Goal: Information Seeking & Learning: Find specific fact

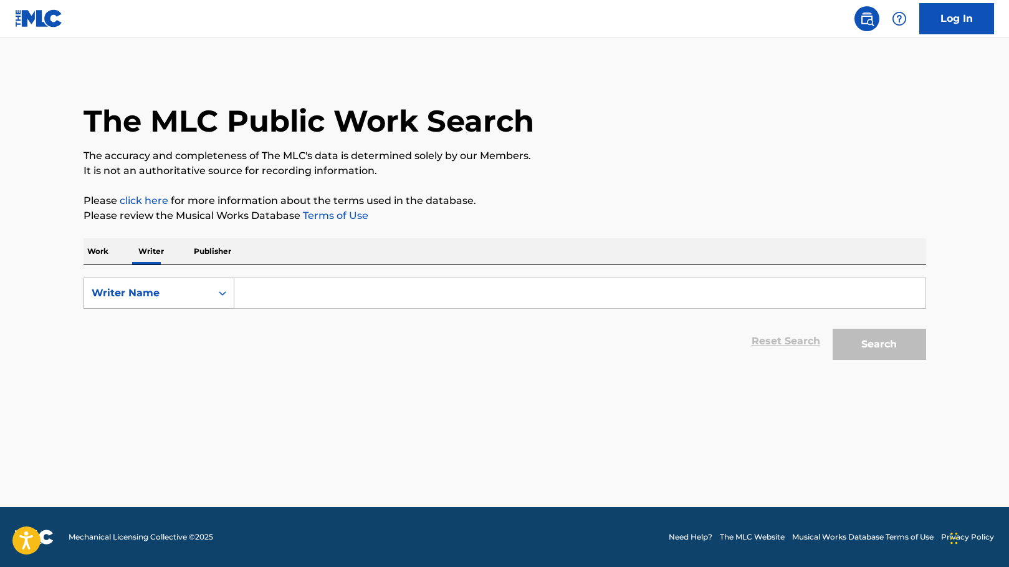
click at [209, 289] on div "Writer Name" at bounding box center [147, 293] width 127 height 24
click at [171, 320] on div "Writer IPI" at bounding box center [159, 324] width 150 height 31
click at [295, 299] on input "Search Form" at bounding box center [579, 293] width 691 height 30
paste input "1017669651"
click at [862, 345] on button "Search" at bounding box center [880, 344] width 94 height 31
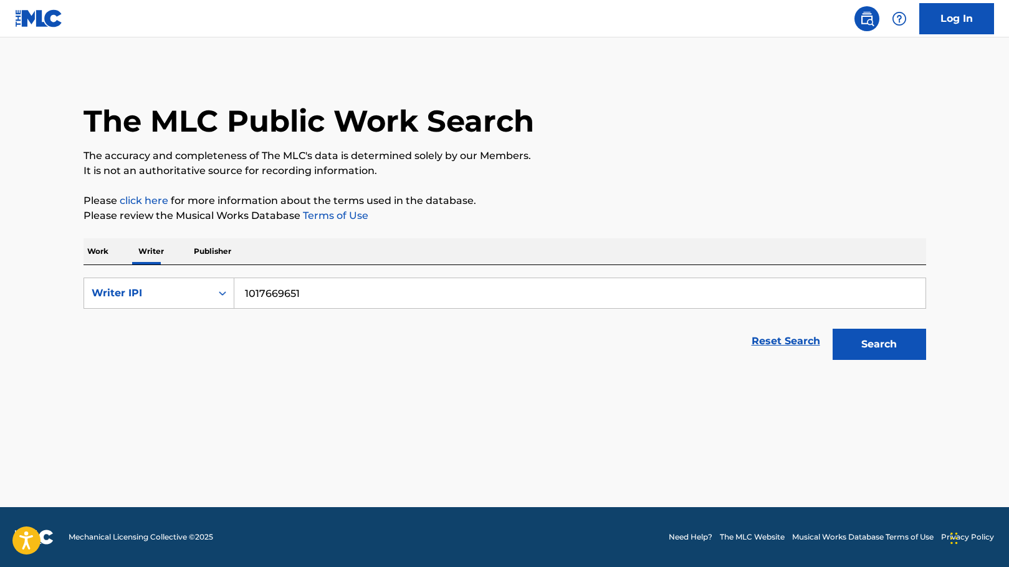
click at [241, 297] on input "1017669651" at bounding box center [579, 293] width 691 height 30
click at [860, 350] on button "Search" at bounding box center [880, 344] width 94 height 31
click at [251, 292] on input "001017669651" at bounding box center [579, 293] width 691 height 30
type input "01017669651"
click at [902, 359] on button "Search" at bounding box center [880, 344] width 94 height 31
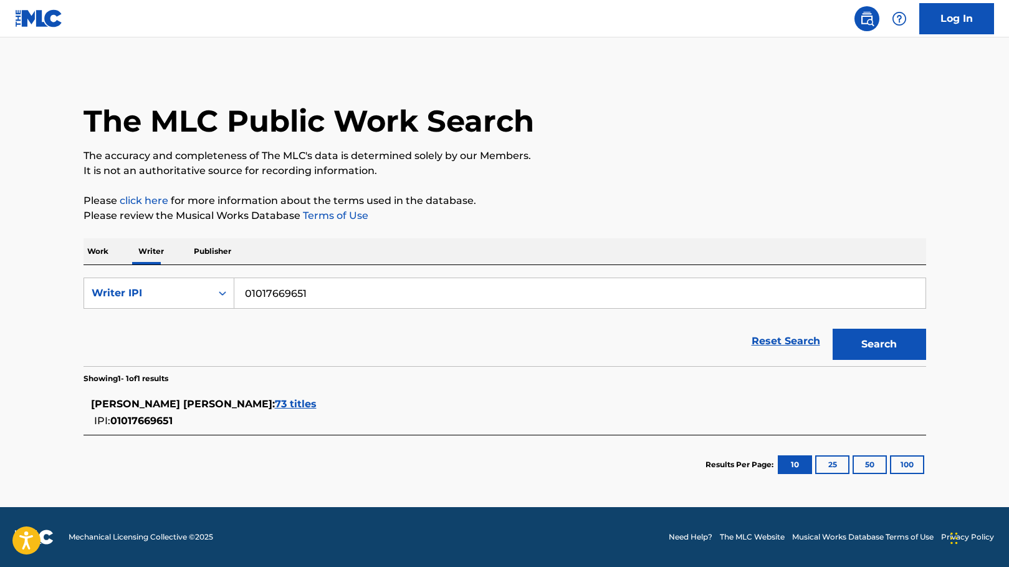
click at [275, 408] on span "73 titles" at bounding box center [296, 404] width 42 height 12
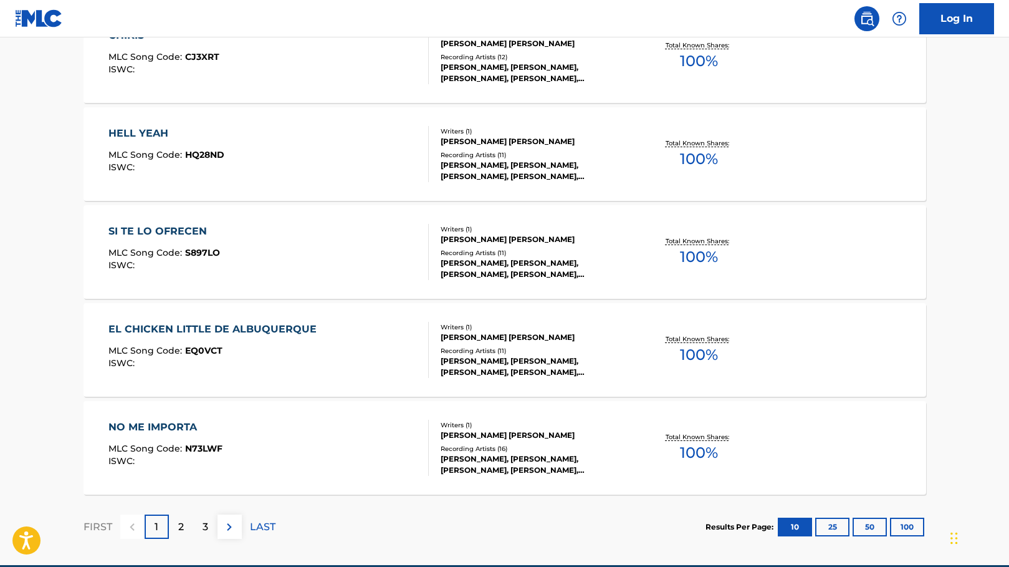
scroll to position [960, 0]
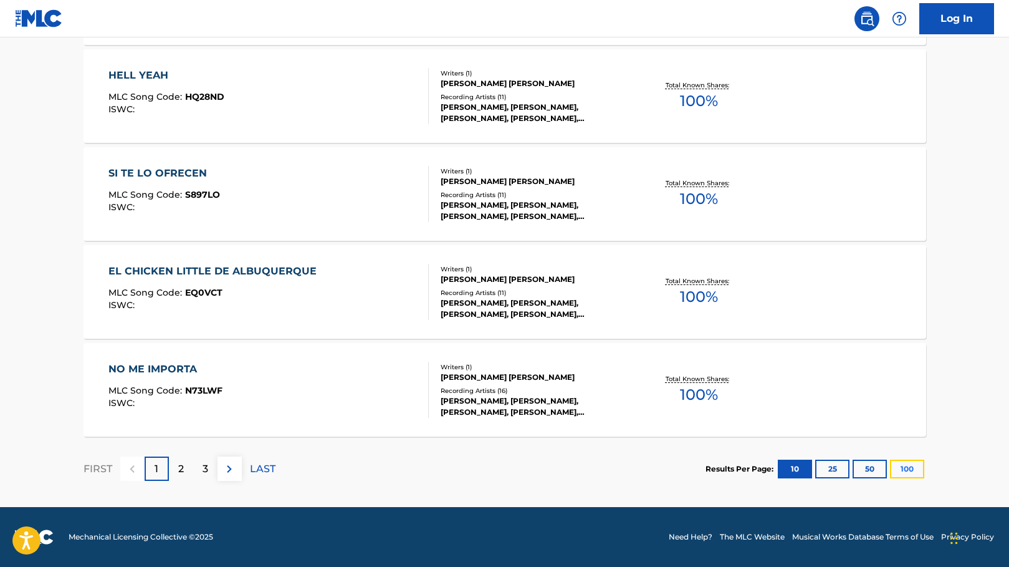
click at [916, 469] on button "100" at bounding box center [907, 469] width 34 height 19
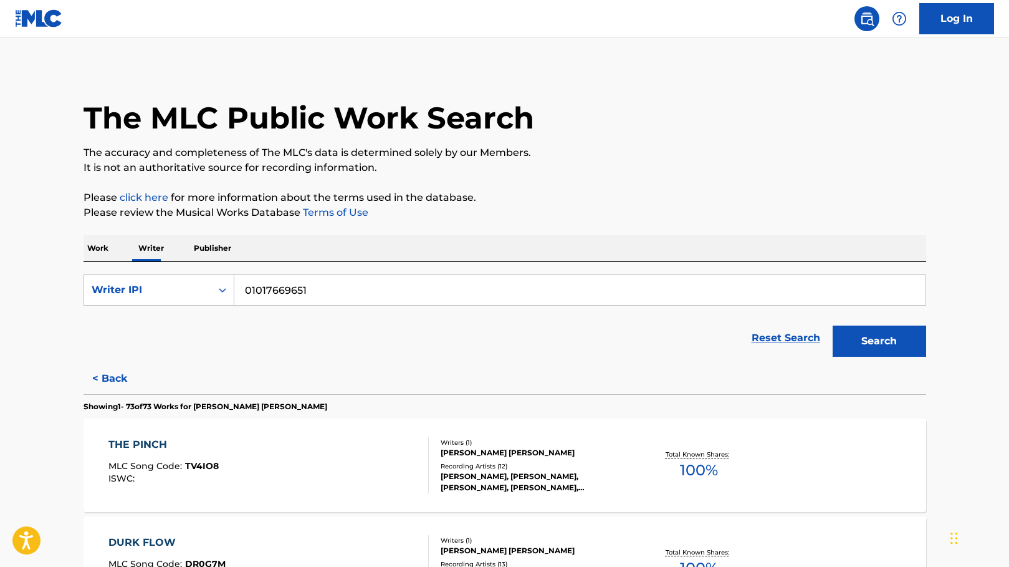
scroll to position [2513, 0]
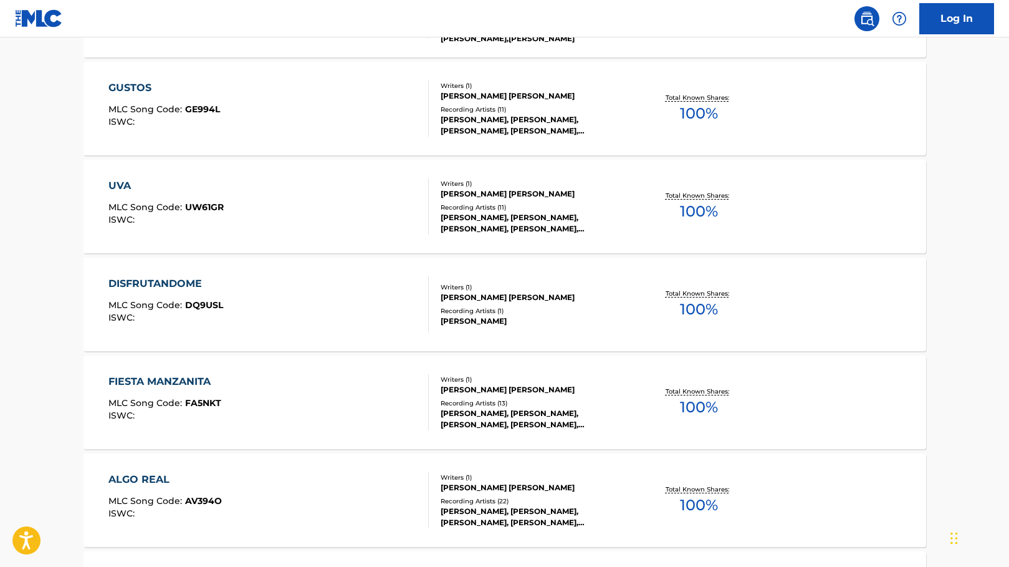
click at [235, 287] on div "DISFRUTANDOME MLC Song Code : DQ9USL ISWC :" at bounding box center [268, 304] width 320 height 56
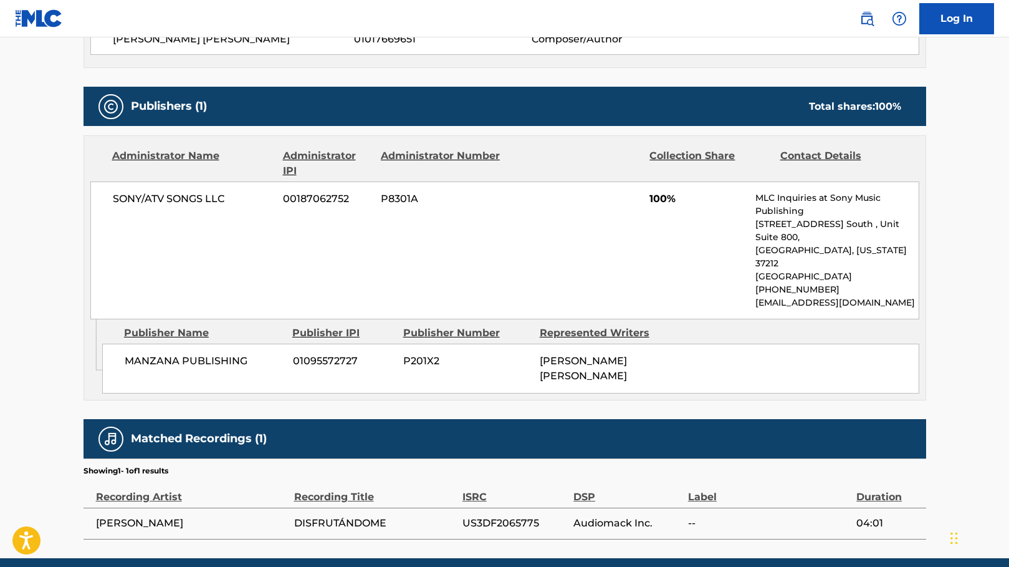
scroll to position [520, 0]
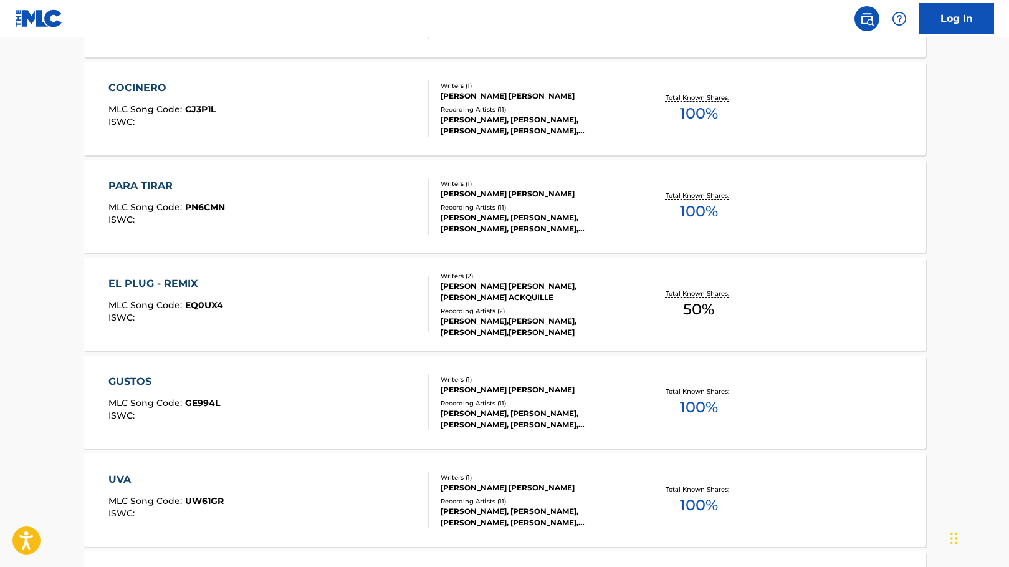
scroll to position [3394, 0]
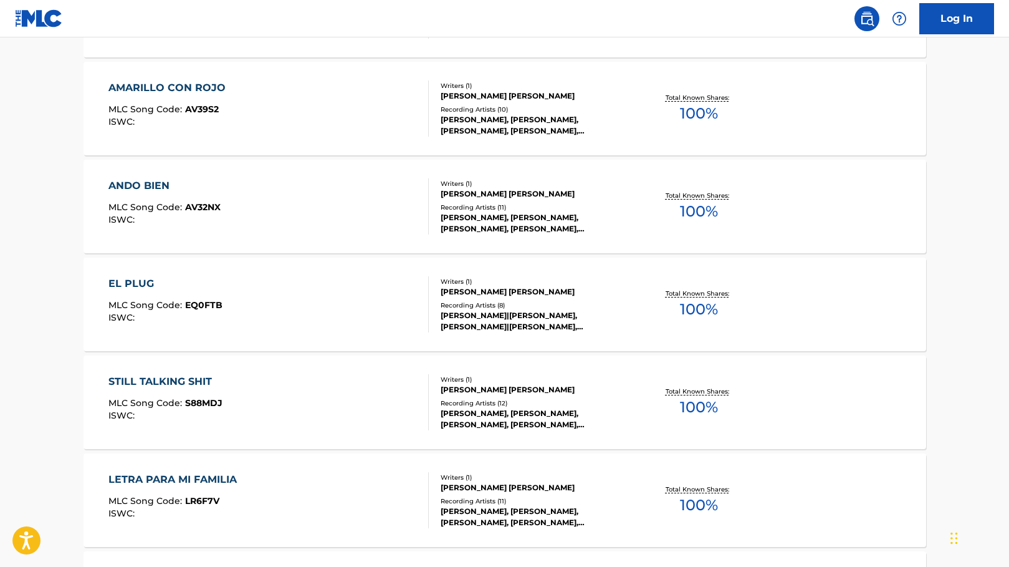
click at [143, 287] on div "EL PLUG" at bounding box center [165, 283] width 114 height 15
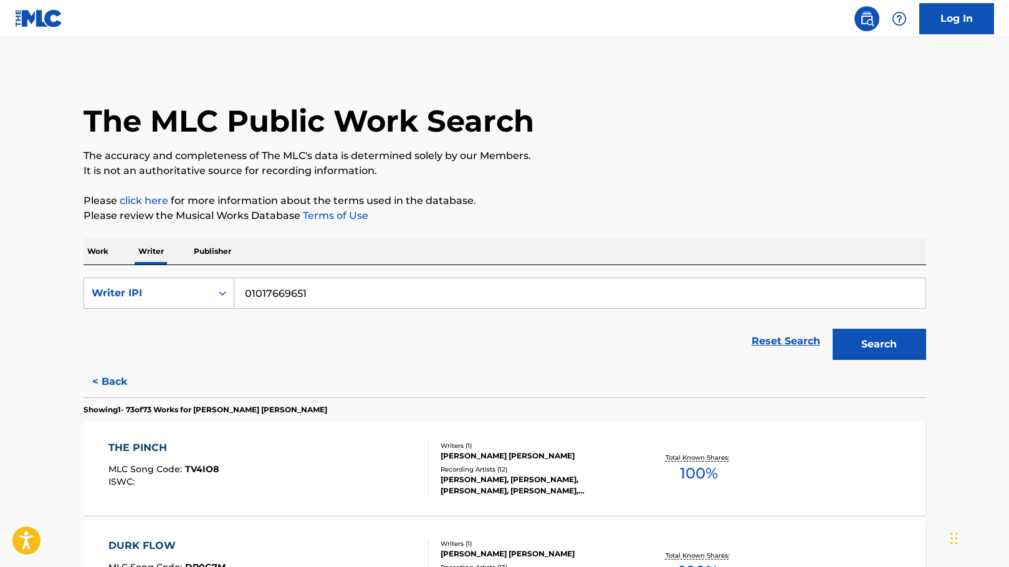
scroll to position [849, 0]
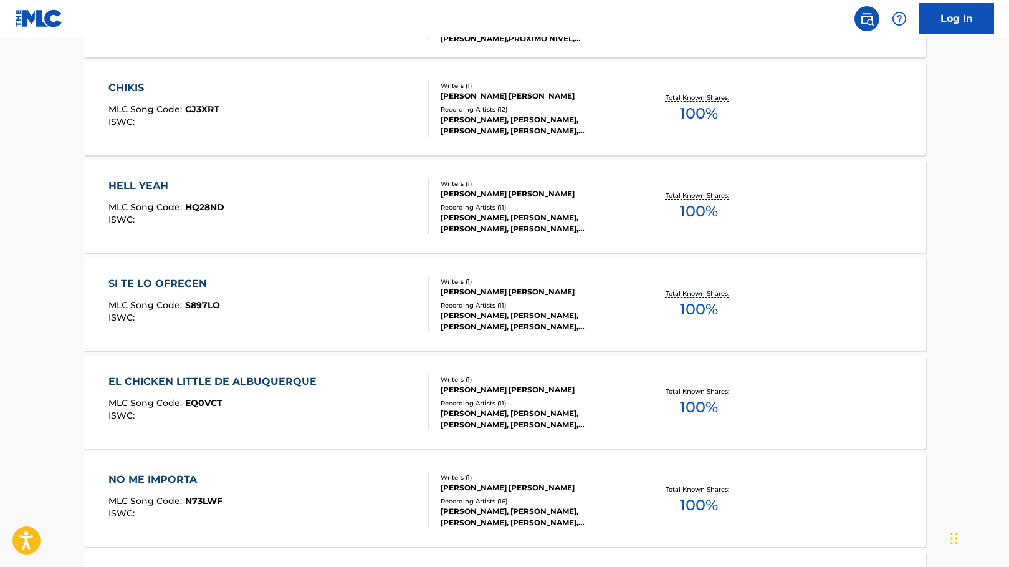
click at [172, 272] on div "SI TE LO OFRECEN MLC Song Code : S897LO ISWC : Writers ( 1 ) ANTONIO SALDIVAR J…" at bounding box center [505, 304] width 843 height 94
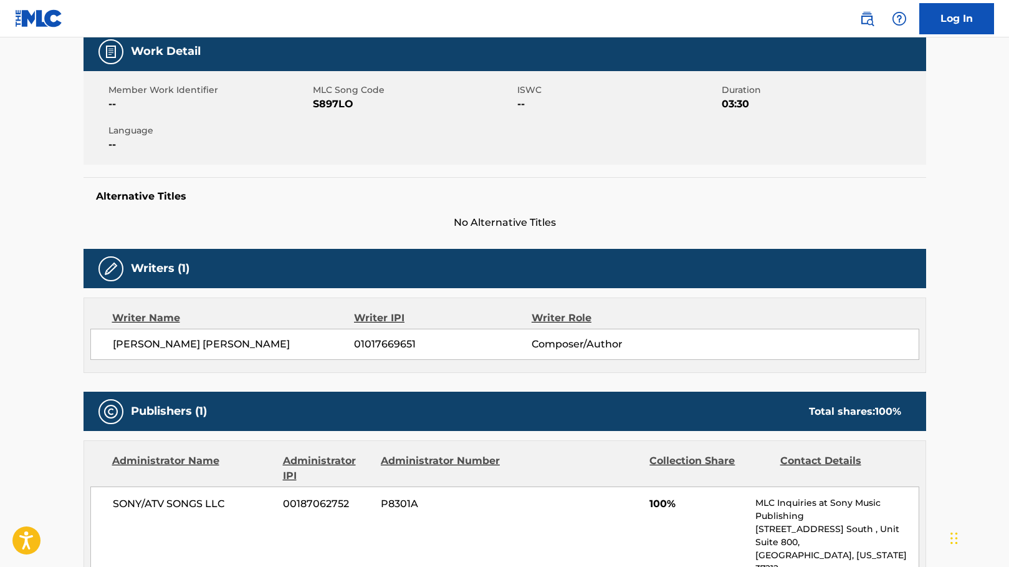
scroll to position [163, 0]
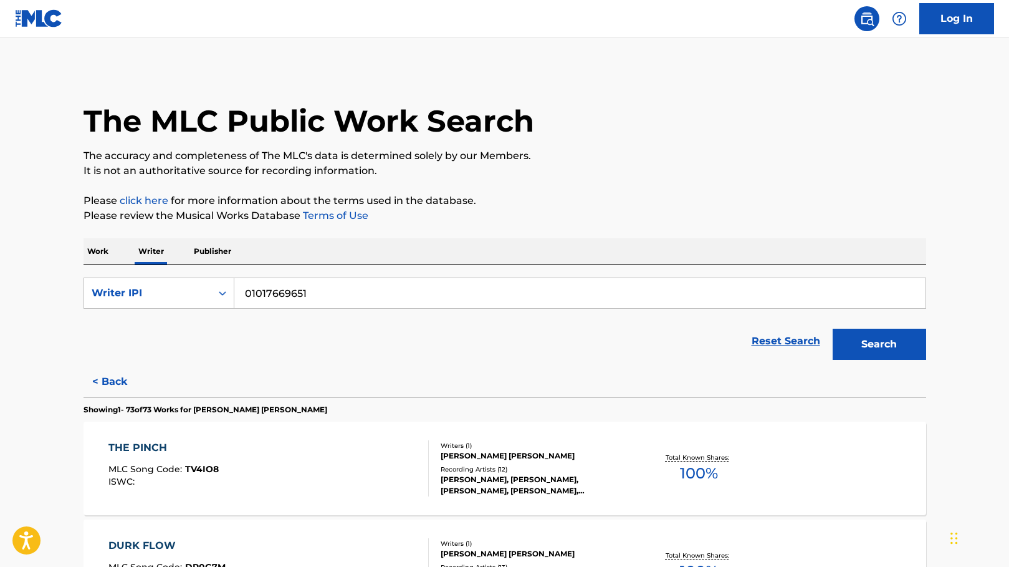
scroll to position [360, 0]
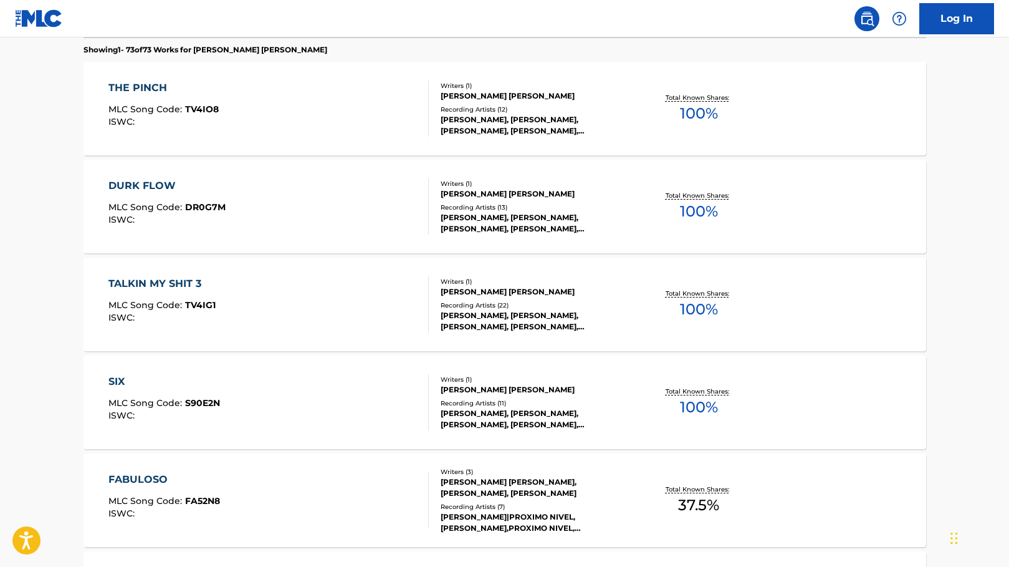
click at [161, 289] on div "TALKIN MY SHIT 3" at bounding box center [161, 283] width 107 height 15
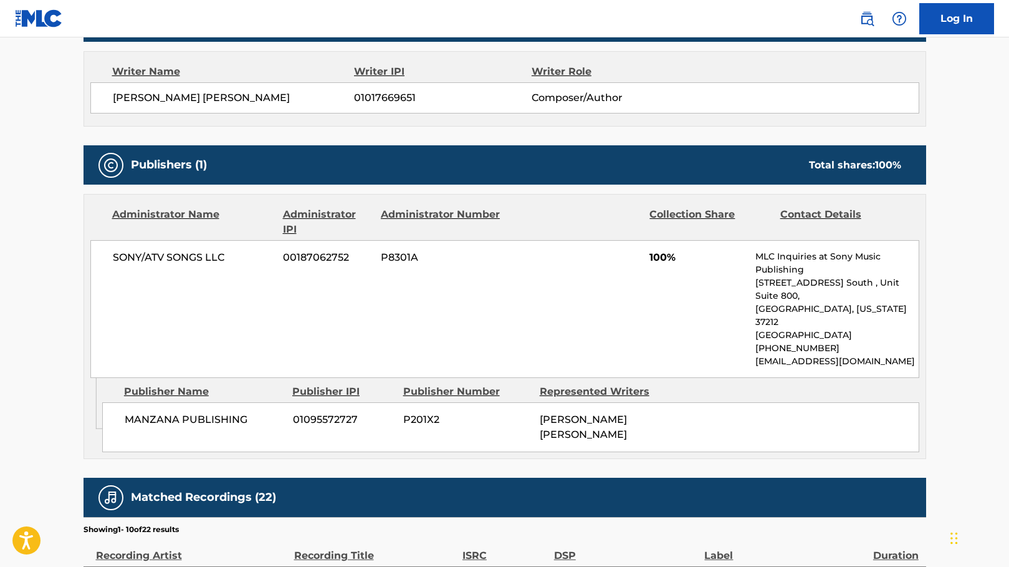
scroll to position [436, 0]
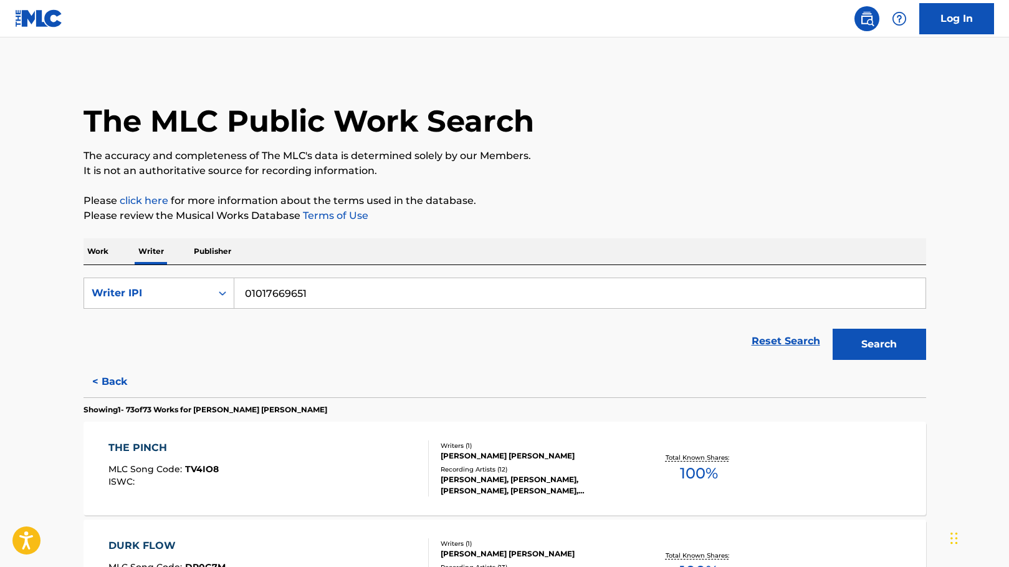
scroll to position [2807, 0]
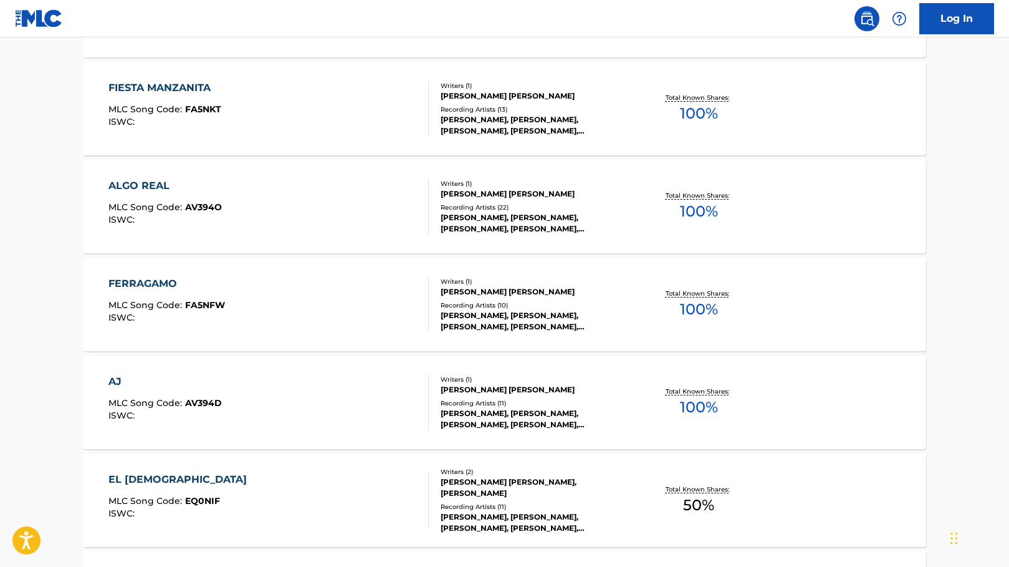
click at [154, 303] on span "MLC Song Code :" at bounding box center [146, 304] width 77 height 11
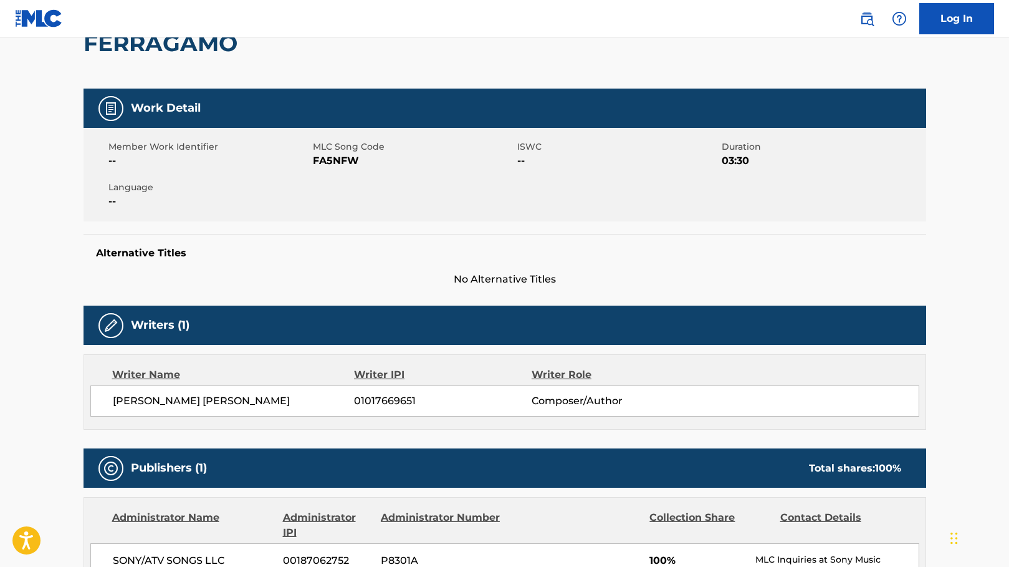
scroll to position [132, 0]
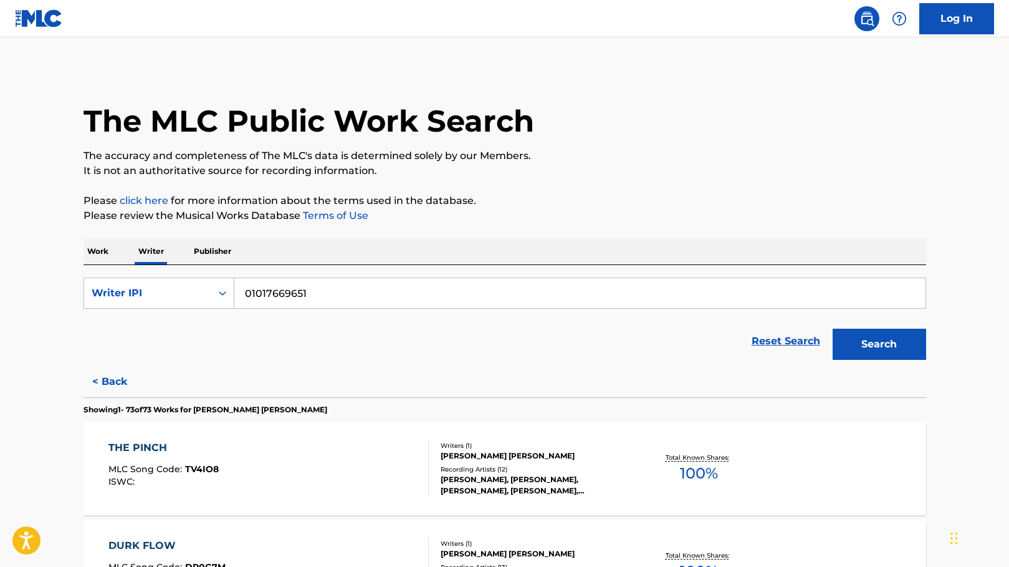
scroll to position [2709, 0]
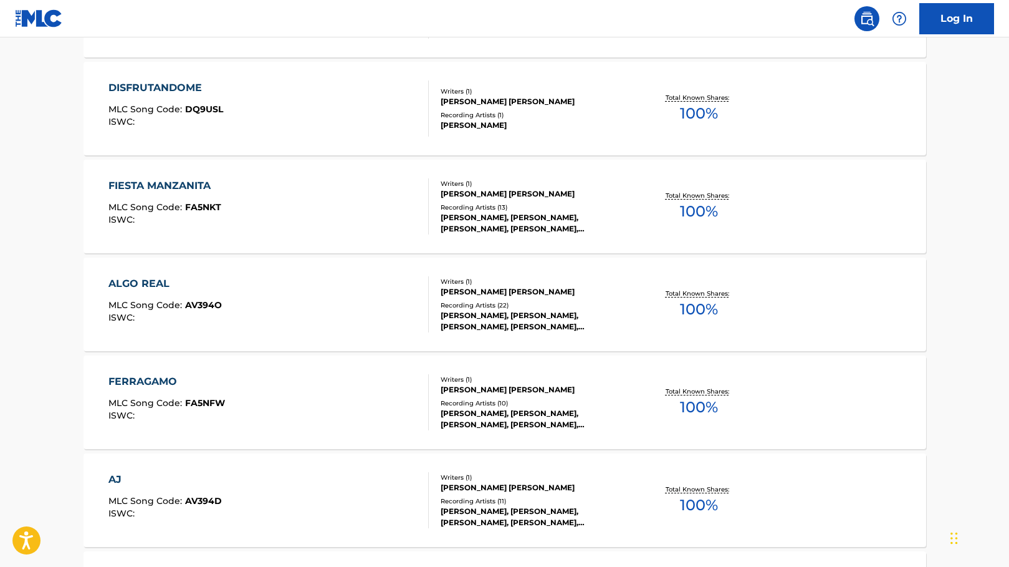
click at [142, 282] on div "ALGO REAL" at bounding box center [164, 283] width 113 height 15
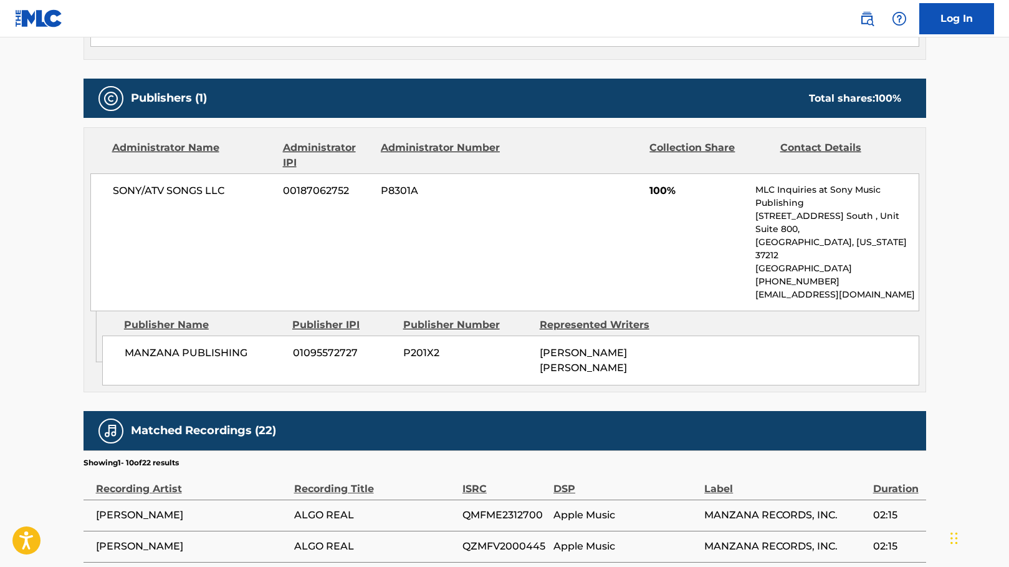
scroll to position [505, 0]
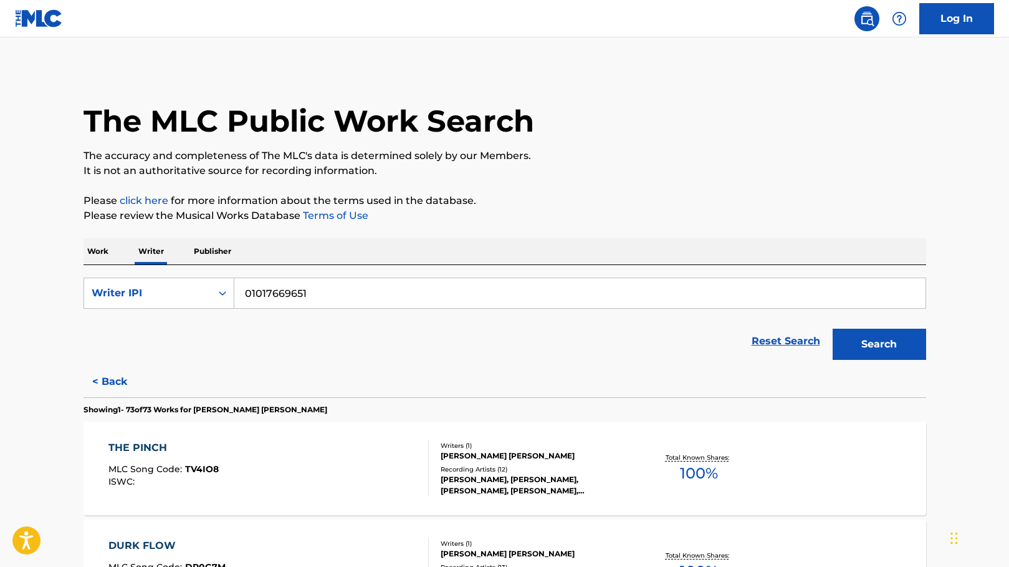
scroll to position [1534, 0]
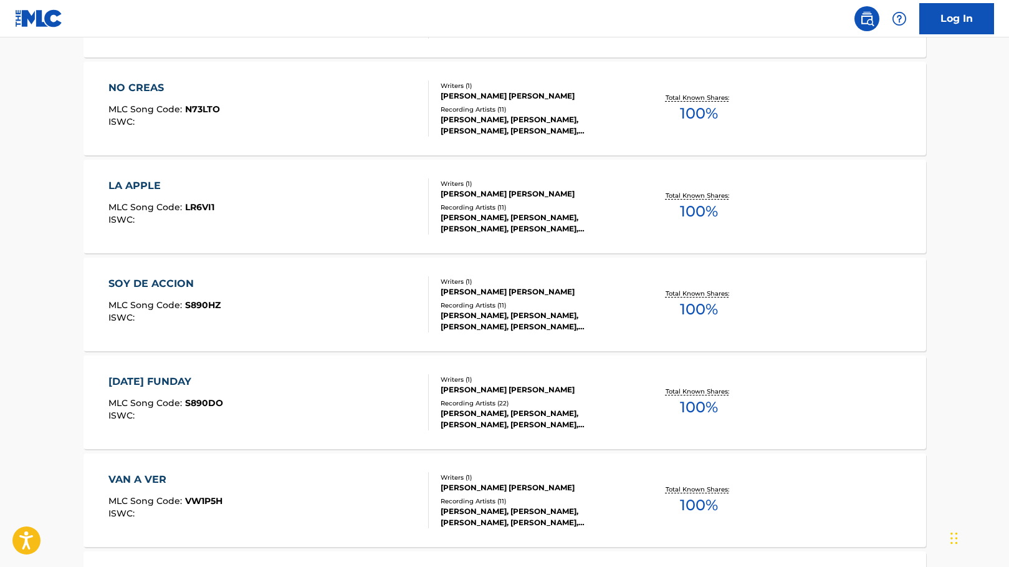
click at [190, 284] on div "SOY DE ACCION" at bounding box center [164, 283] width 112 height 15
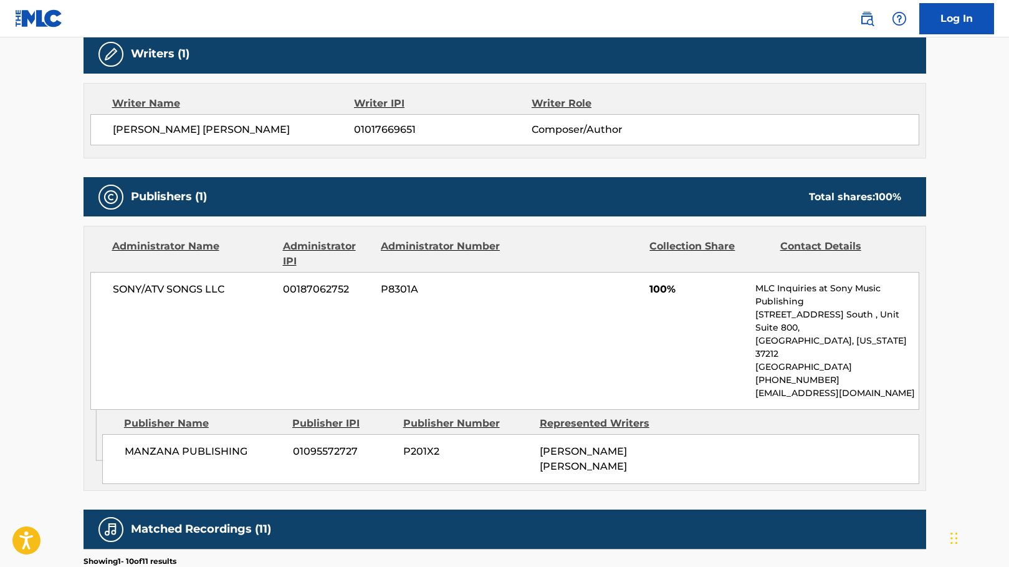
scroll to position [437, 0]
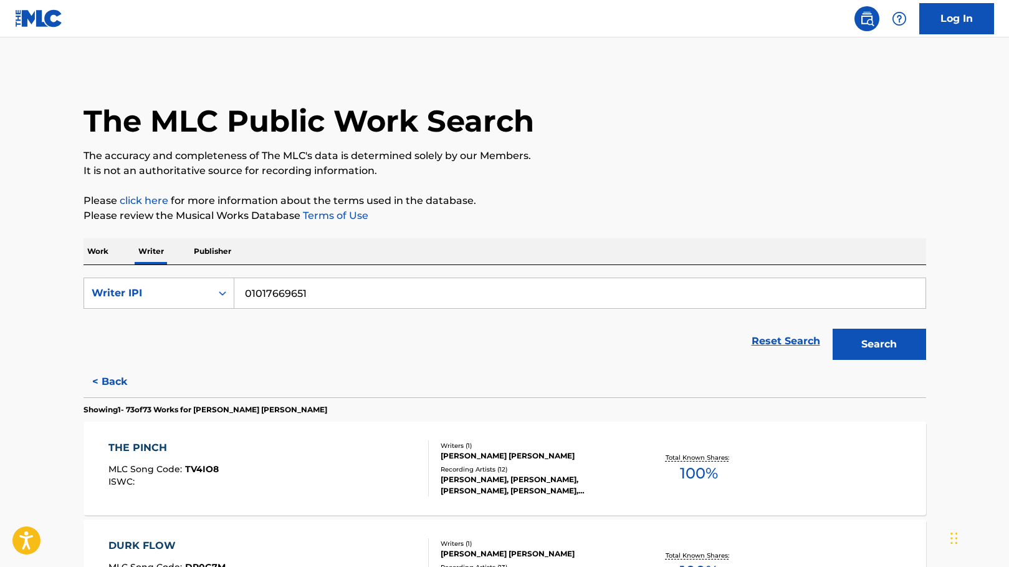
scroll to position [2905, 0]
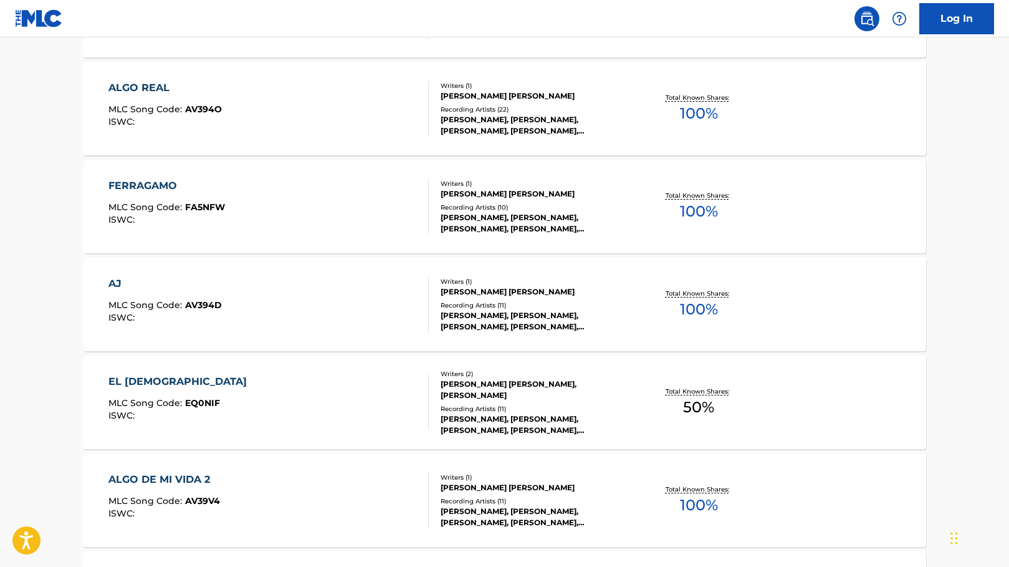
click at [165, 294] on div "AJ MLC Song Code : AV394D ISWC :" at bounding box center [164, 304] width 113 height 56
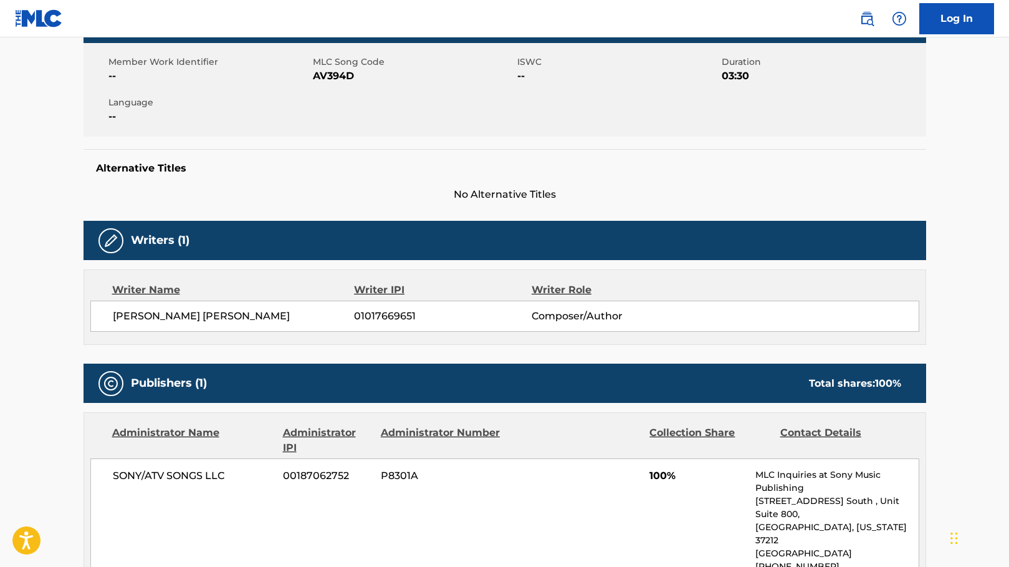
scroll to position [197, 0]
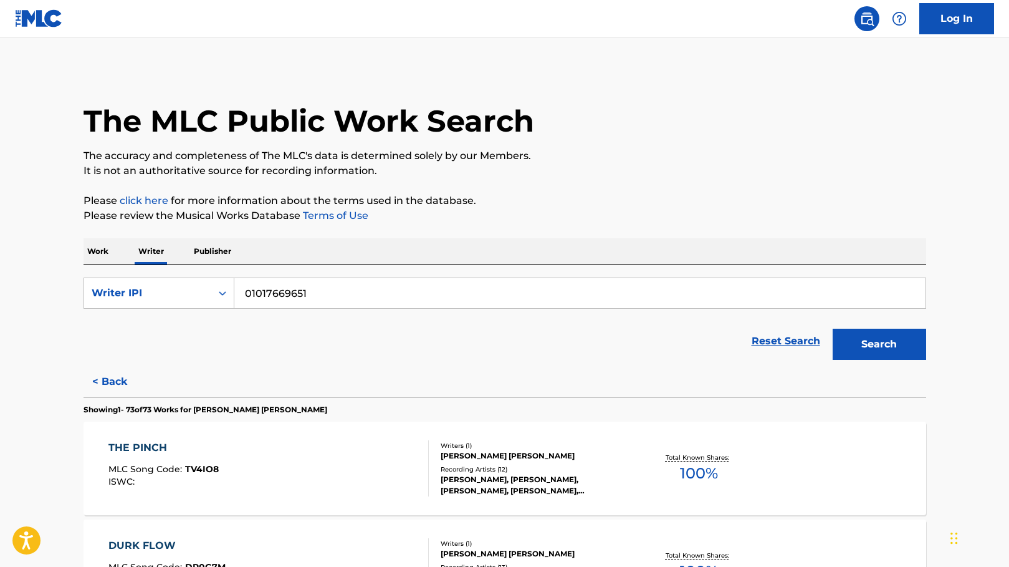
scroll to position [2122, 0]
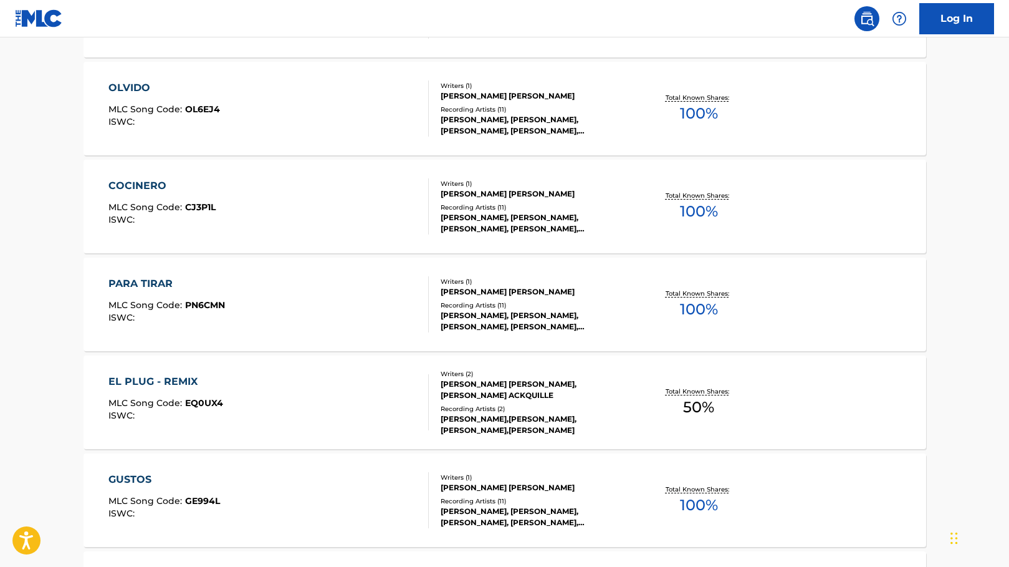
click at [153, 283] on div "PARA TIRAR" at bounding box center [166, 283] width 117 height 15
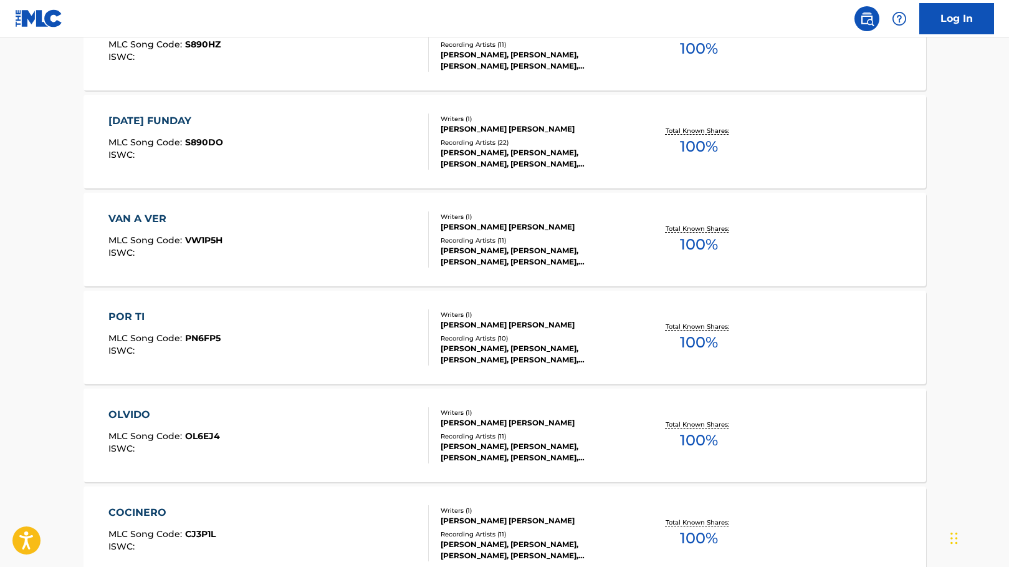
scroll to position [3688, 0]
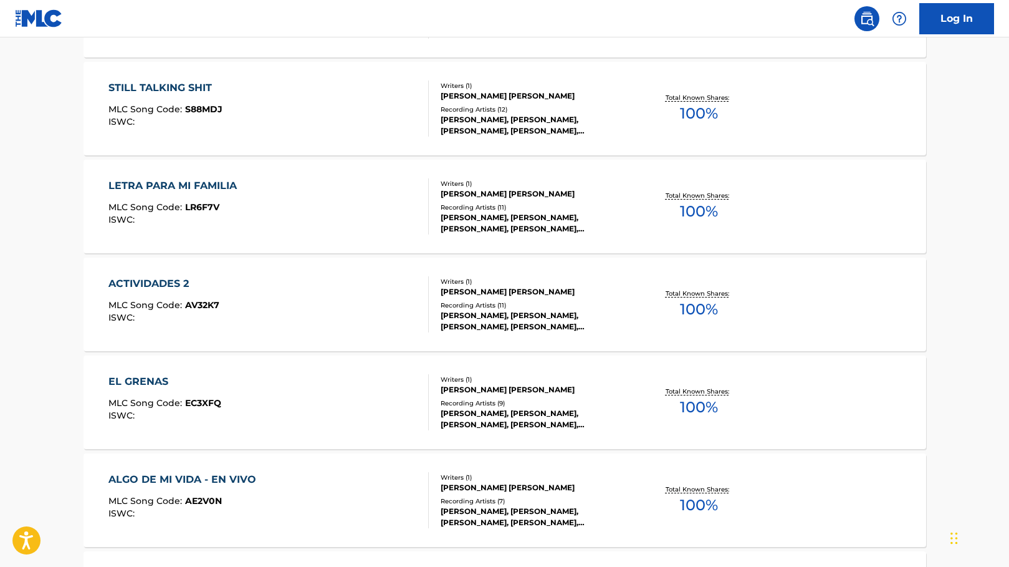
click at [160, 284] on div "ACTIVIDADES 2" at bounding box center [163, 283] width 111 height 15
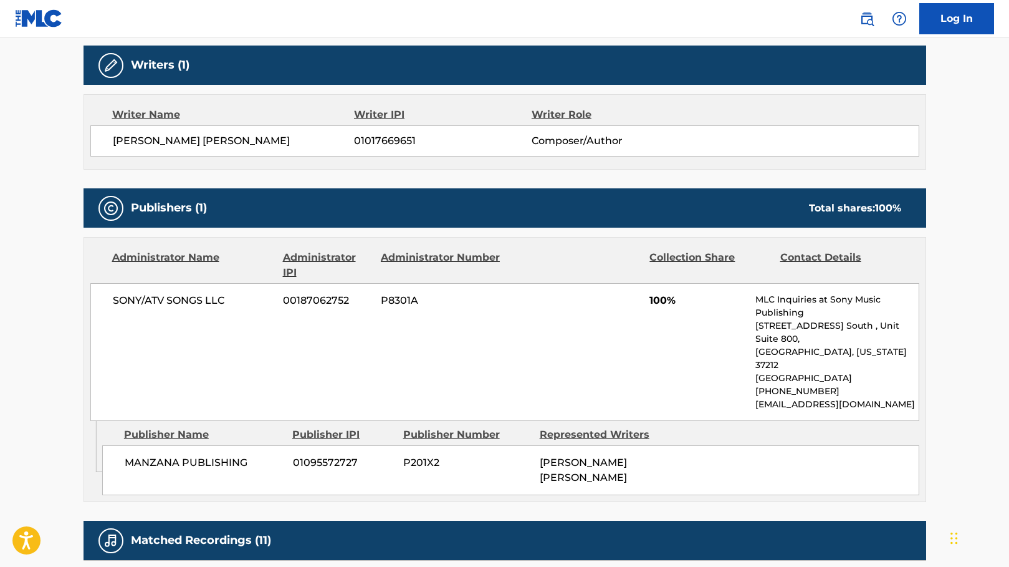
scroll to position [373, 0]
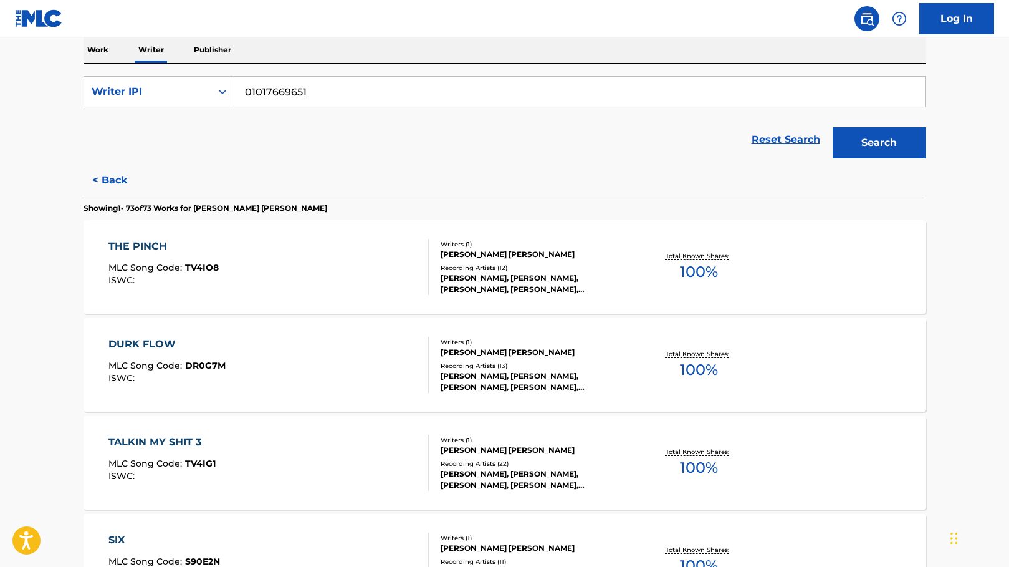
scroll to position [205, 0]
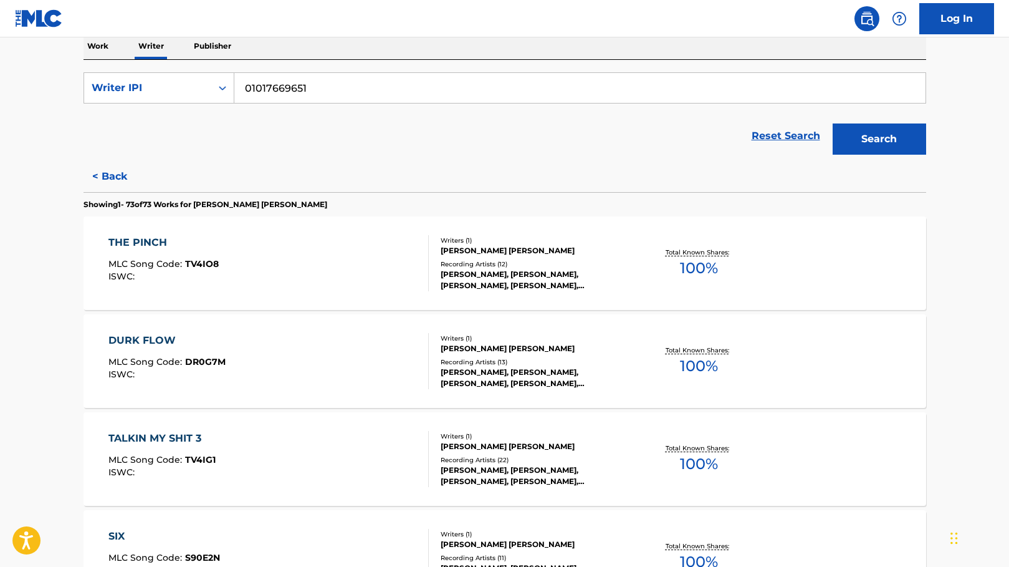
click at [161, 349] on div "DURK FLOW MLC Song Code : DR0G7M ISWC :" at bounding box center [166, 361] width 117 height 56
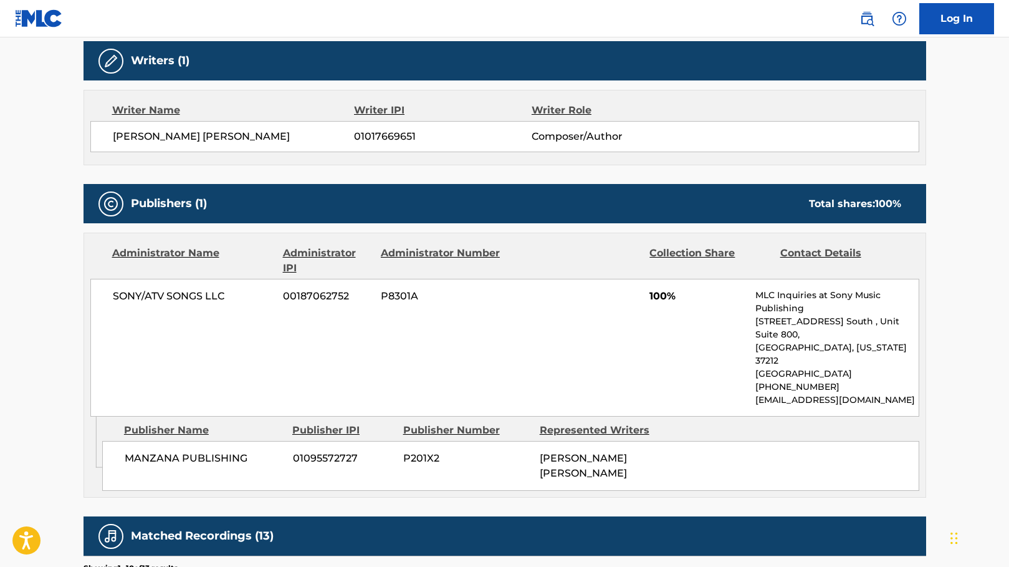
scroll to position [404, 0]
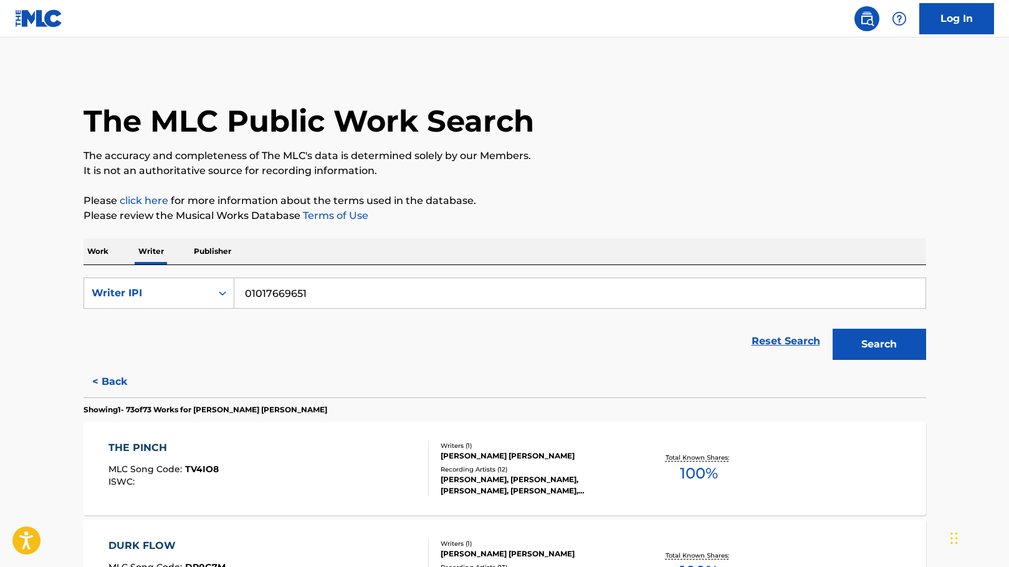
scroll to position [3492, 0]
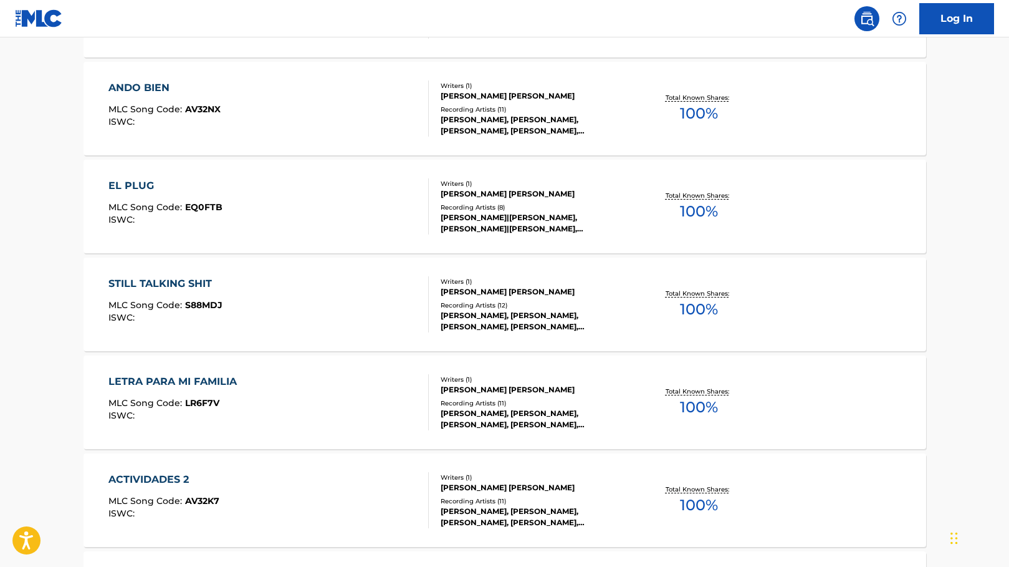
click at [186, 285] on div "STILL TALKING SHIT" at bounding box center [165, 283] width 114 height 15
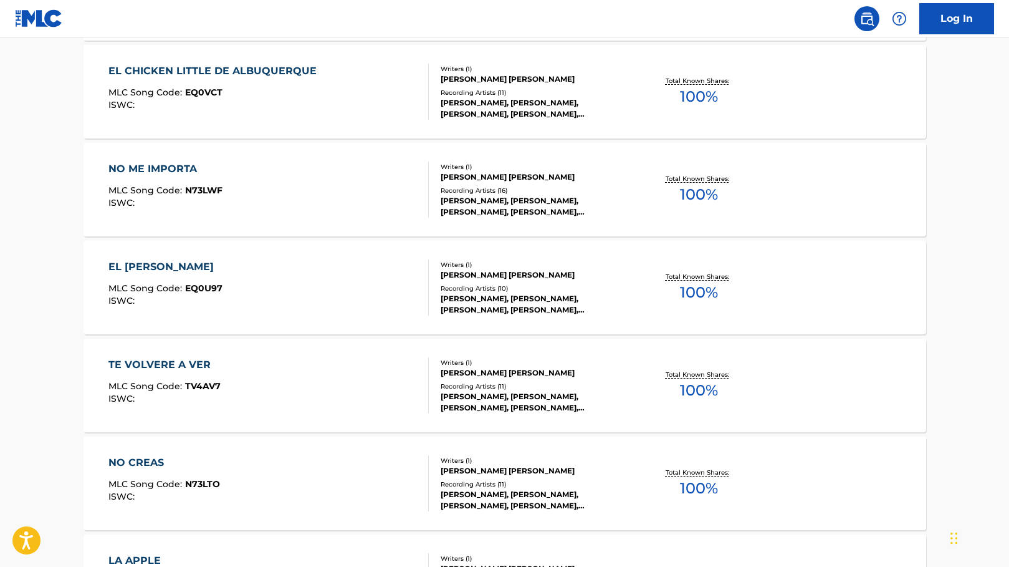
scroll to position [2317, 0]
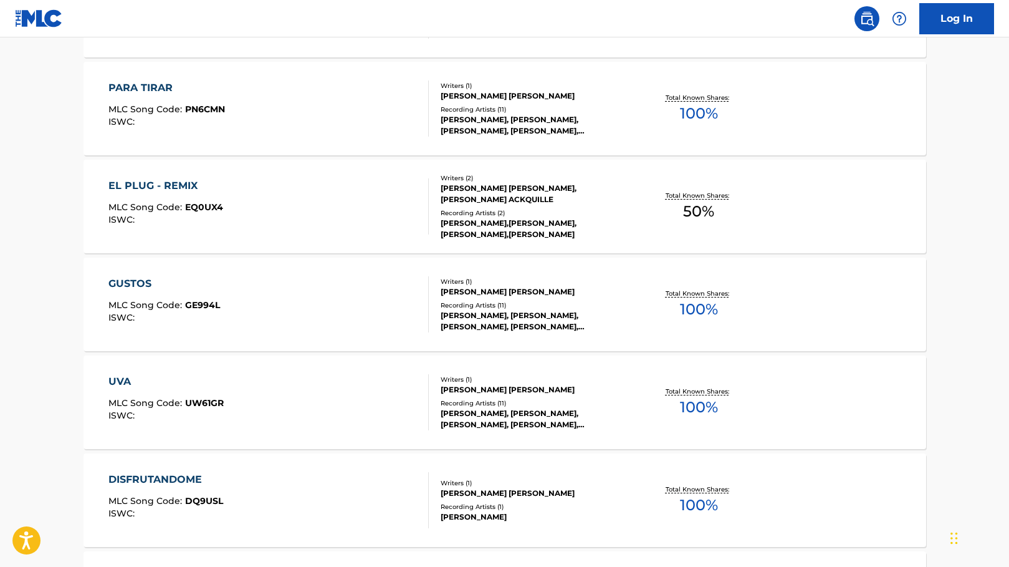
click at [145, 297] on div "GUSTOS MLC Song Code : GE994L ISWC :" at bounding box center [164, 304] width 112 height 56
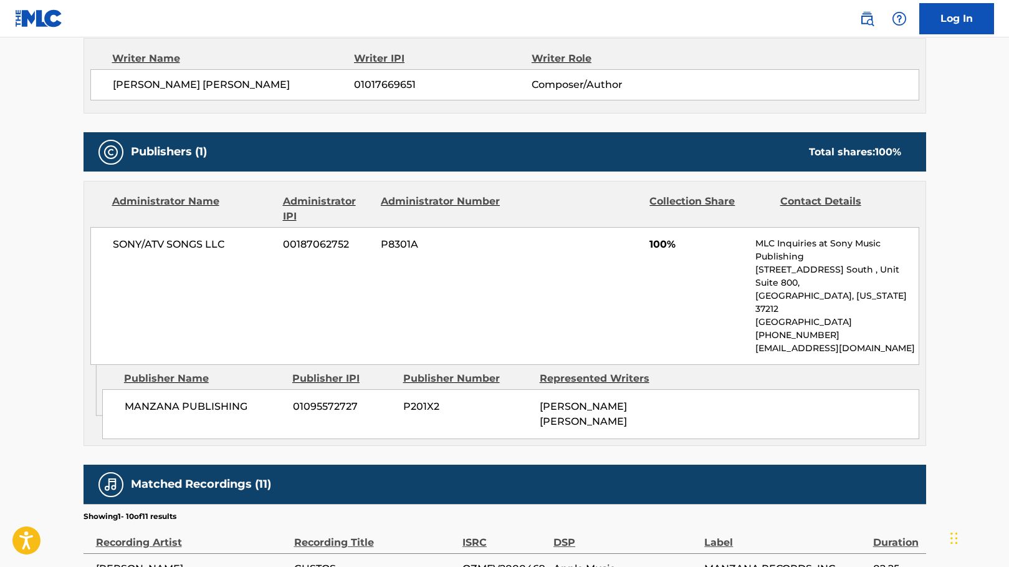
scroll to position [466, 0]
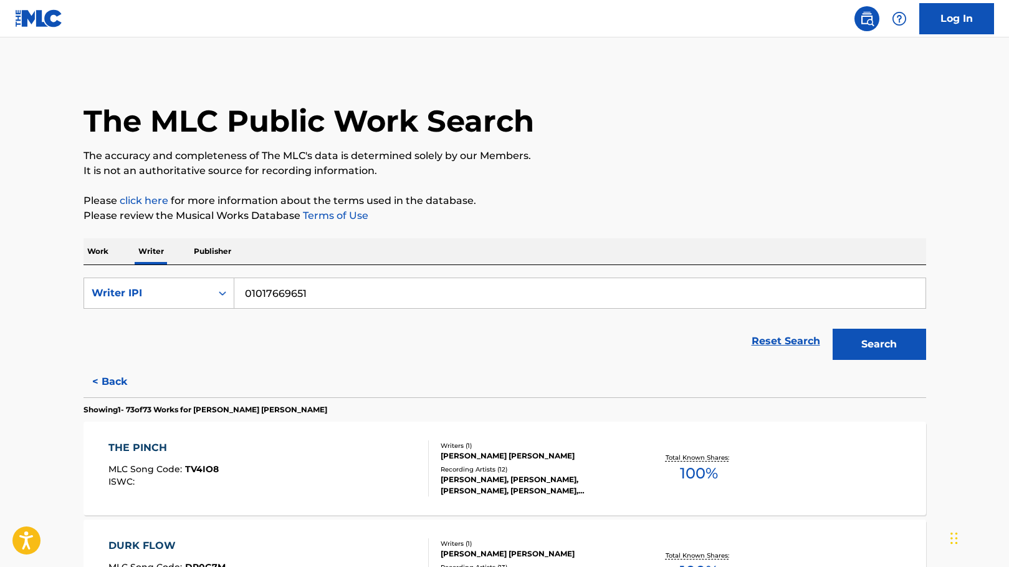
scroll to position [1730, 0]
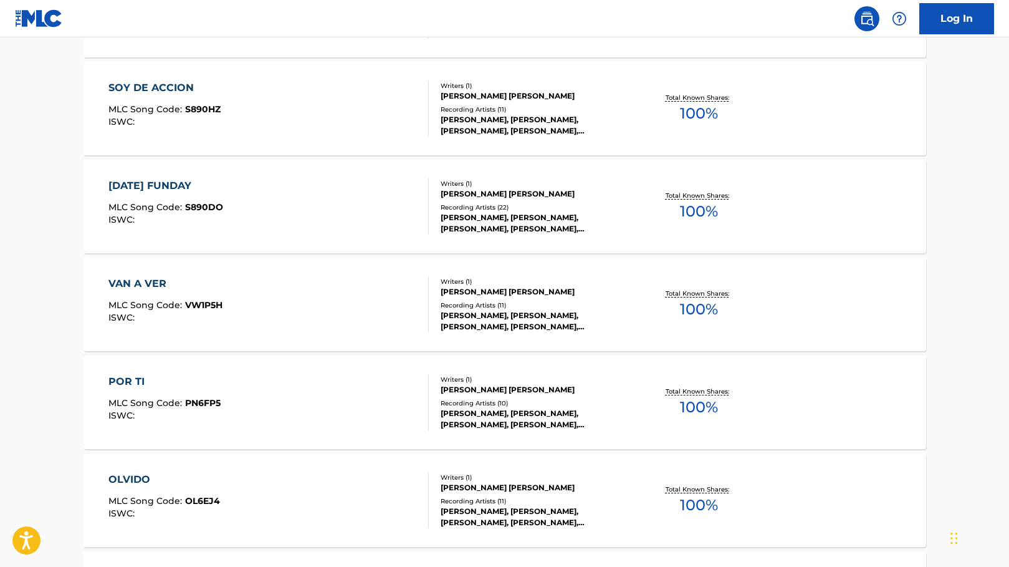
click at [170, 288] on div "VAN A VER" at bounding box center [165, 283] width 114 height 15
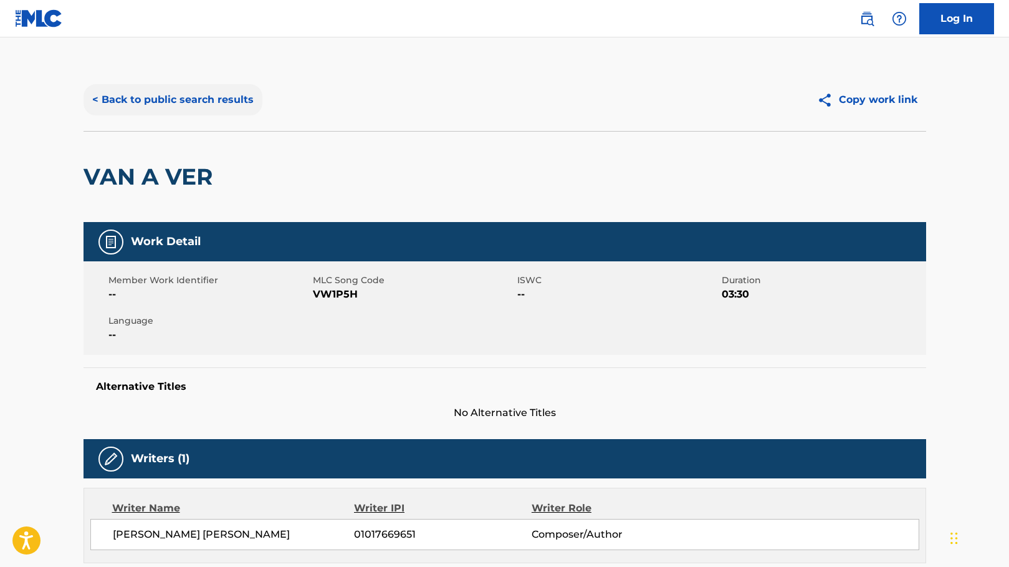
click at [186, 103] on button "< Back to public search results" at bounding box center [173, 99] width 179 height 31
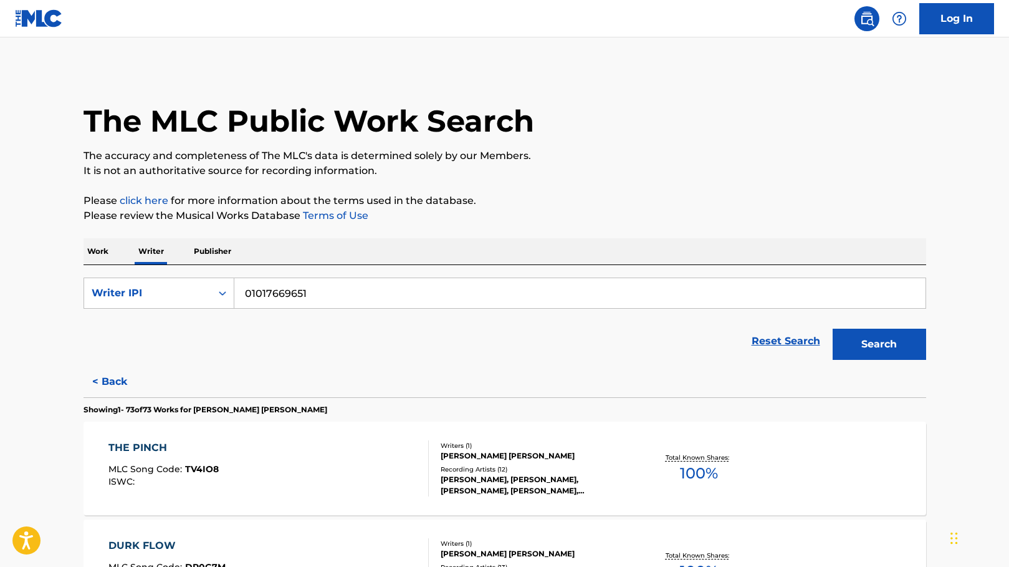
scroll to position [751, 0]
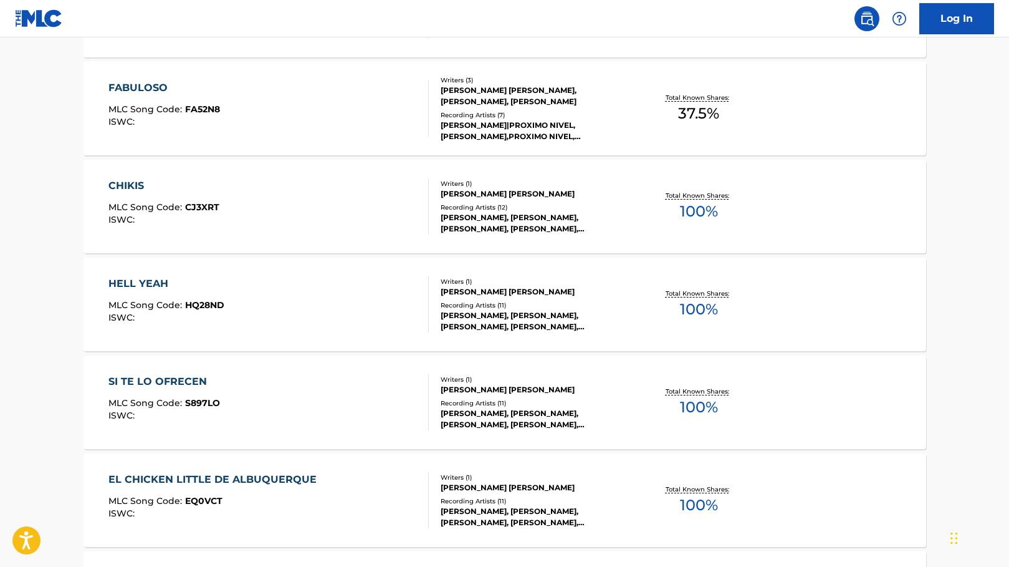
click at [137, 282] on div "HELL YEAH" at bounding box center [166, 283] width 116 height 15
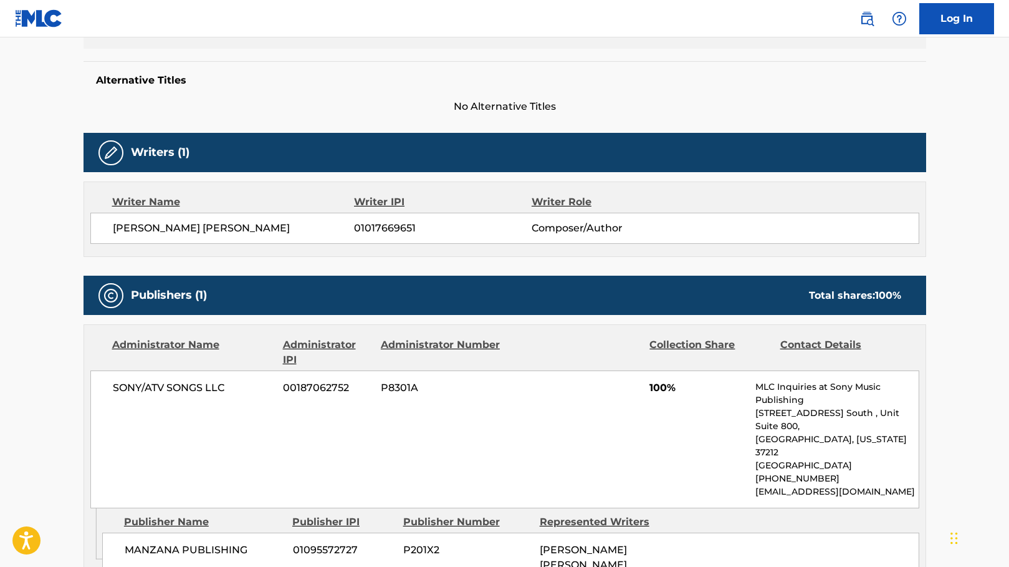
scroll to position [294, 0]
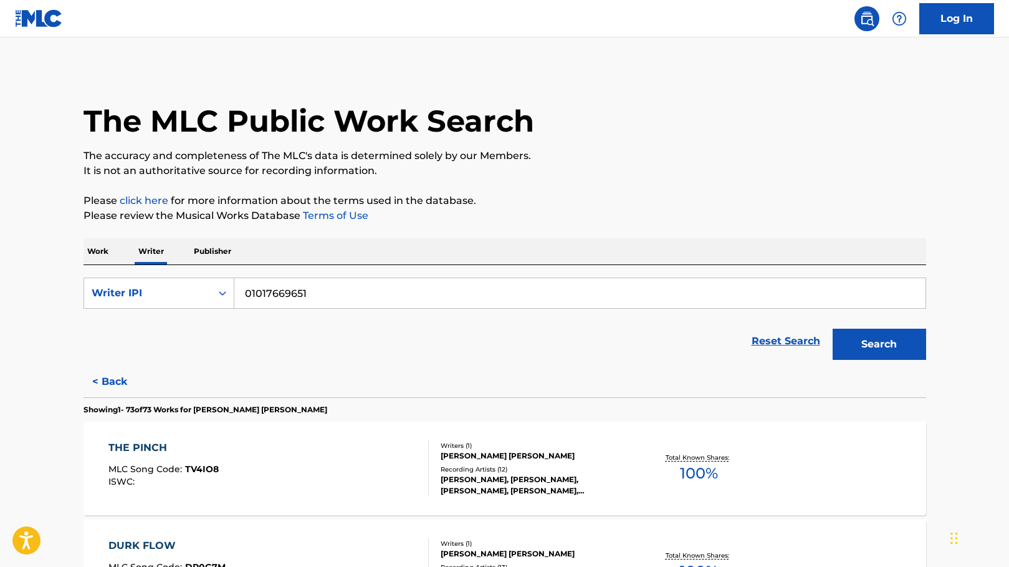
scroll to position [947, 0]
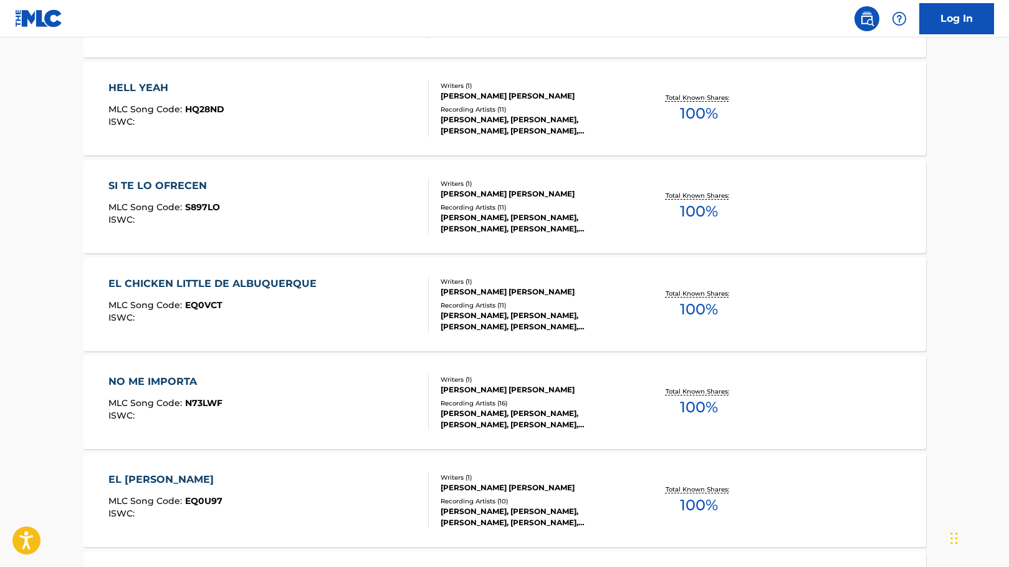
click at [285, 294] on div "EL CHICKEN LITTLE DE ALBUQUERQUE MLC Song Code : EQ0VCT ISWC :" at bounding box center [215, 304] width 214 height 56
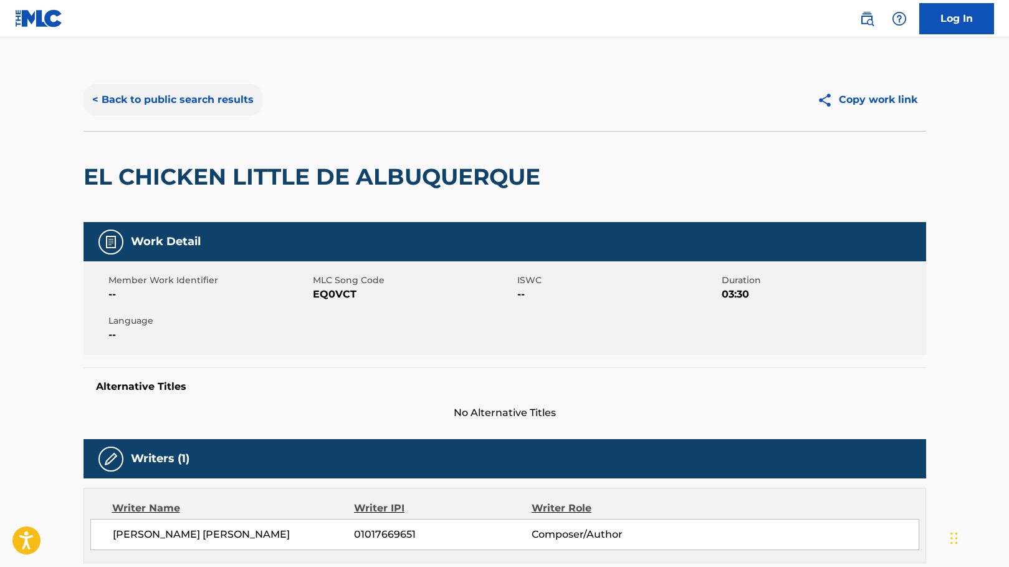
click at [160, 100] on button "< Back to public search results" at bounding box center [173, 99] width 179 height 31
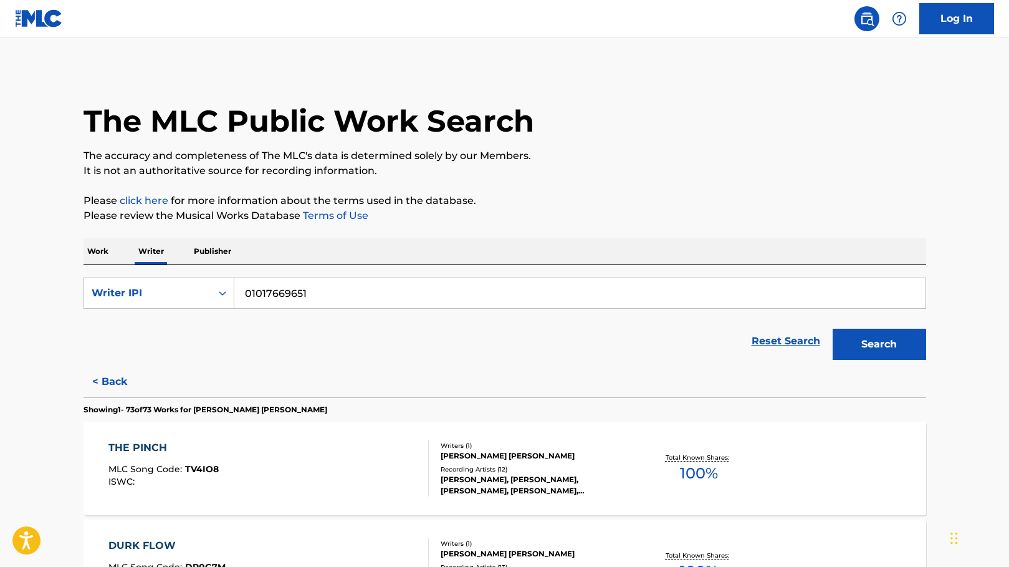
scroll to position [1828, 0]
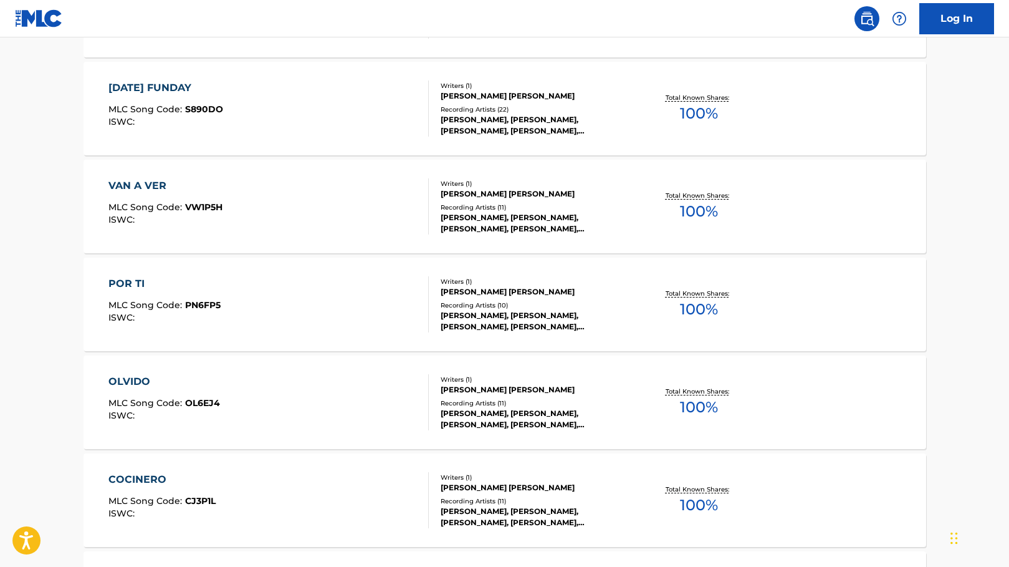
click at [200, 274] on div "POR TI MLC Song Code : PN6FP5 ISWC : Writers ( 1 ) ANTONIO SALDIVAR JESUS Recor…" at bounding box center [505, 304] width 843 height 94
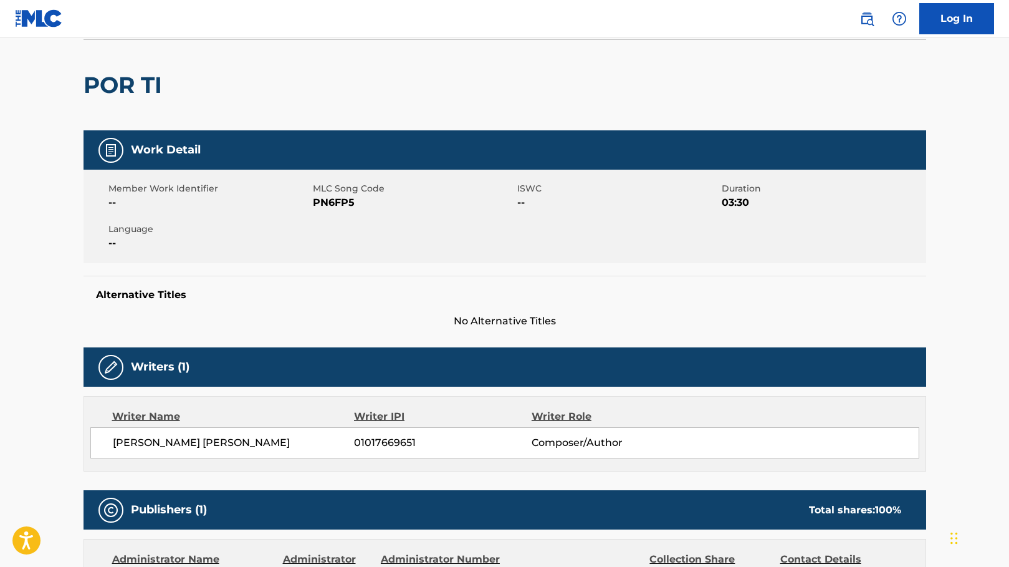
scroll to position [90, 0]
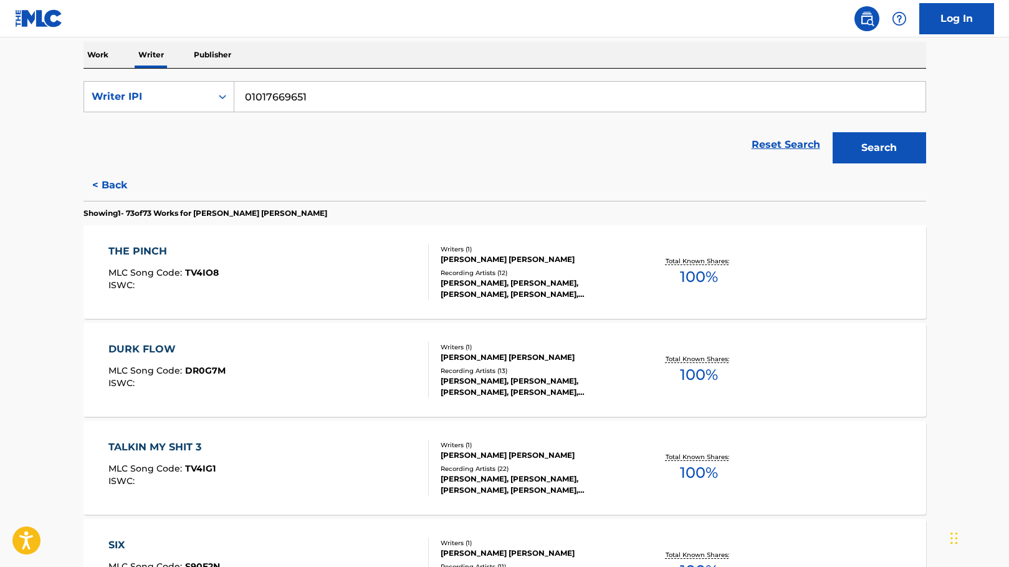
scroll to position [1437, 0]
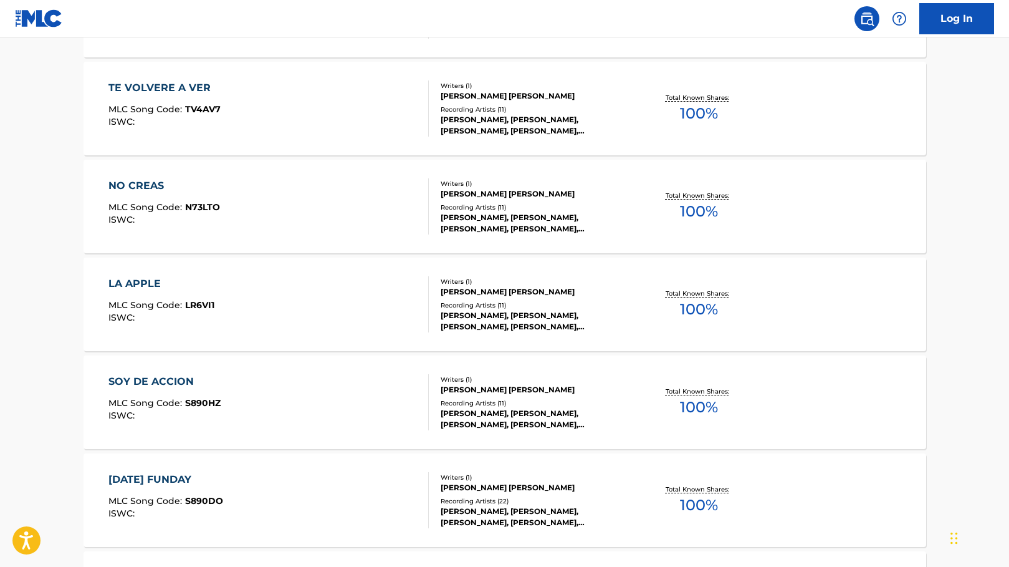
click at [203, 286] on div "LA APPLE" at bounding box center [161, 283] width 106 height 15
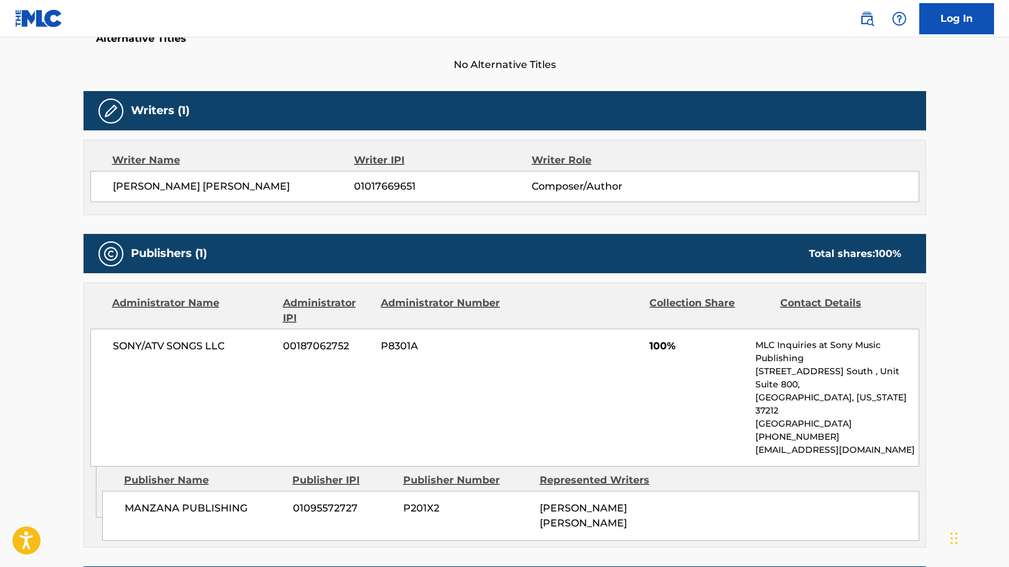
scroll to position [352, 0]
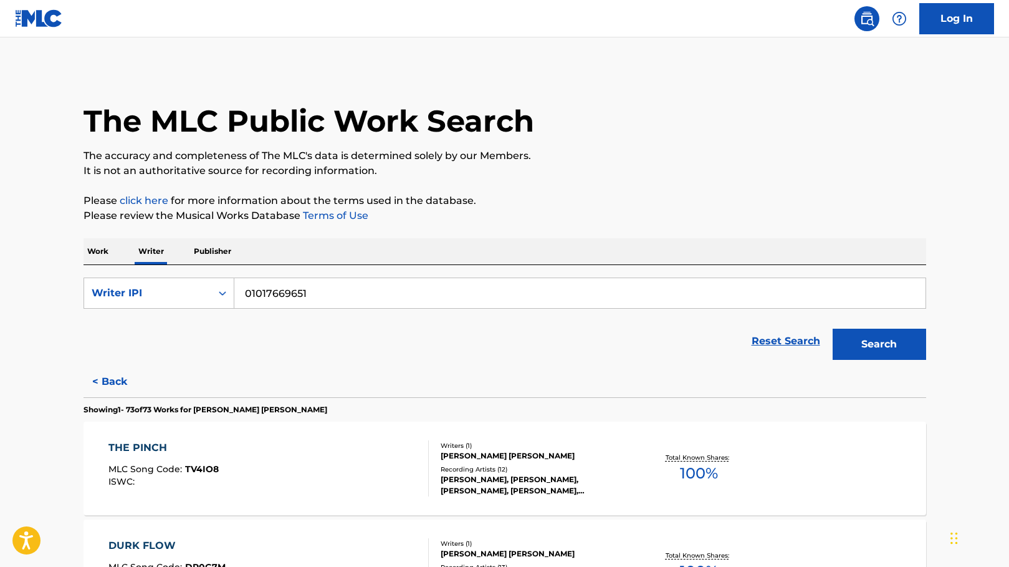
scroll to position [5058, 0]
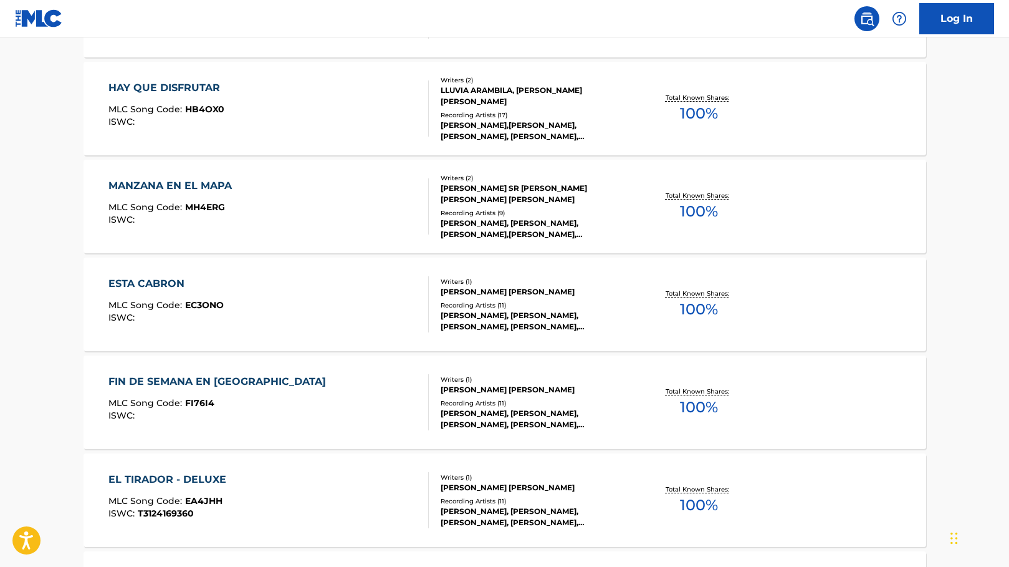
click at [185, 289] on div "ESTA CABRON" at bounding box center [165, 283] width 115 height 15
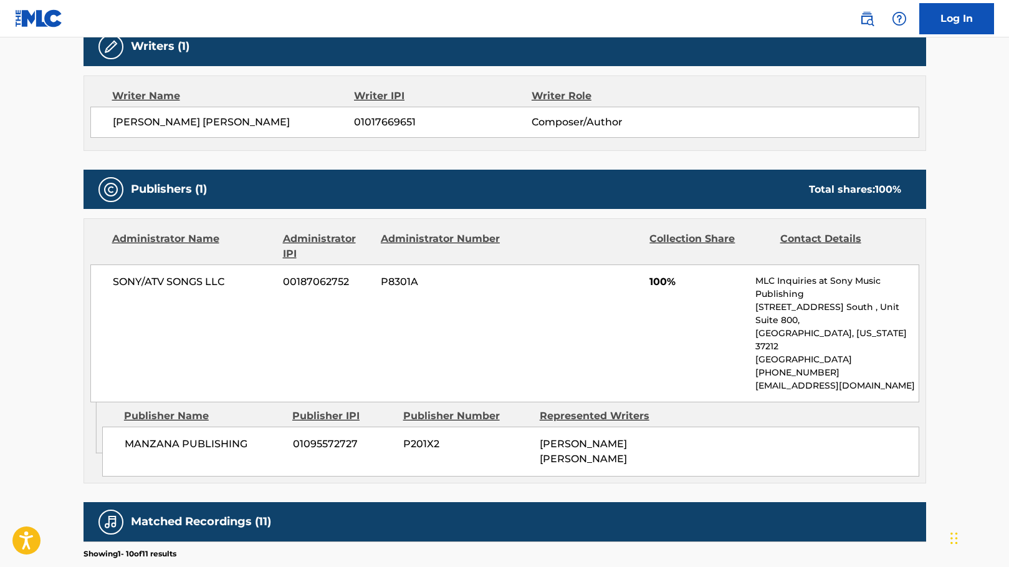
scroll to position [407, 0]
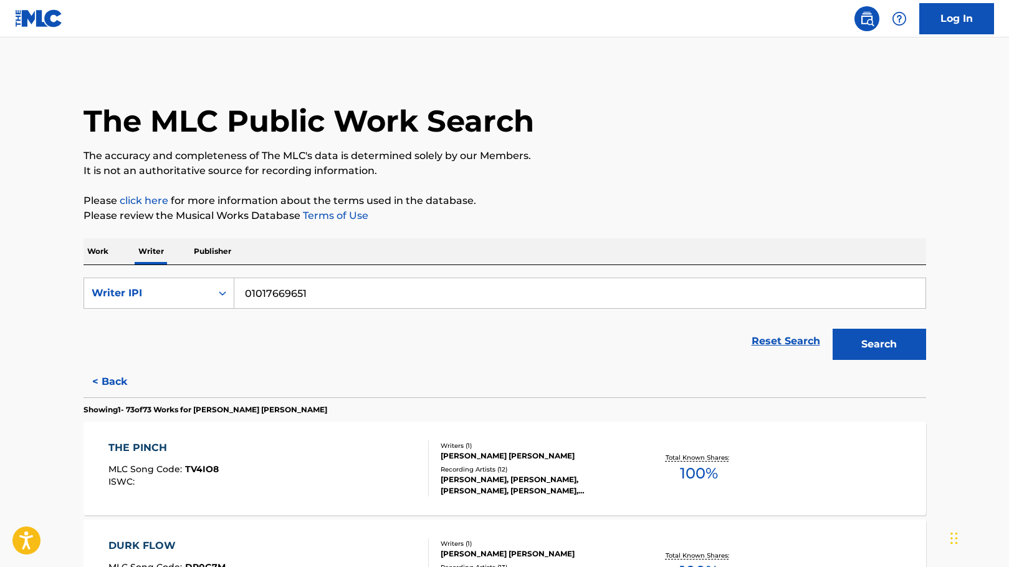
scroll to position [5156, 0]
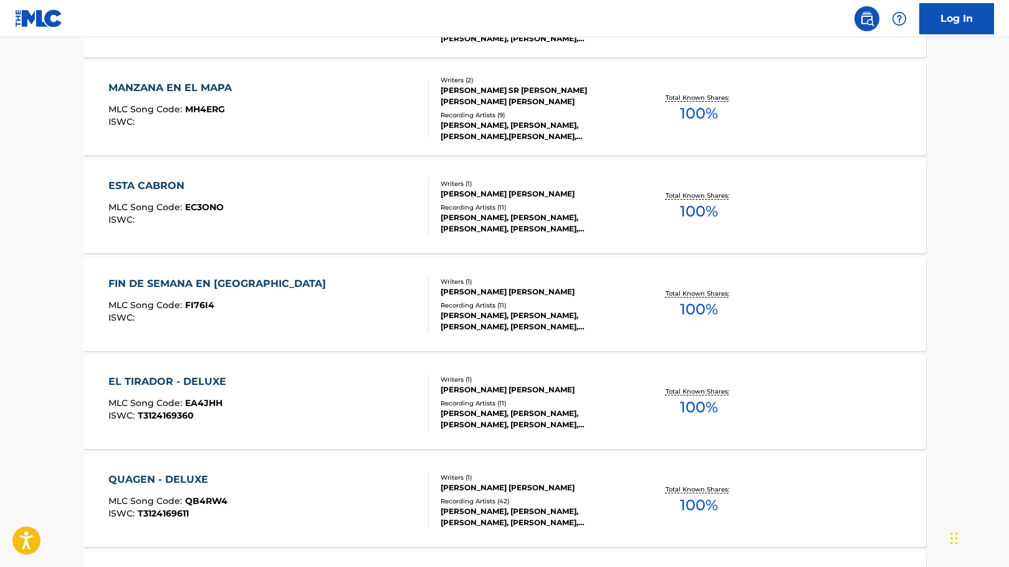
click at [198, 282] on div "FIN DE SEMANA EN [GEOGRAPHIC_DATA]" at bounding box center [220, 283] width 224 height 15
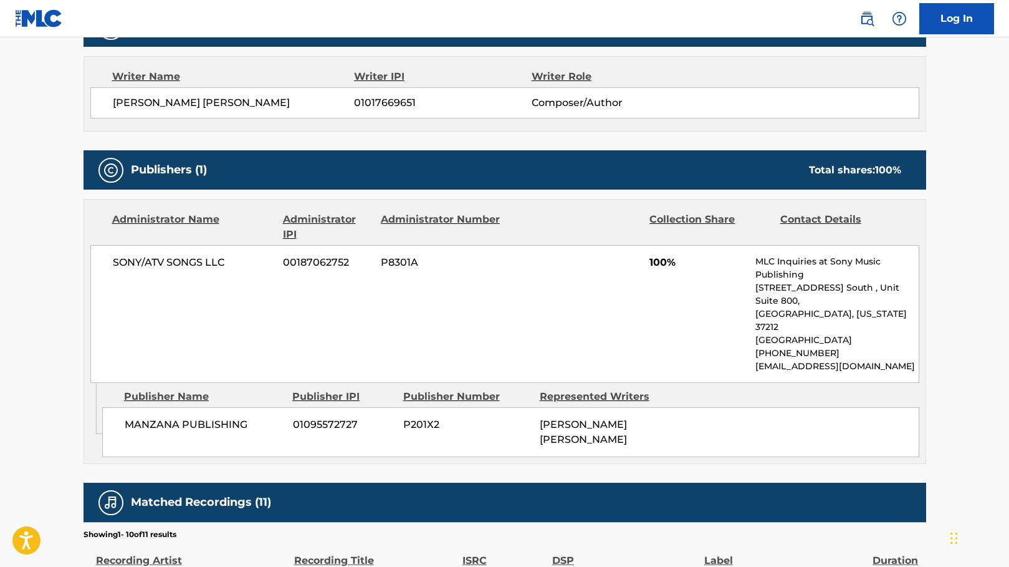
scroll to position [432, 0]
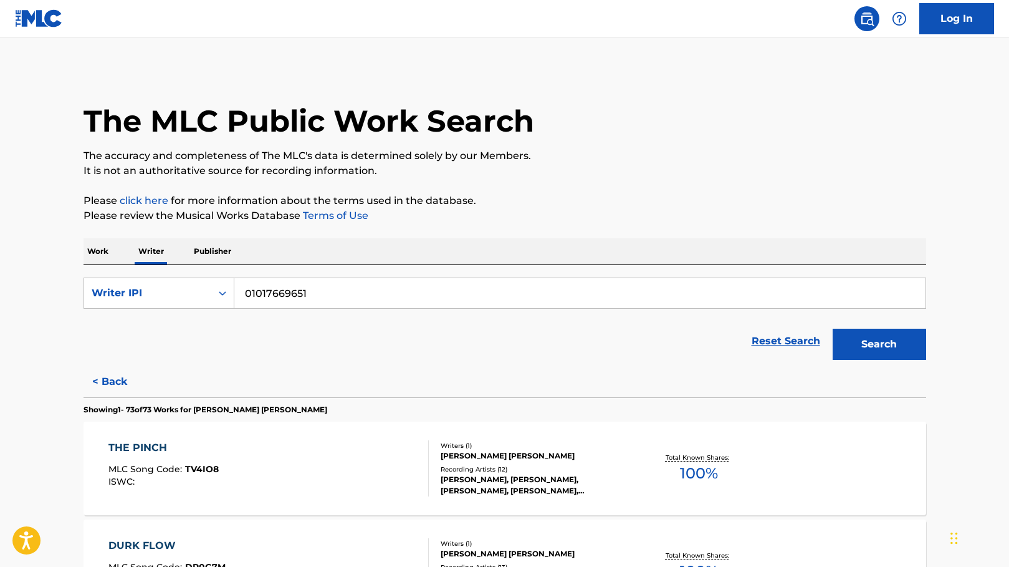
scroll to position [6722, 0]
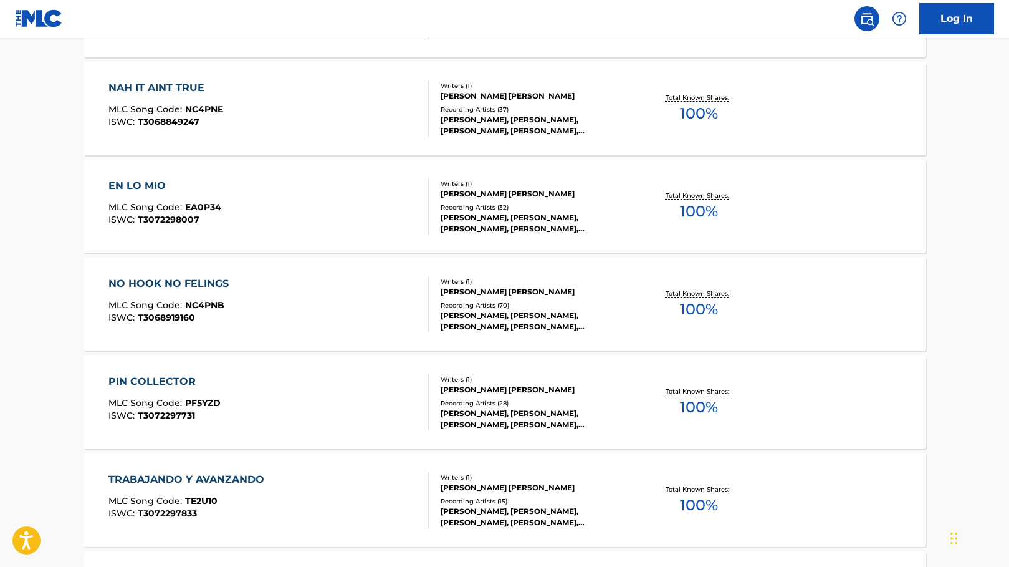
click at [167, 281] on div "NO HOOK NO FELINGS" at bounding box center [171, 283] width 127 height 15
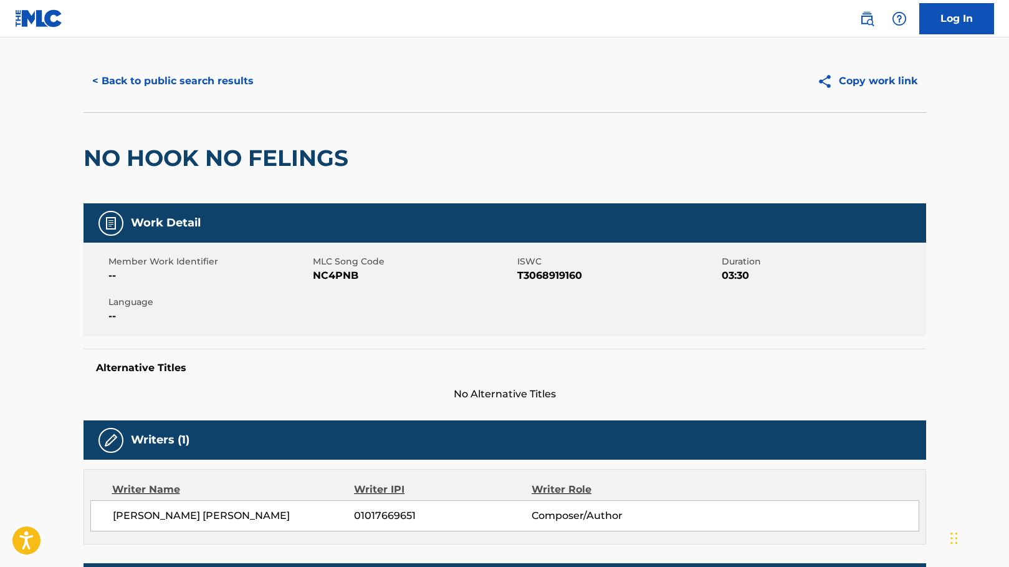
scroll to position [8, 0]
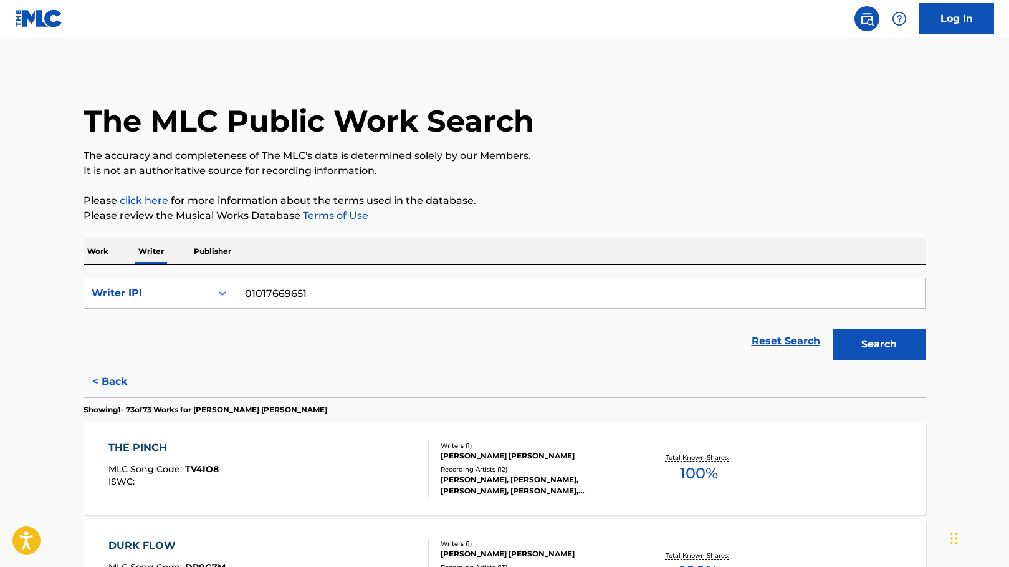
scroll to position [4275, 0]
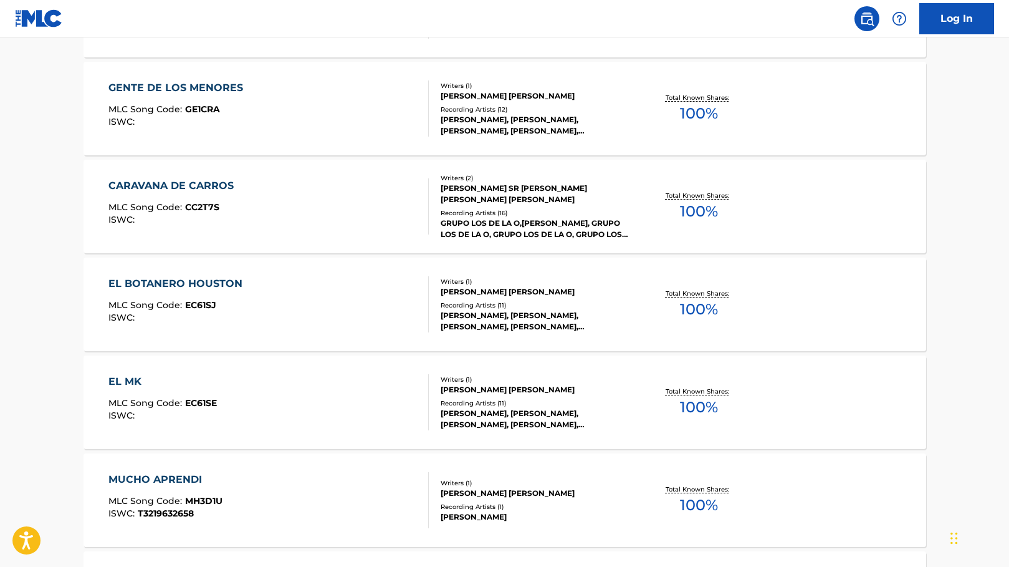
click at [284, 270] on div "EL BOTANERO HOUSTON MLC Song Code : EC61SJ ISWC : Writers ( 1 ) ANTONIO SALDIVA…" at bounding box center [505, 304] width 843 height 94
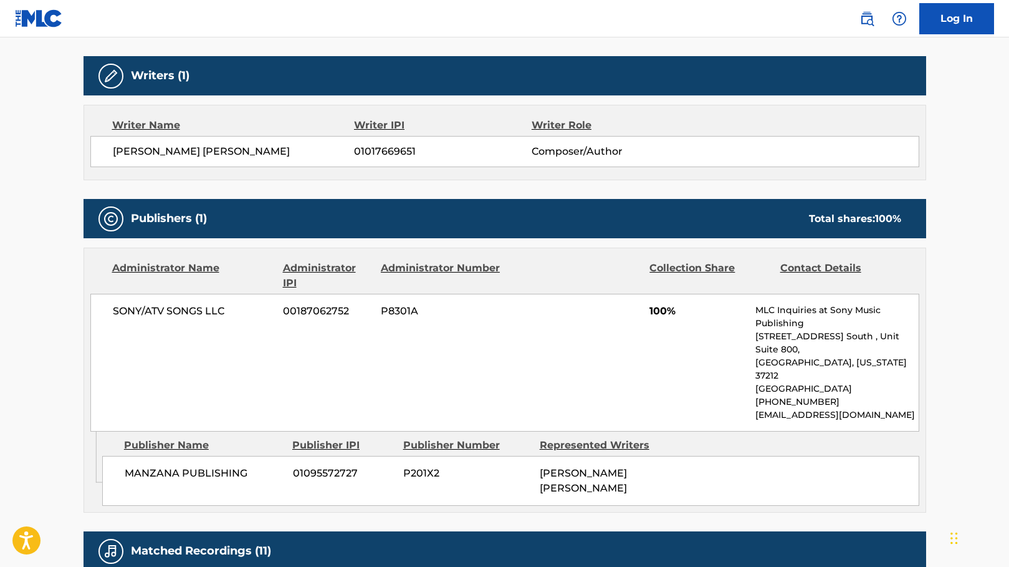
scroll to position [385, 0]
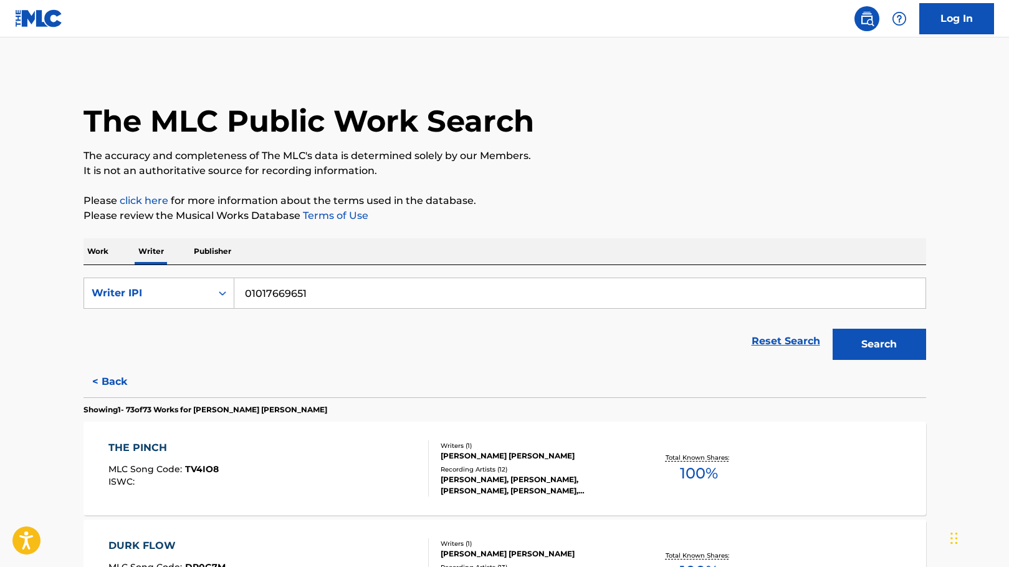
scroll to position [3884, 0]
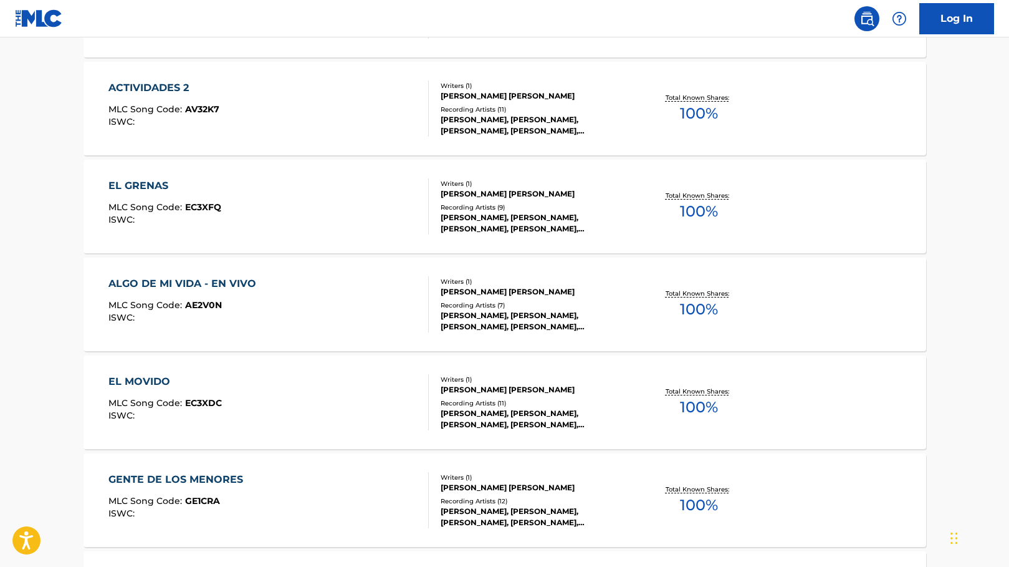
click at [292, 301] on div "ALGO DE MI VIDA - EN VIVO MLC Song Code : AE2V0N ISWC :" at bounding box center [268, 304] width 320 height 56
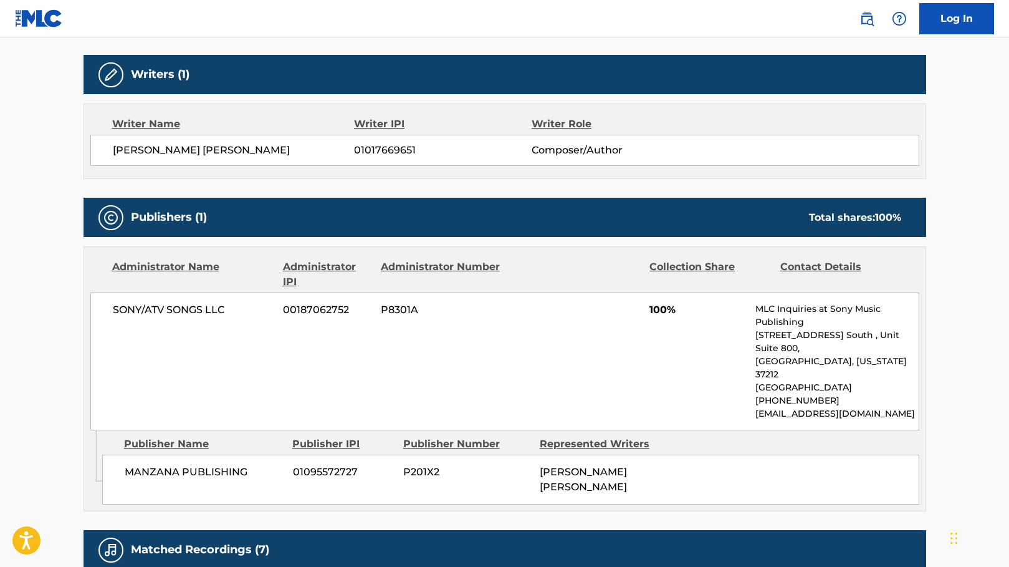
scroll to position [385, 0]
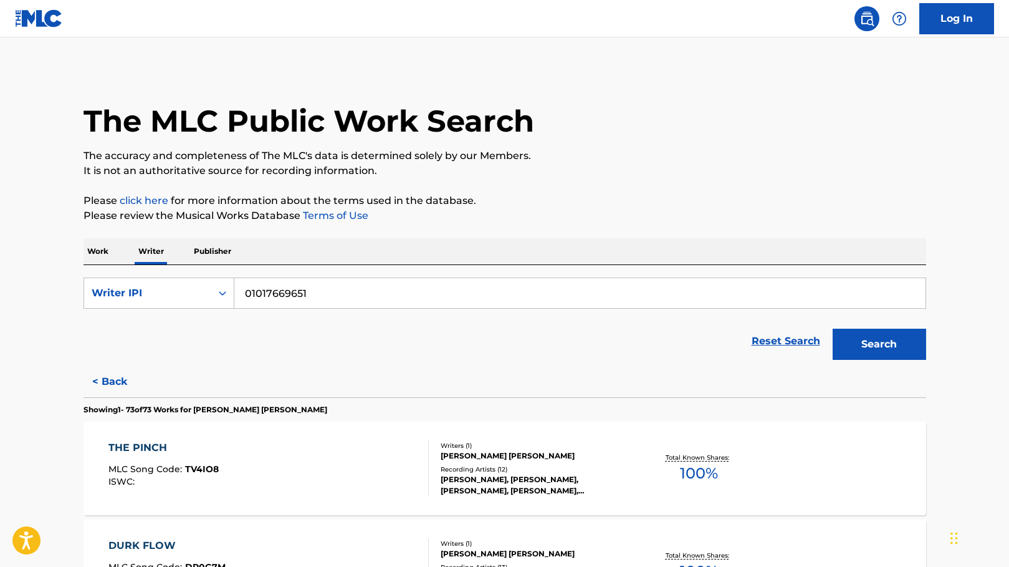
scroll to position [4373, 0]
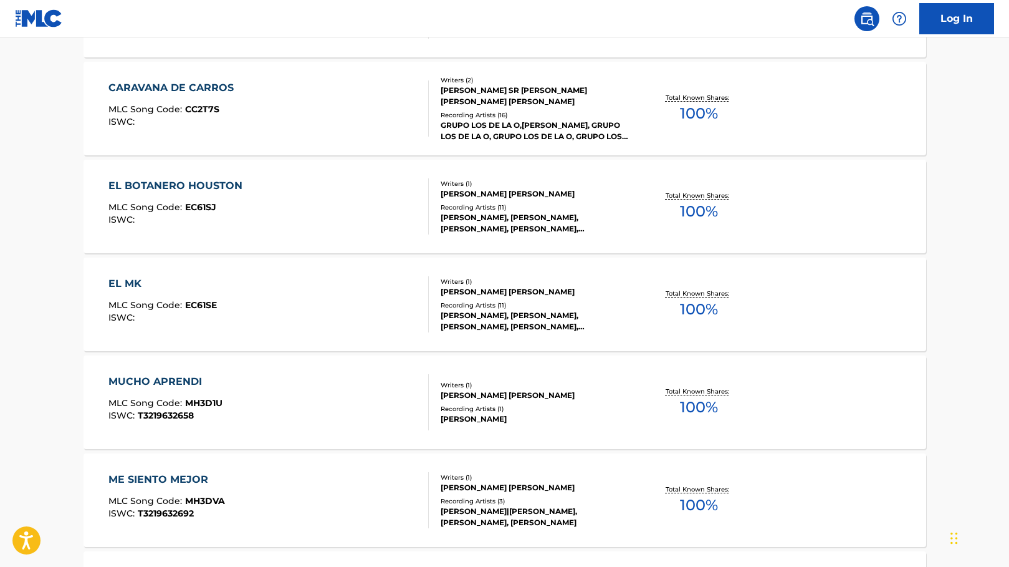
click at [143, 284] on div "EL MK" at bounding box center [162, 283] width 108 height 15
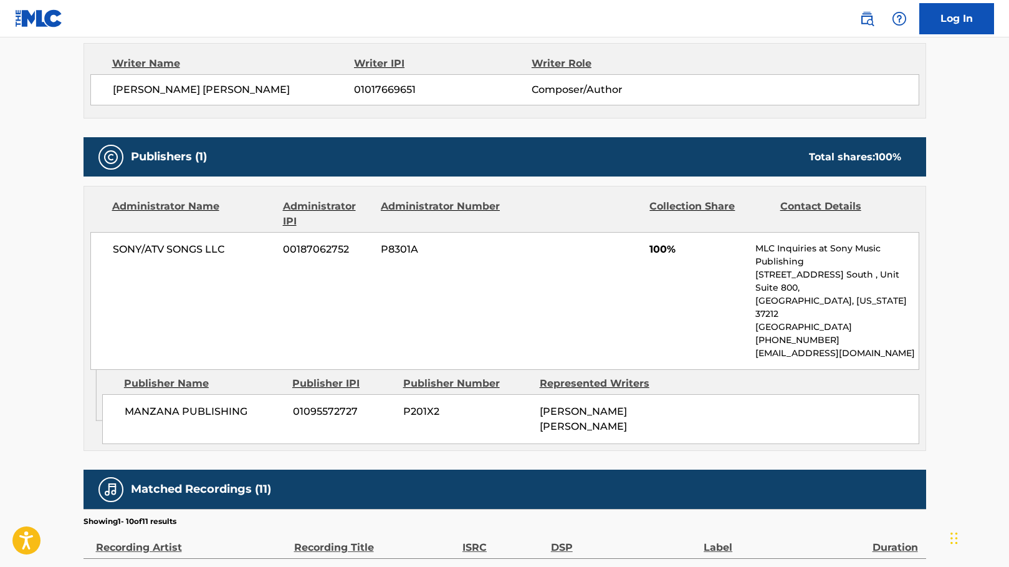
scroll to position [474, 0]
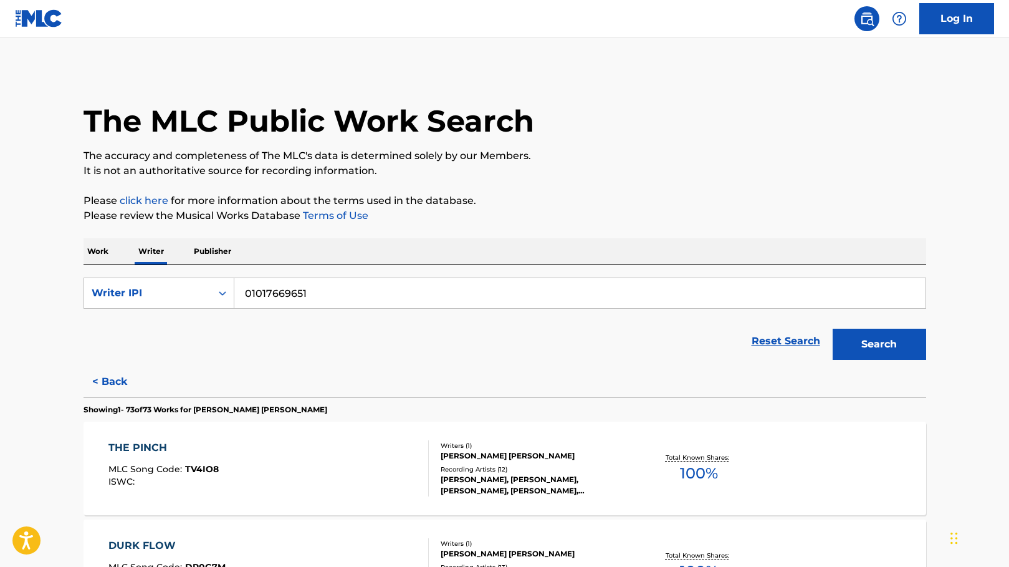
scroll to position [7016, 0]
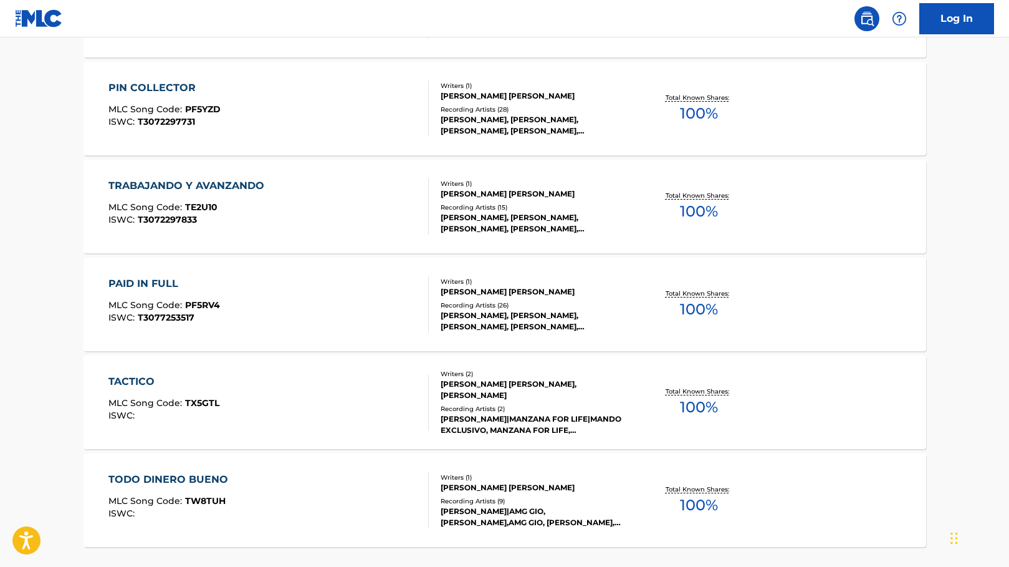
click at [252, 290] on div "PAID IN FULL MLC Song Code : PF5RV4 ISWC : T3077253517" at bounding box center [268, 304] width 320 height 56
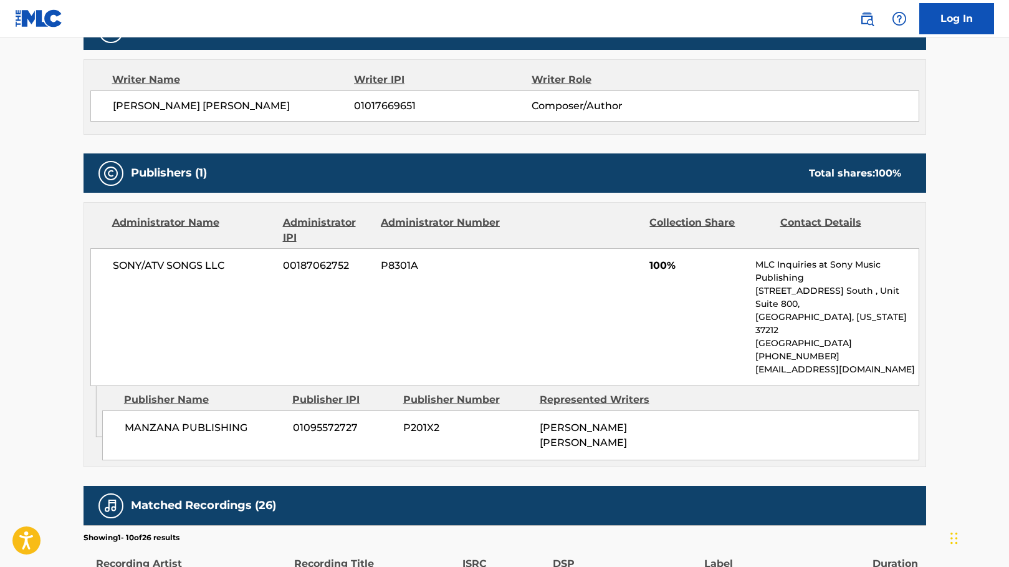
scroll to position [452, 0]
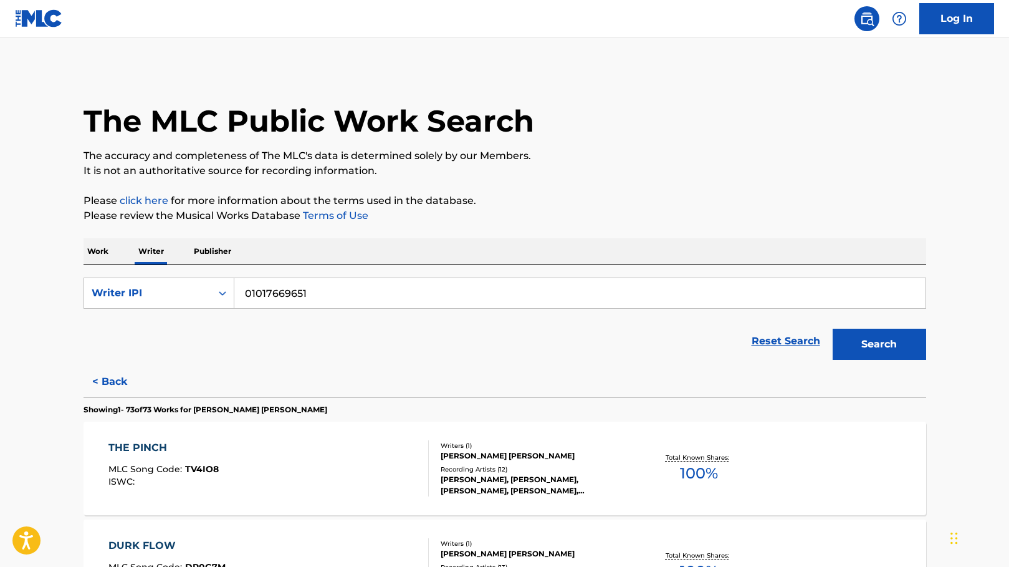
scroll to position [4079, 0]
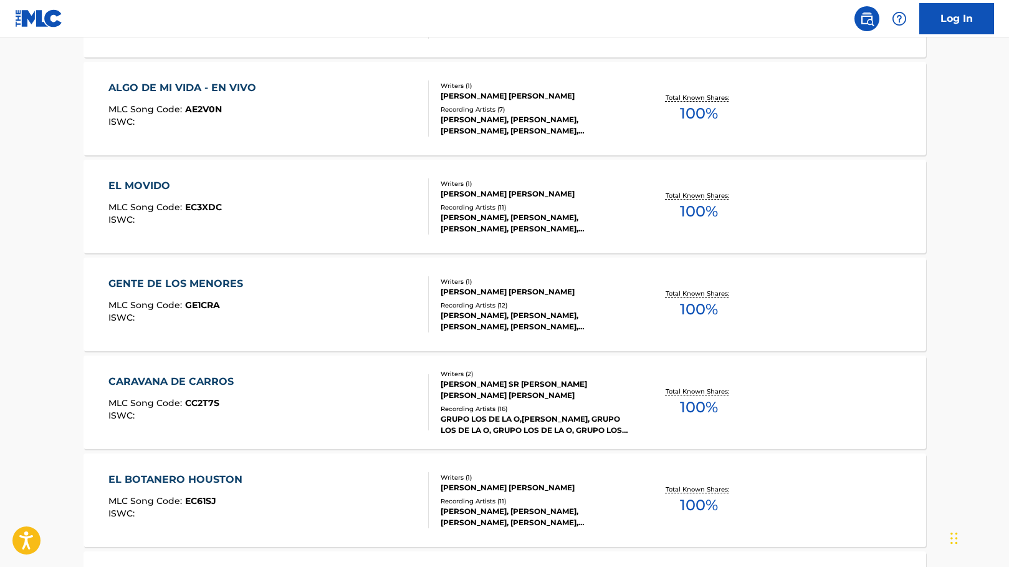
click at [219, 284] on div "GENTE DE LOS MENORES" at bounding box center [178, 283] width 141 height 15
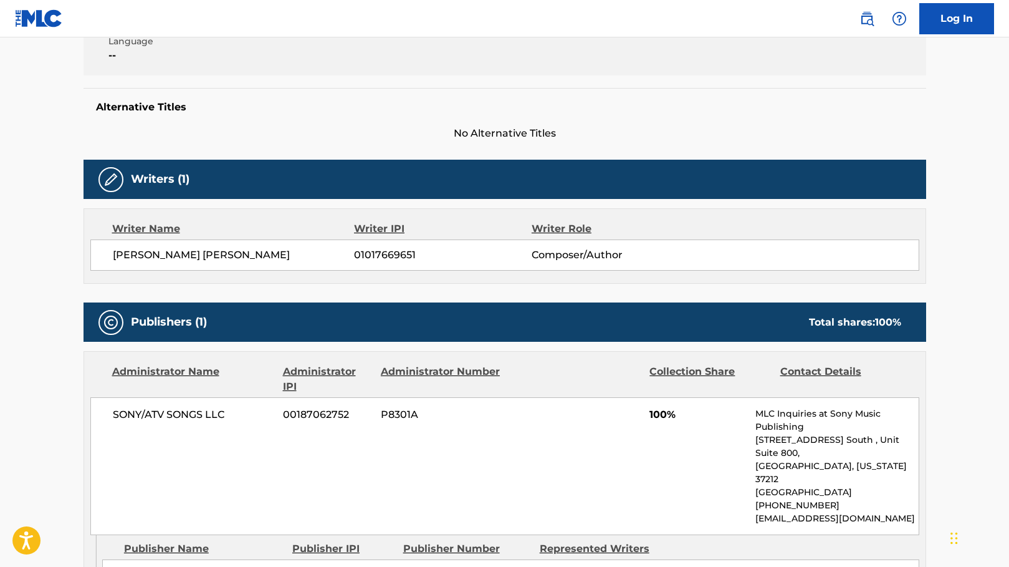
scroll to position [296, 0]
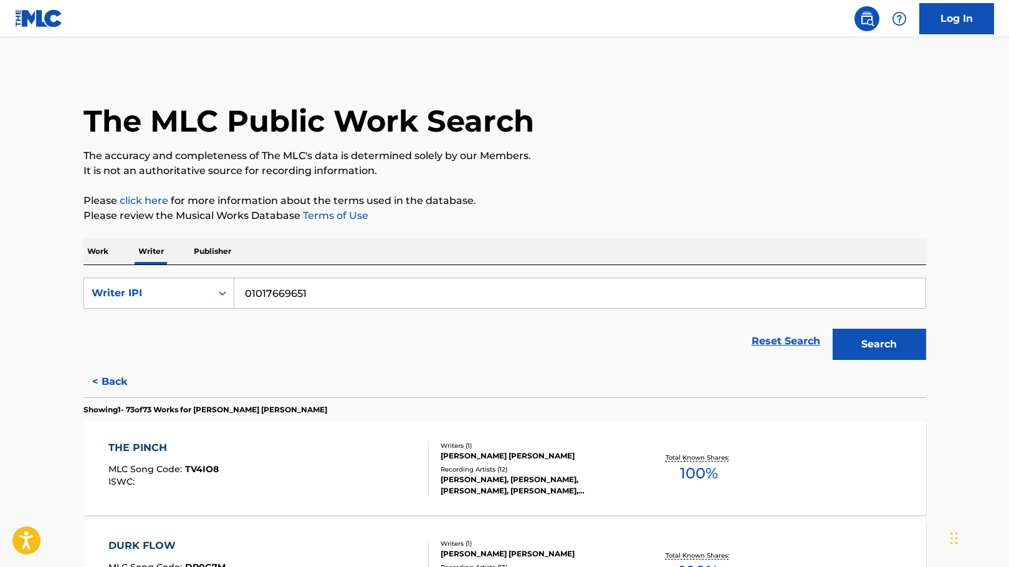
scroll to position [3786, 0]
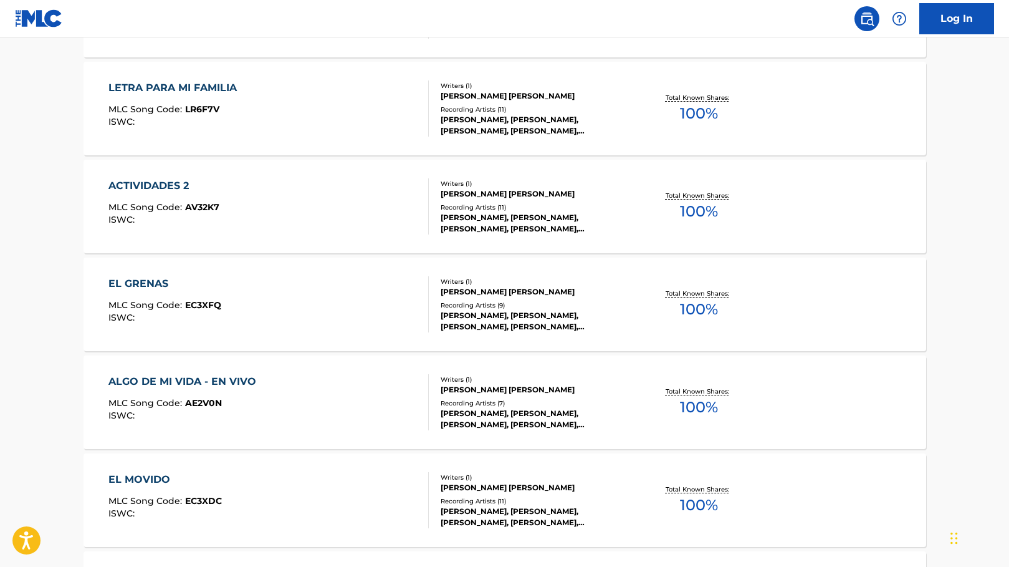
click at [168, 295] on div "EL GRENAS MLC Song Code : EC3XFQ ISWC :" at bounding box center [164, 304] width 113 height 56
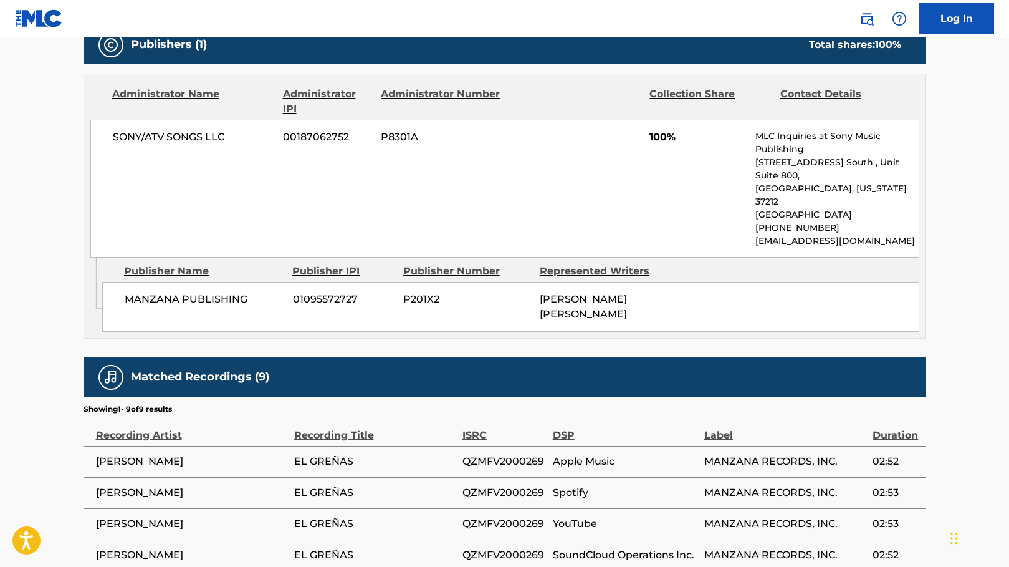
scroll to position [561, 0]
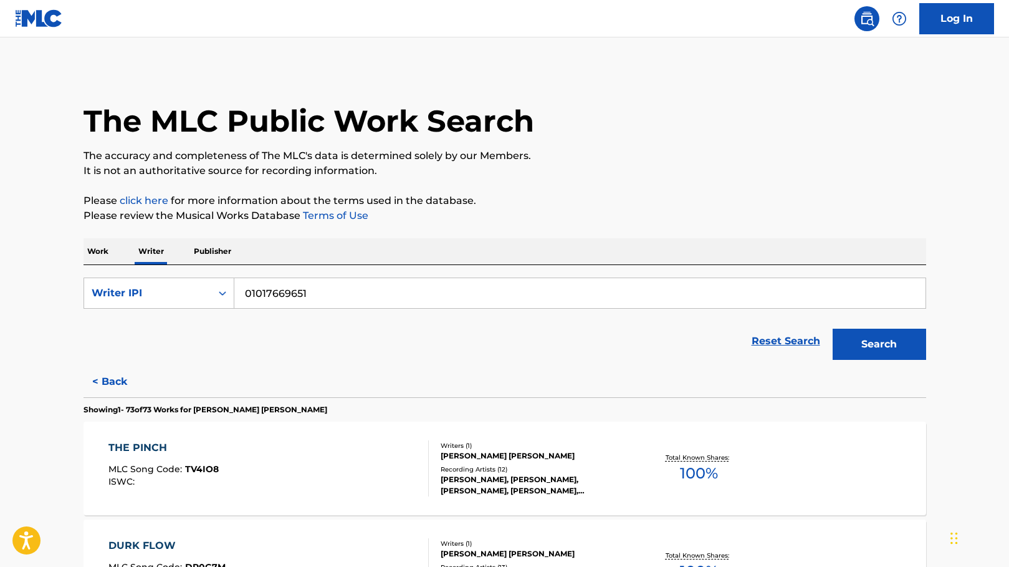
scroll to position [3982, 0]
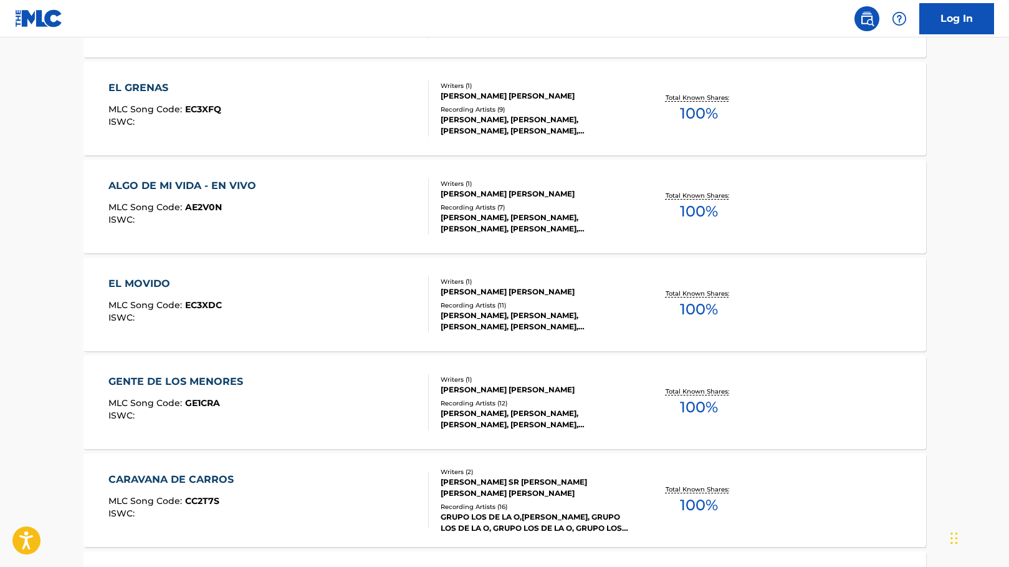
click at [122, 279] on div "EL MOVIDO" at bounding box center [164, 283] width 113 height 15
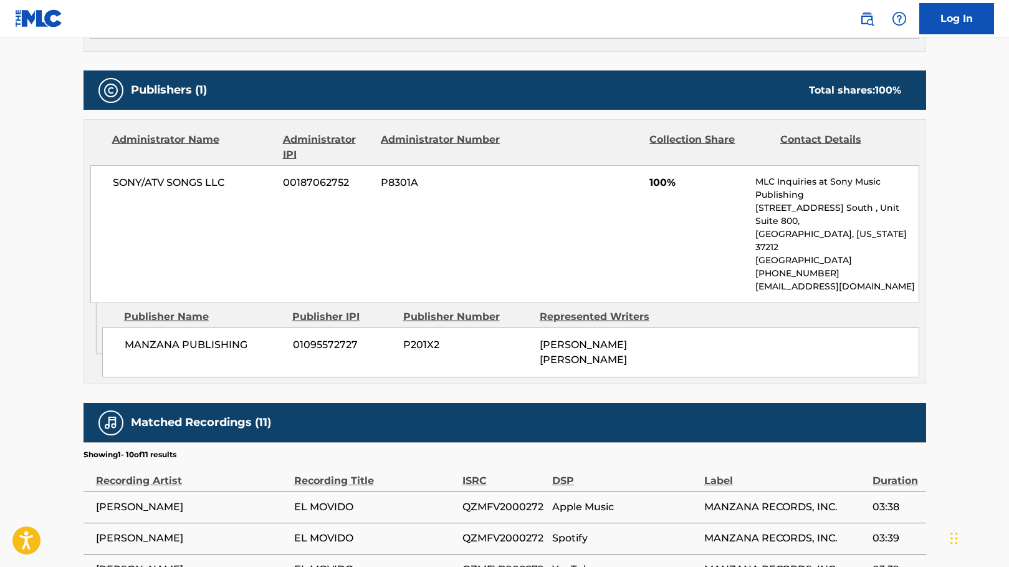
scroll to position [404, 0]
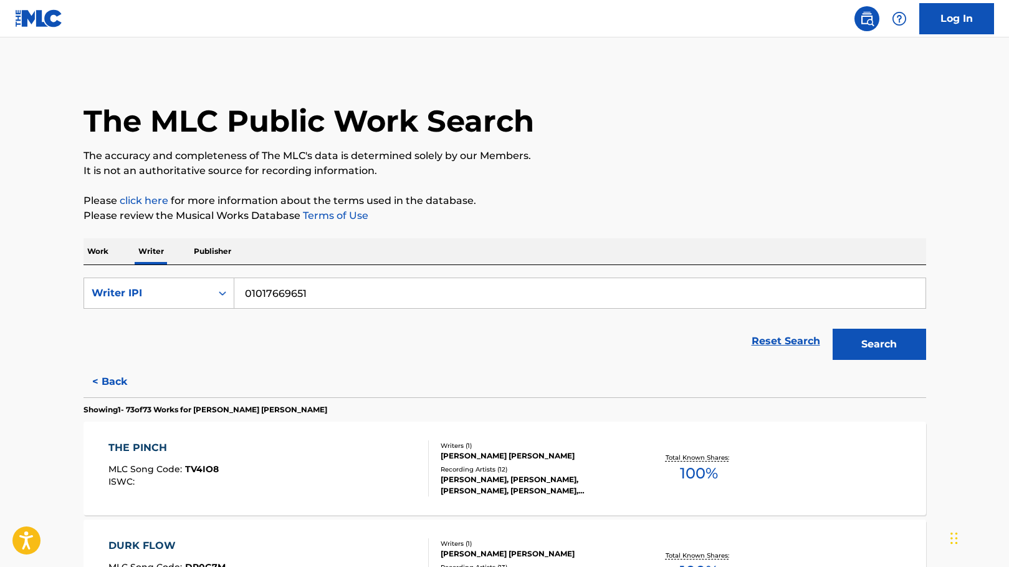
scroll to position [5841, 0]
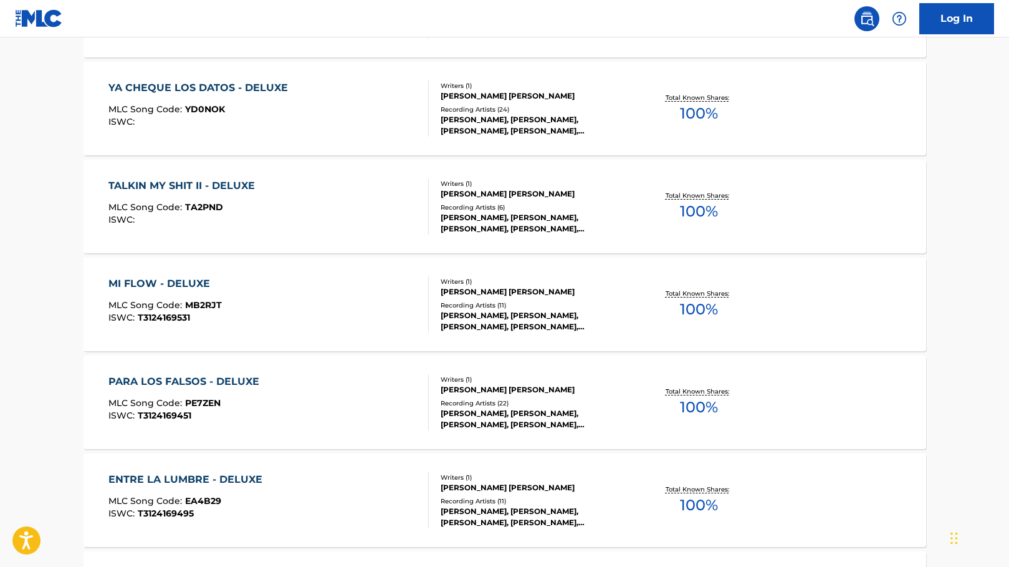
click at [184, 288] on div "MI FLOW - DELUXE" at bounding box center [164, 283] width 113 height 15
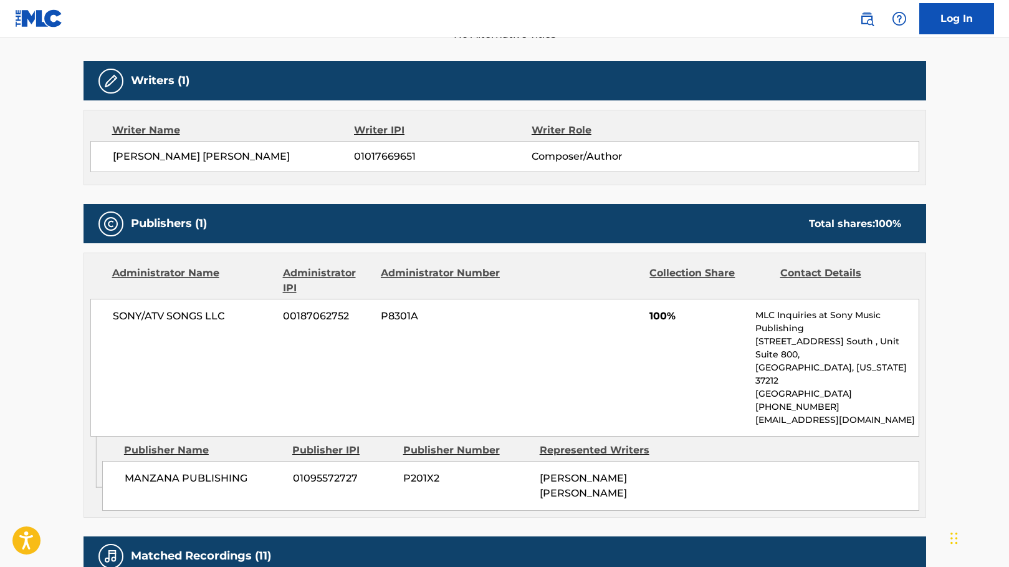
scroll to position [381, 0]
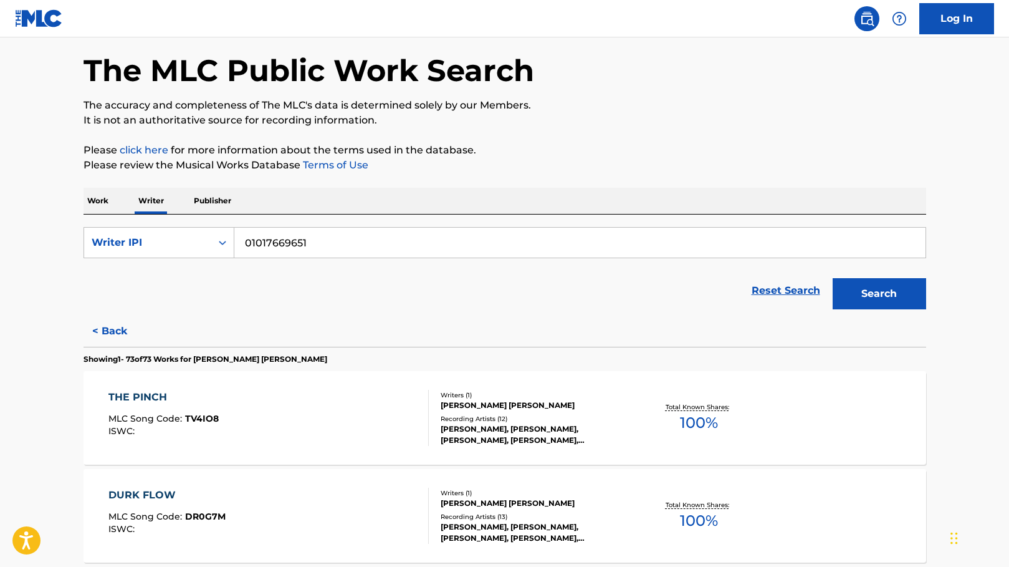
scroll to position [5939, 0]
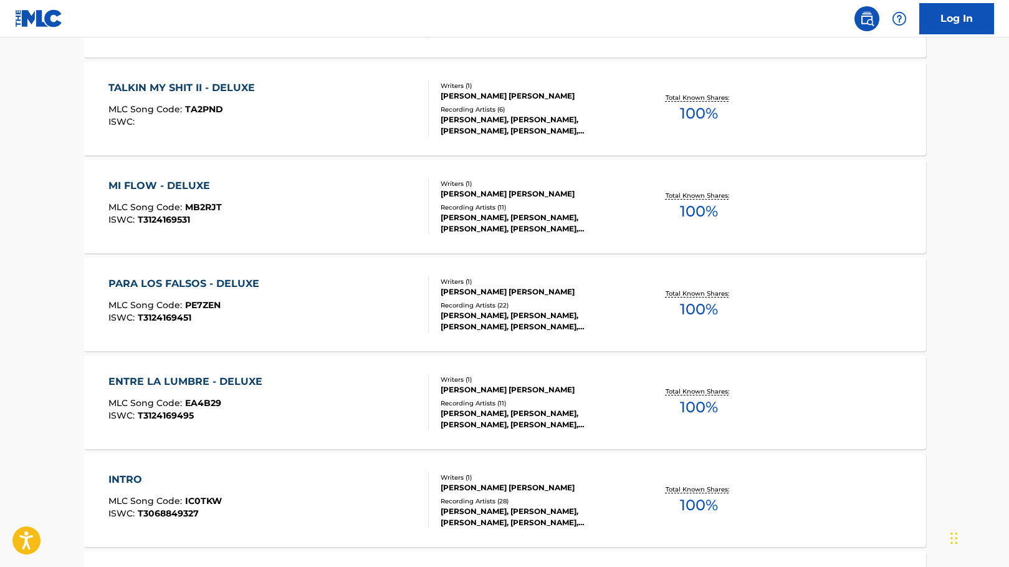
click at [196, 287] on div "PARA LOS FALSOS - DELUXE" at bounding box center [186, 283] width 157 height 15
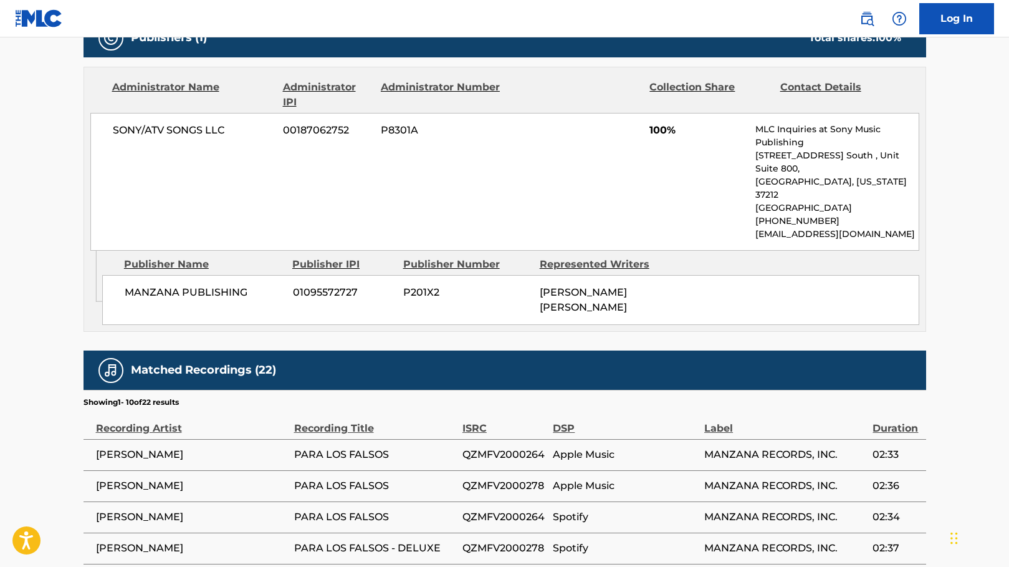
scroll to position [581, 0]
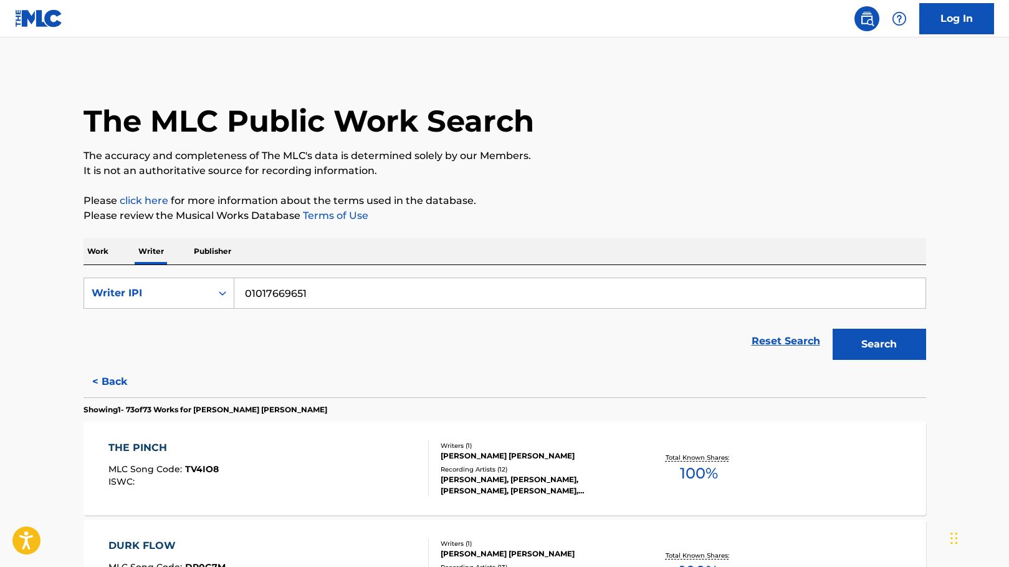
scroll to position [5352, 0]
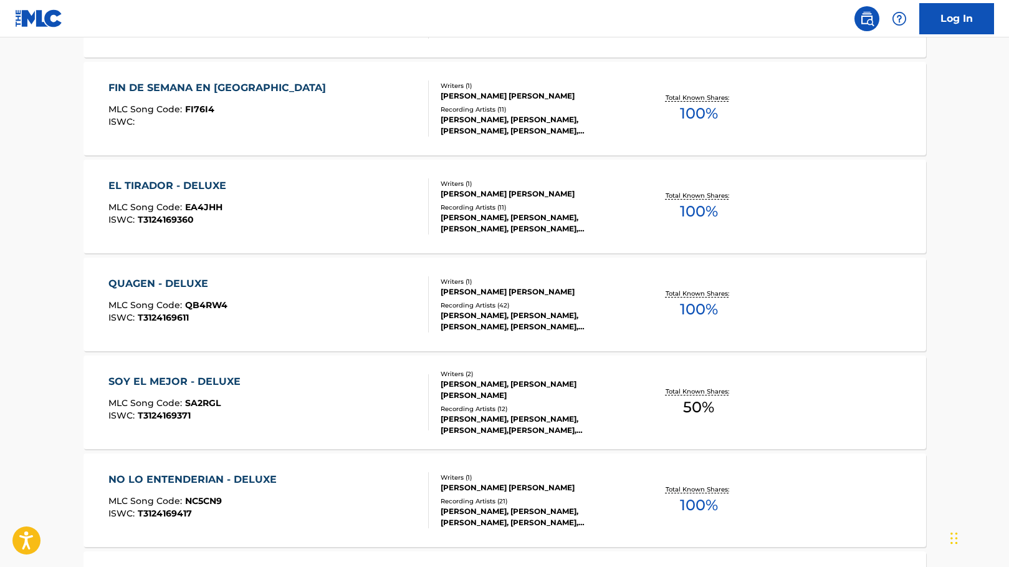
click at [173, 281] on div "QUAGEN - DELUXE" at bounding box center [167, 283] width 119 height 15
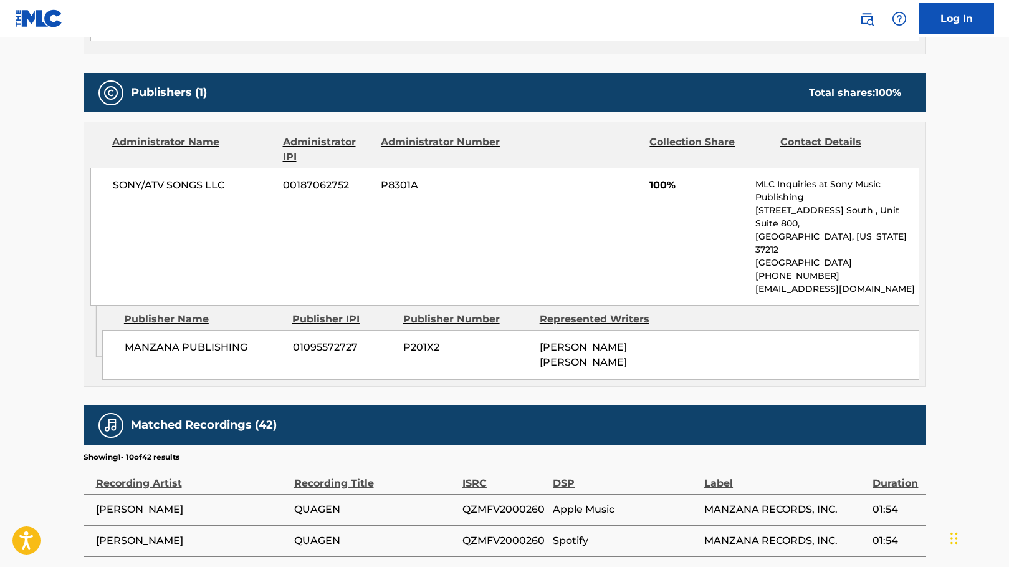
scroll to position [505, 0]
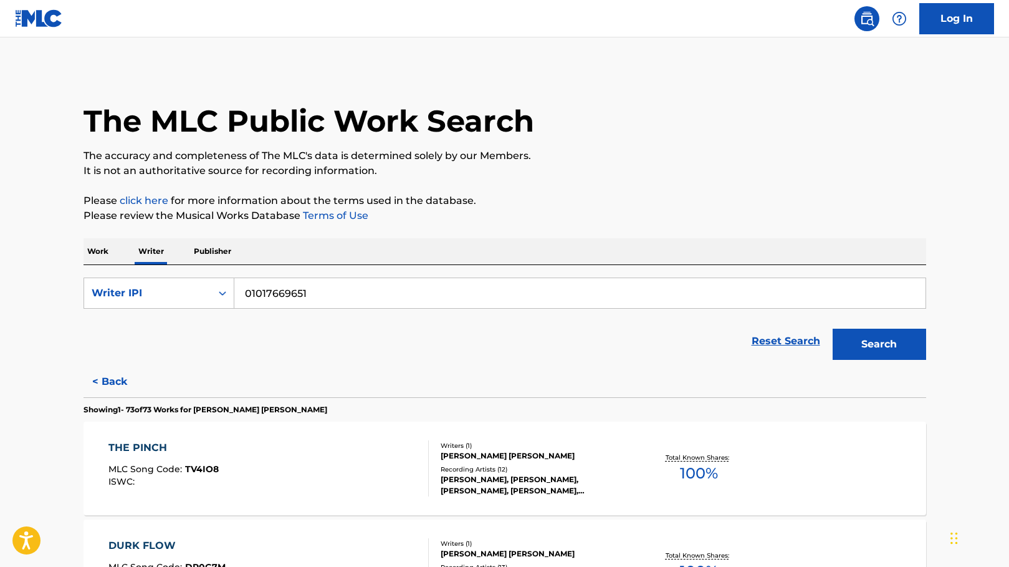
scroll to position [6037, 0]
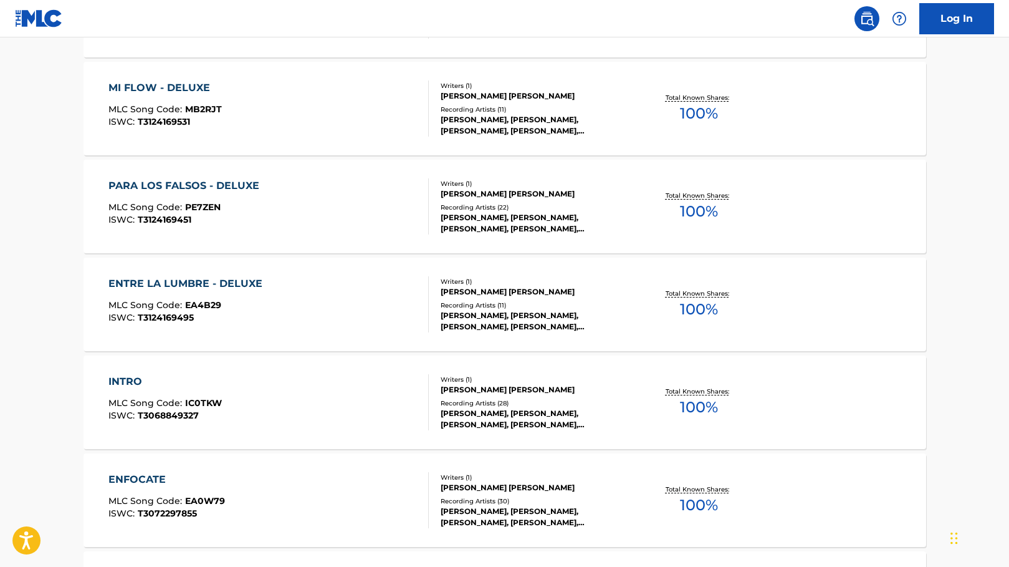
click at [234, 281] on div "ENTRE LA LUMBRE - DELUXE" at bounding box center [188, 283] width 160 height 15
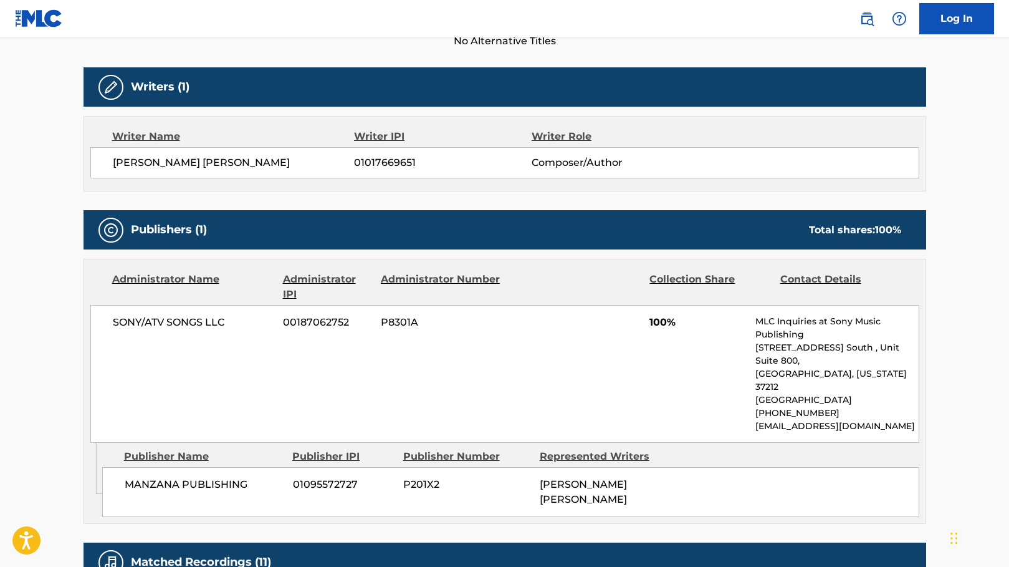
scroll to position [375, 0]
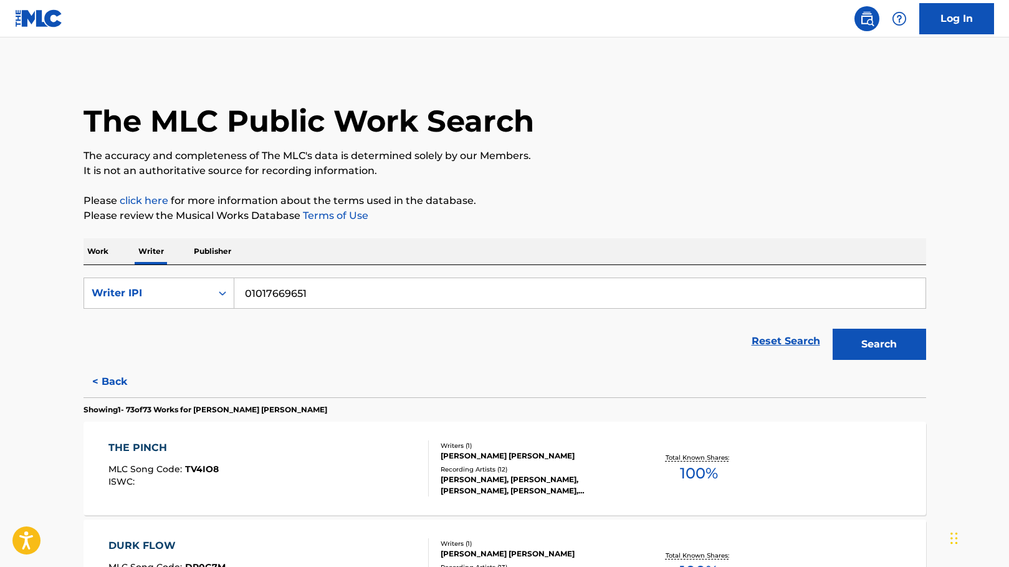
scroll to position [5254, 0]
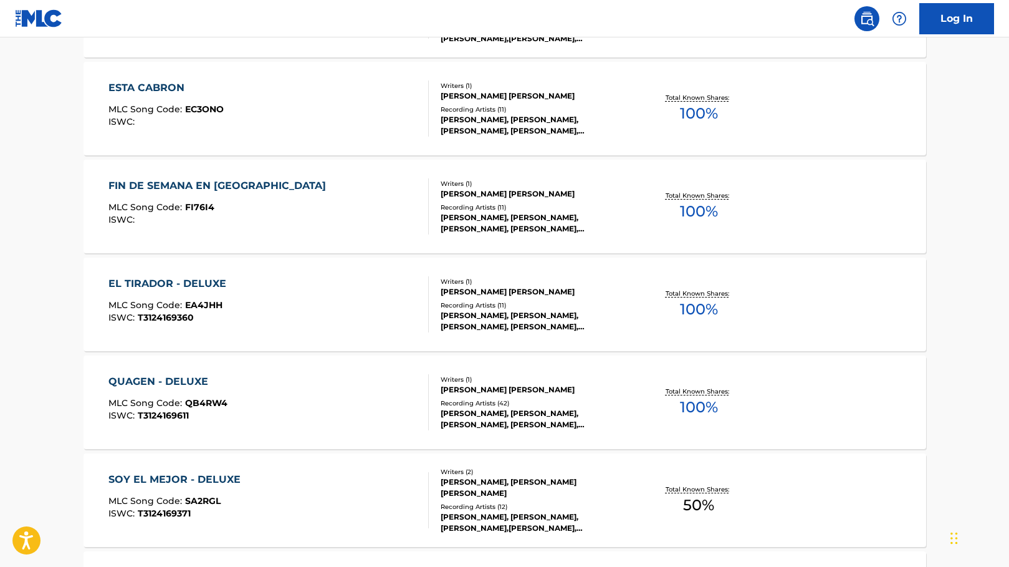
click at [239, 303] on div "EL TIRADOR - DELUXE MLC Song Code : EA4JHH ISWC : T3124169360" at bounding box center [268, 304] width 320 height 56
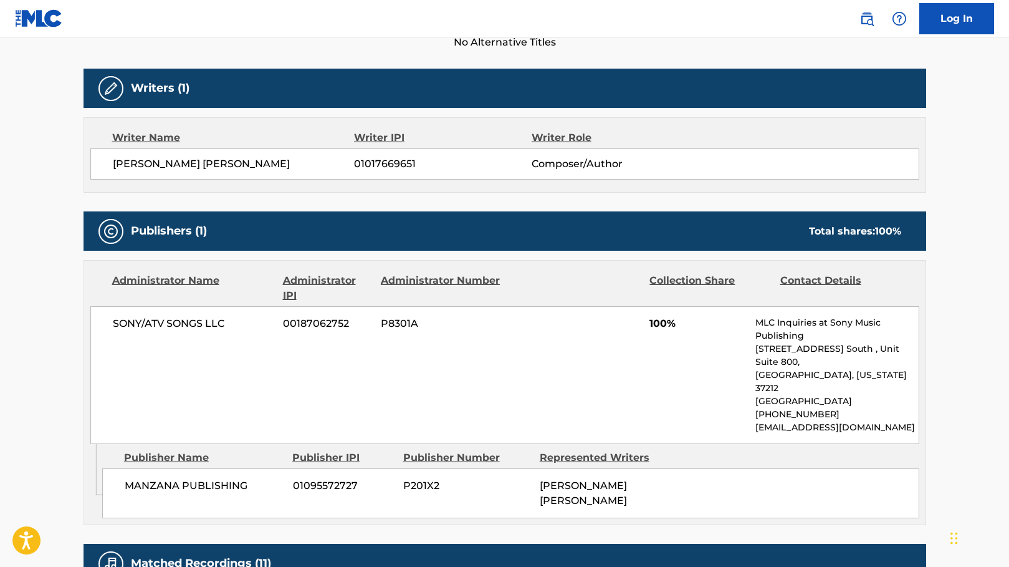
scroll to position [375, 0]
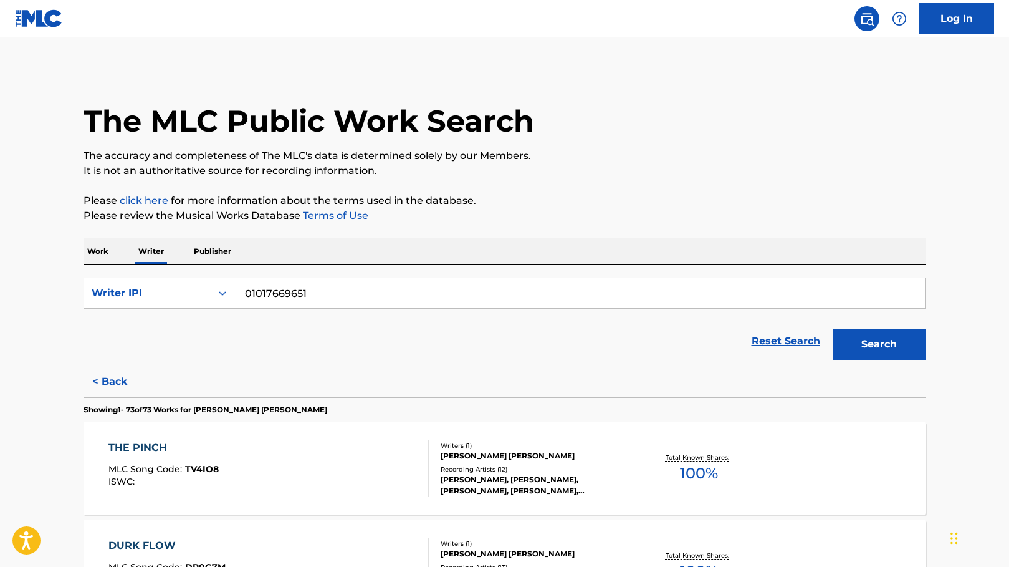
scroll to position [5646, 0]
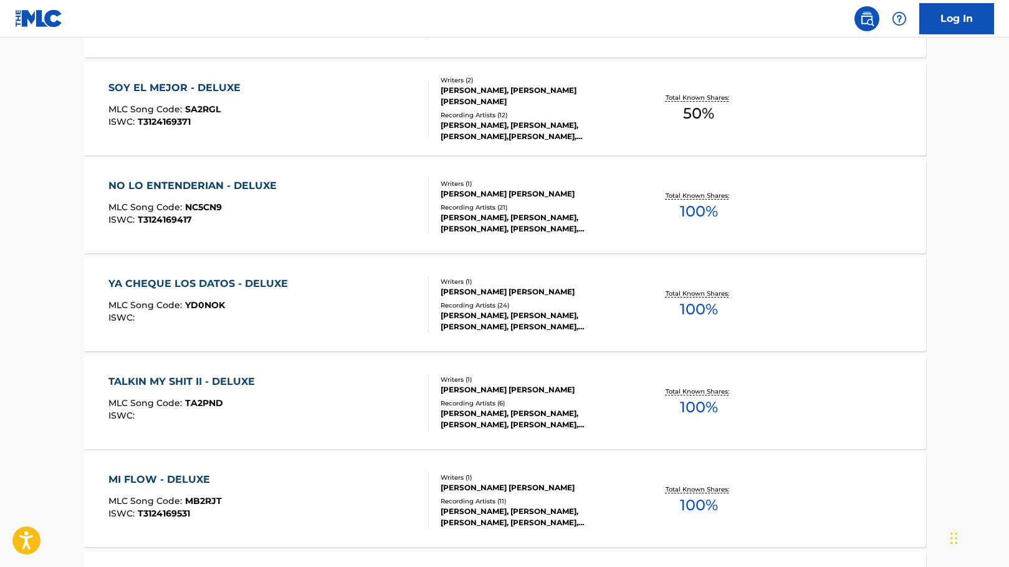
click at [195, 279] on div "YA CHEQUE LOS DATOS - DELUXE" at bounding box center [201, 283] width 186 height 15
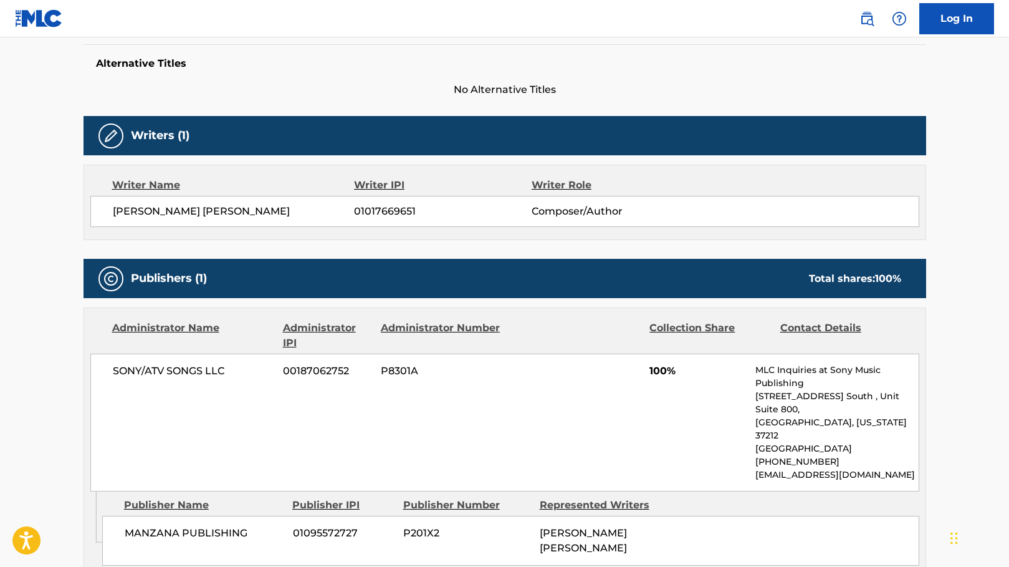
scroll to position [335, 0]
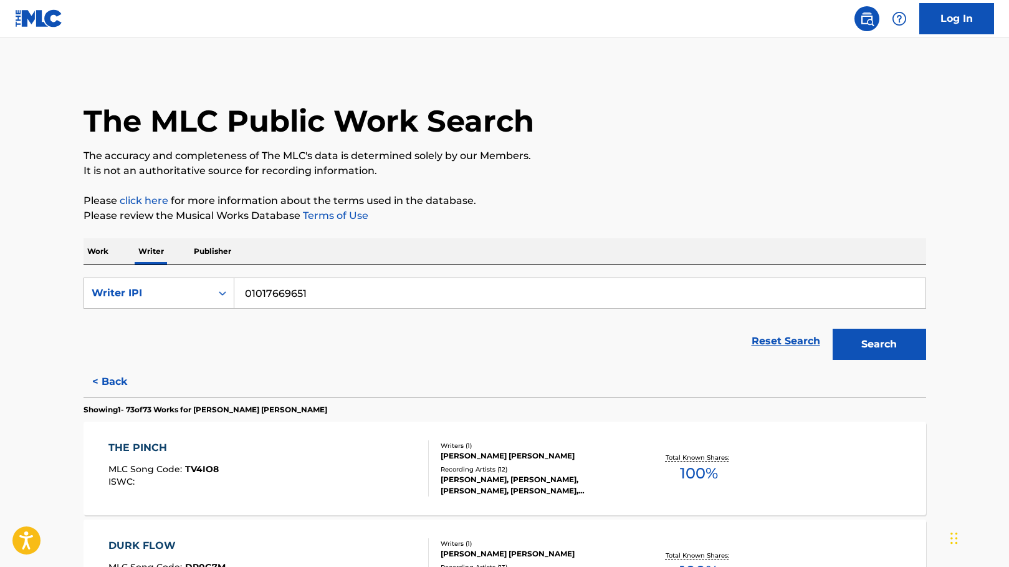
scroll to position [5744, 0]
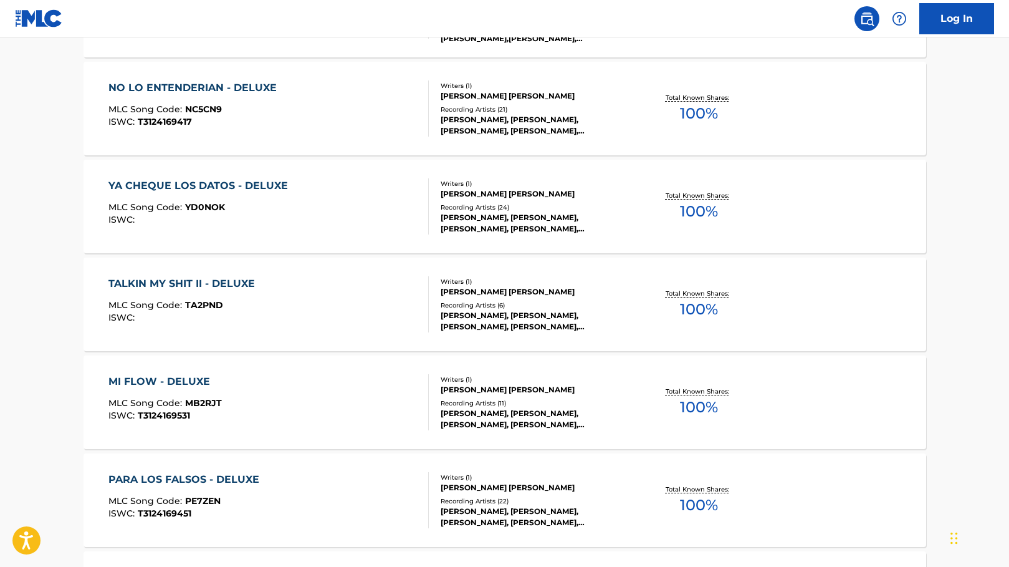
click at [204, 282] on div "TALKIN MY SHIT II - DELUXE" at bounding box center [184, 283] width 153 height 15
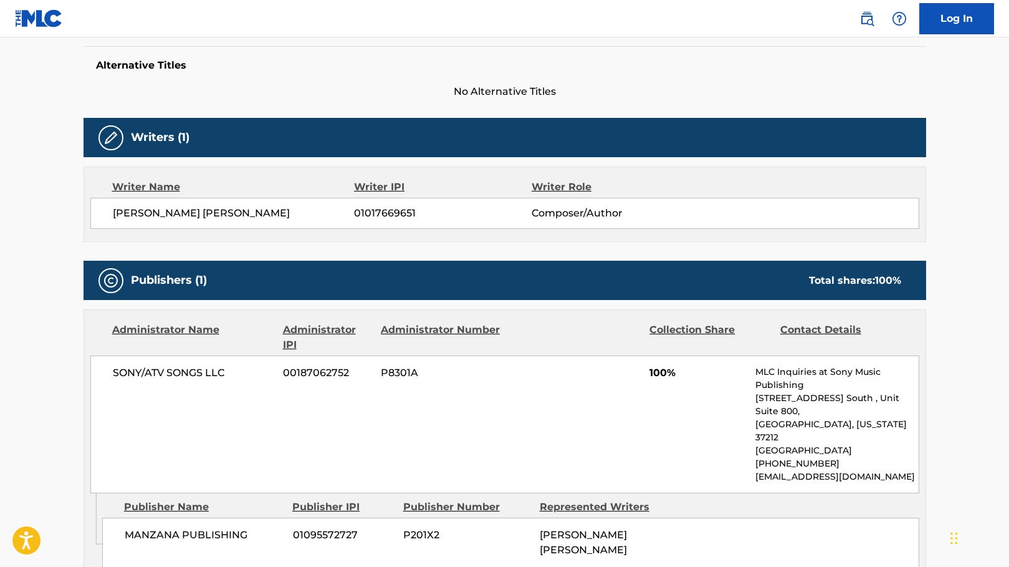
scroll to position [328, 0]
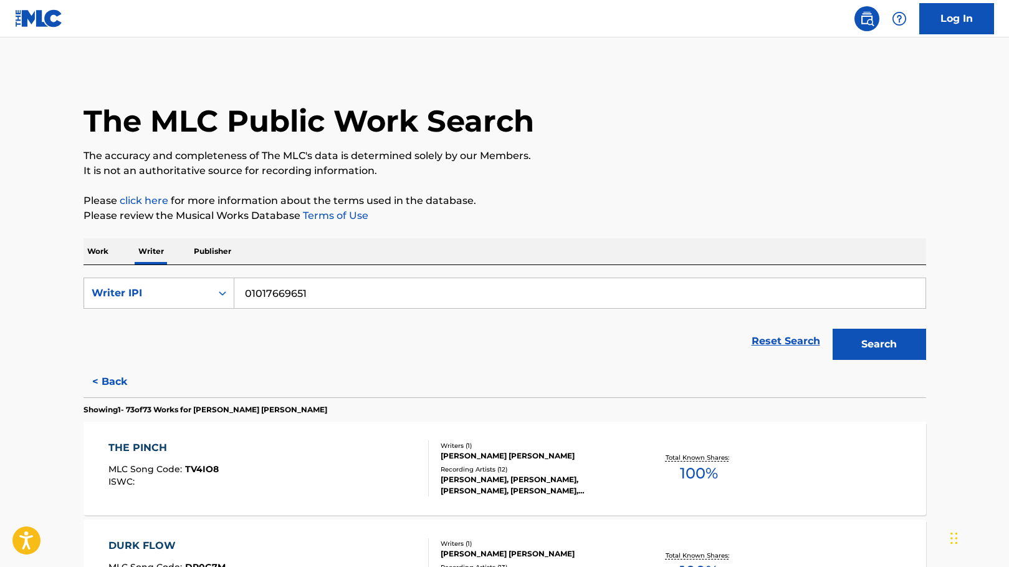
scroll to position [5548, 0]
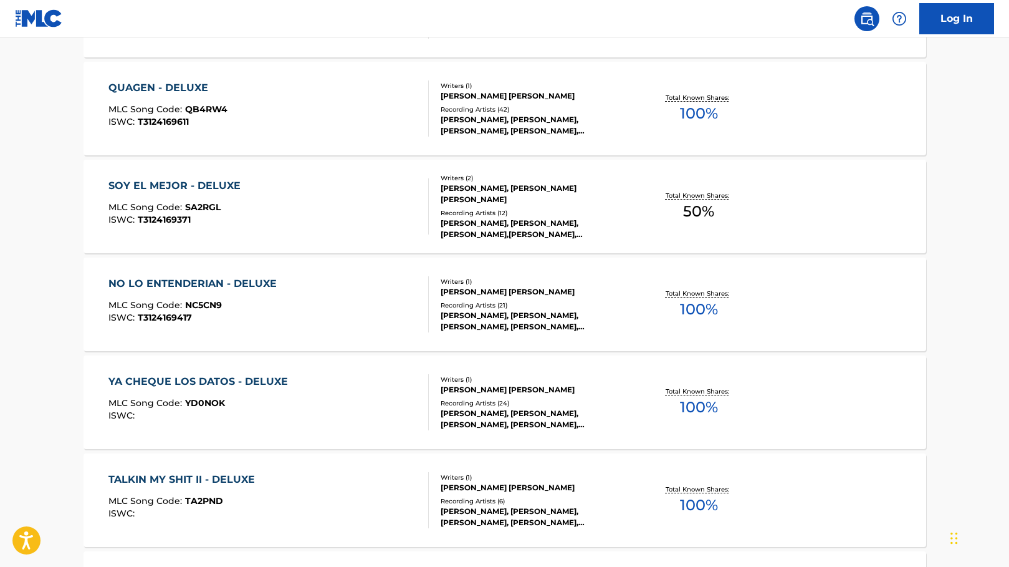
click at [226, 279] on div "NO LO ENTENDERIAN - DELUXE" at bounding box center [195, 283] width 175 height 15
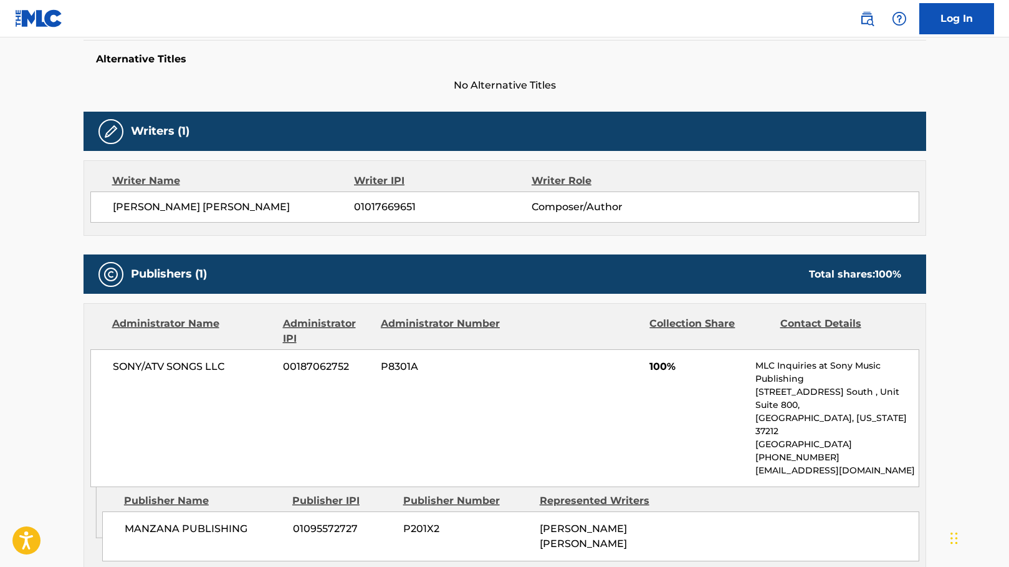
scroll to position [390, 0]
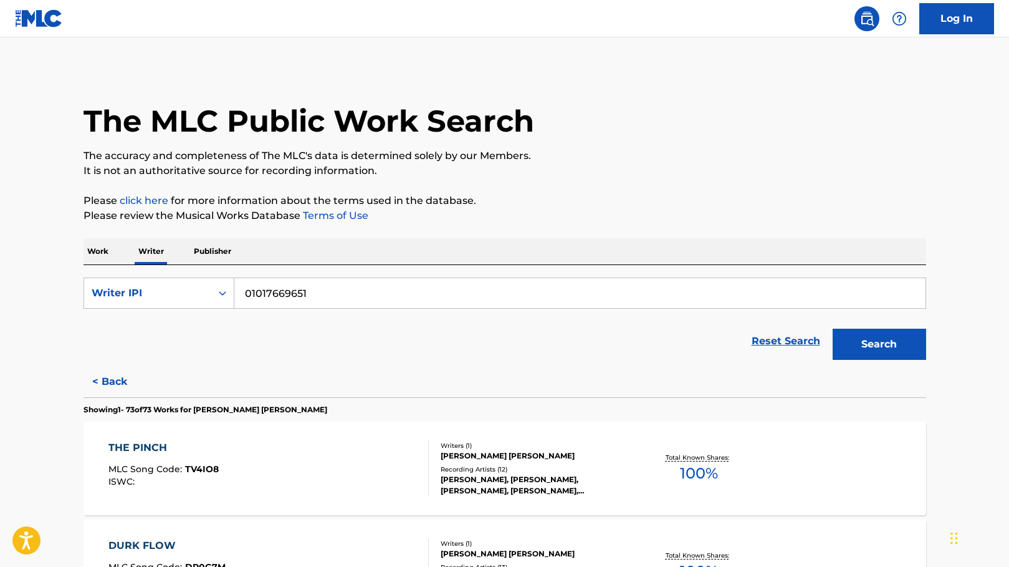
scroll to position [4569, 0]
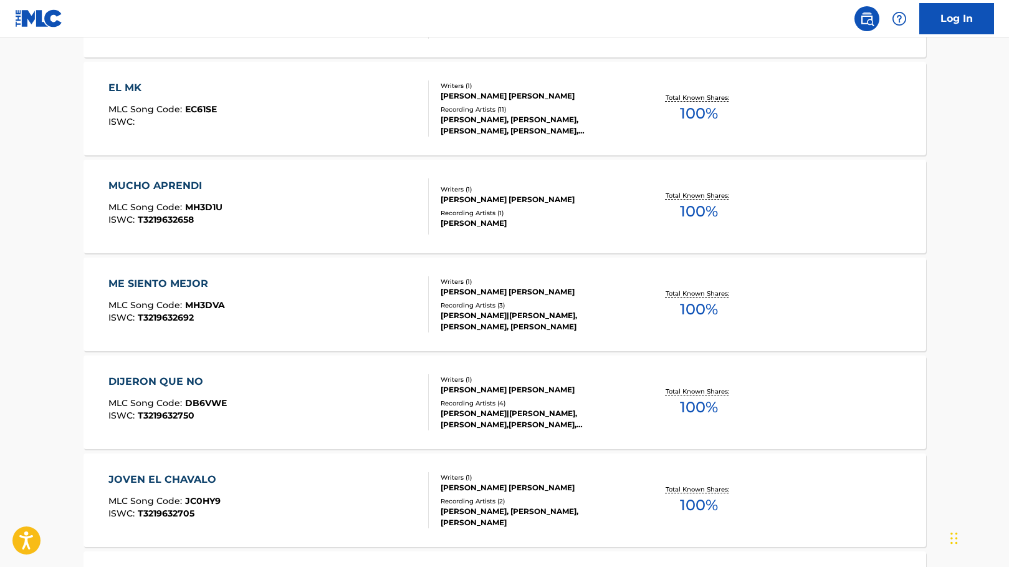
click at [201, 279] on div "ME SIENTO MEJOR" at bounding box center [166, 283] width 117 height 15
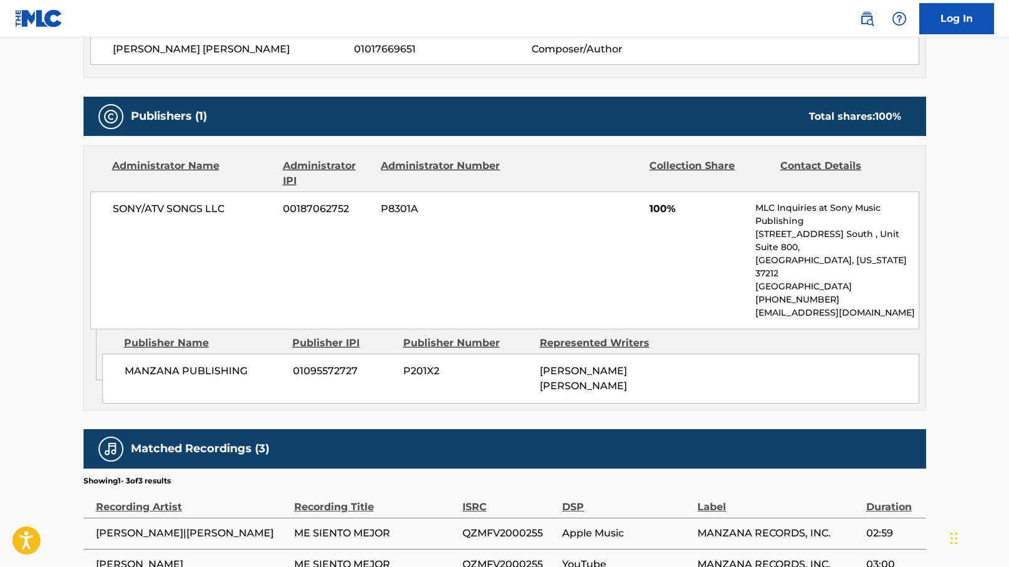
scroll to position [525, 0]
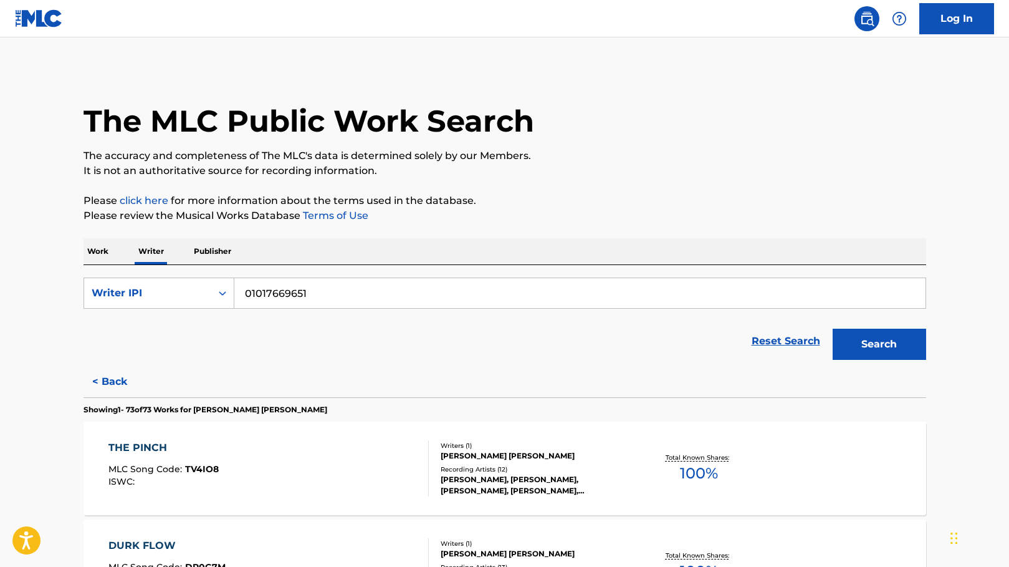
scroll to position [4667, 0]
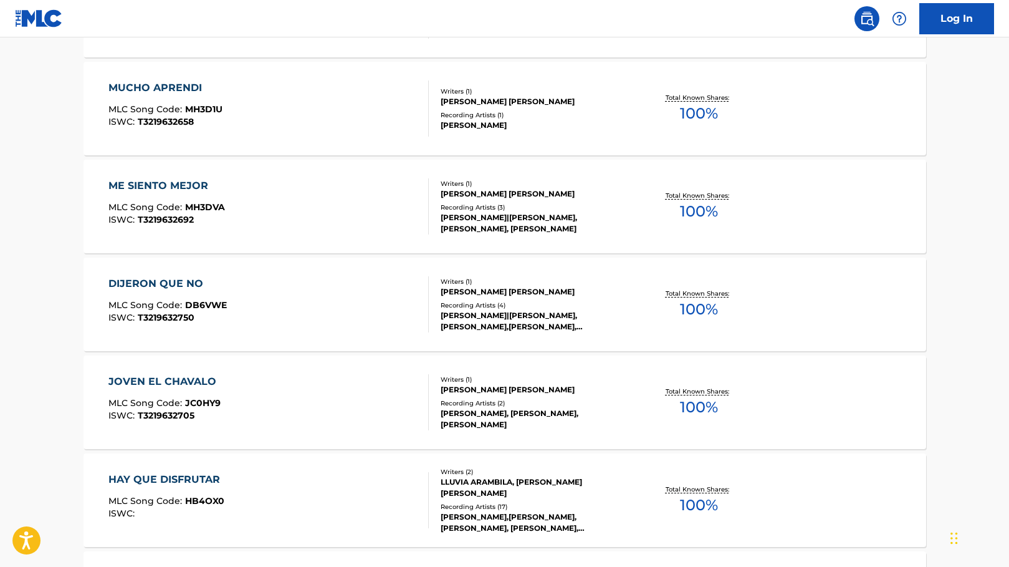
click at [166, 291] on div "DIJERON QUE NO MLC Song Code : DB6VWE ISWC : T3219632750" at bounding box center [167, 304] width 118 height 56
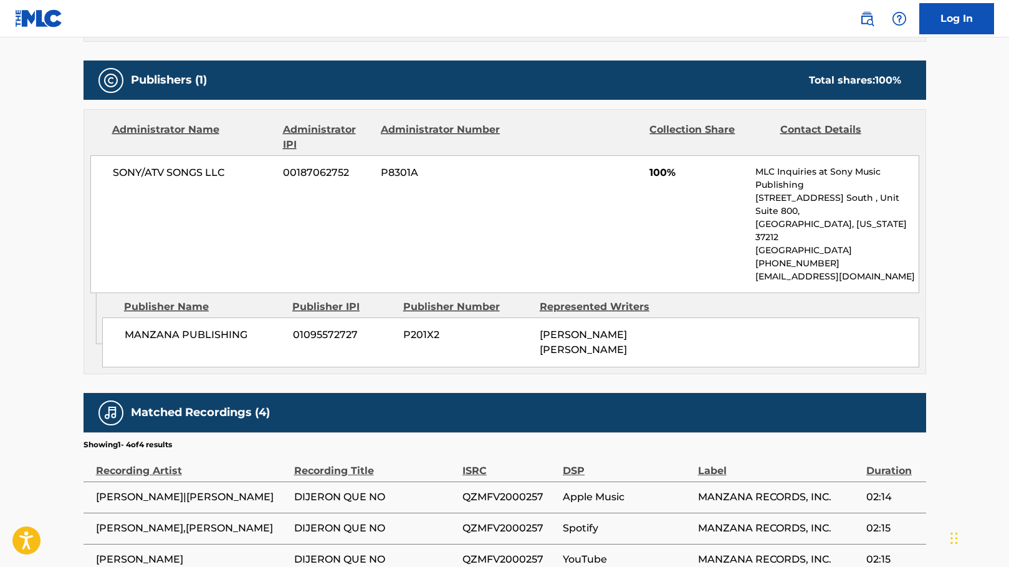
scroll to position [564, 0]
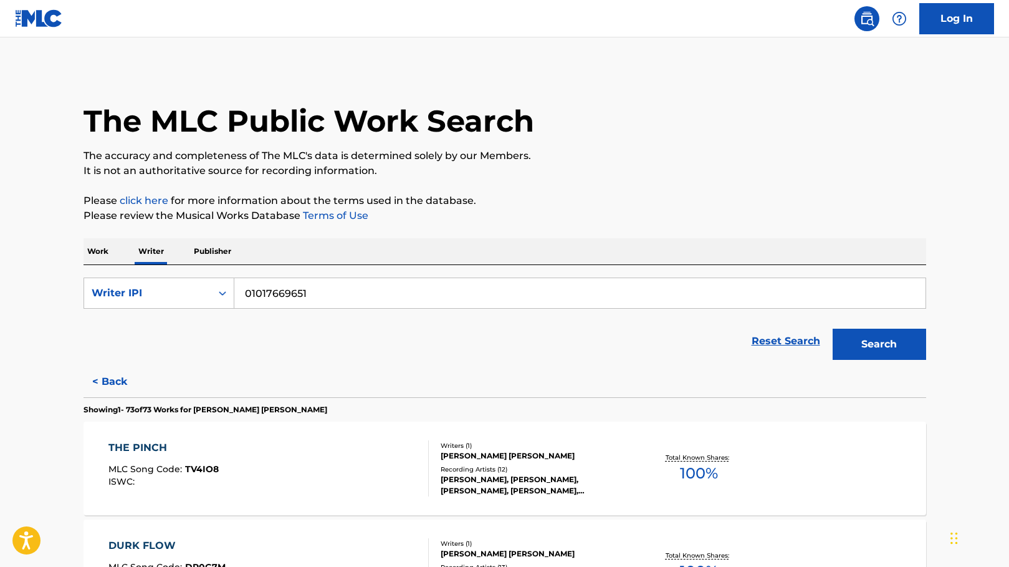
scroll to position [4765, 0]
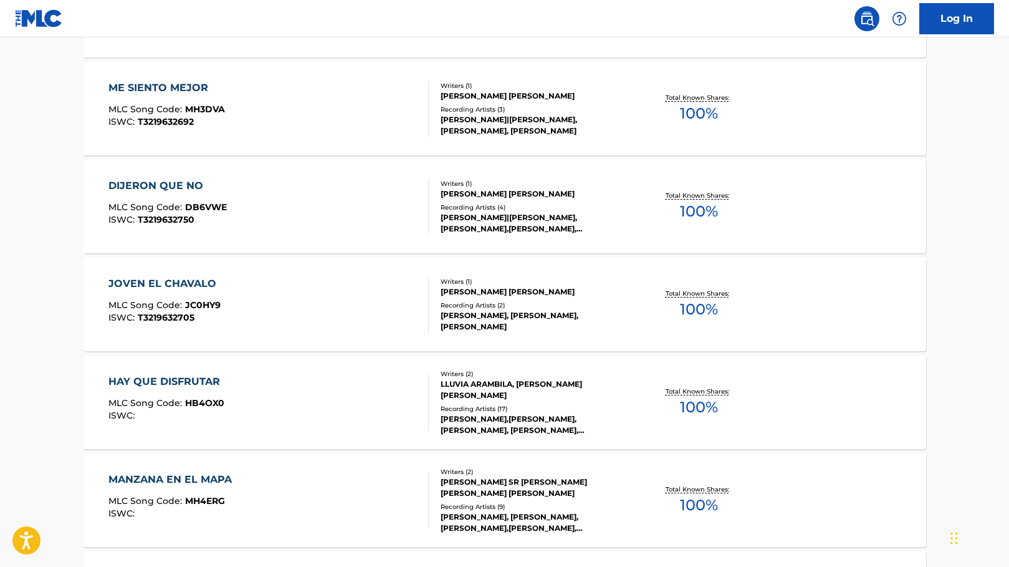
click at [211, 283] on div "JOVEN EL CHAVALO" at bounding box center [165, 283] width 114 height 15
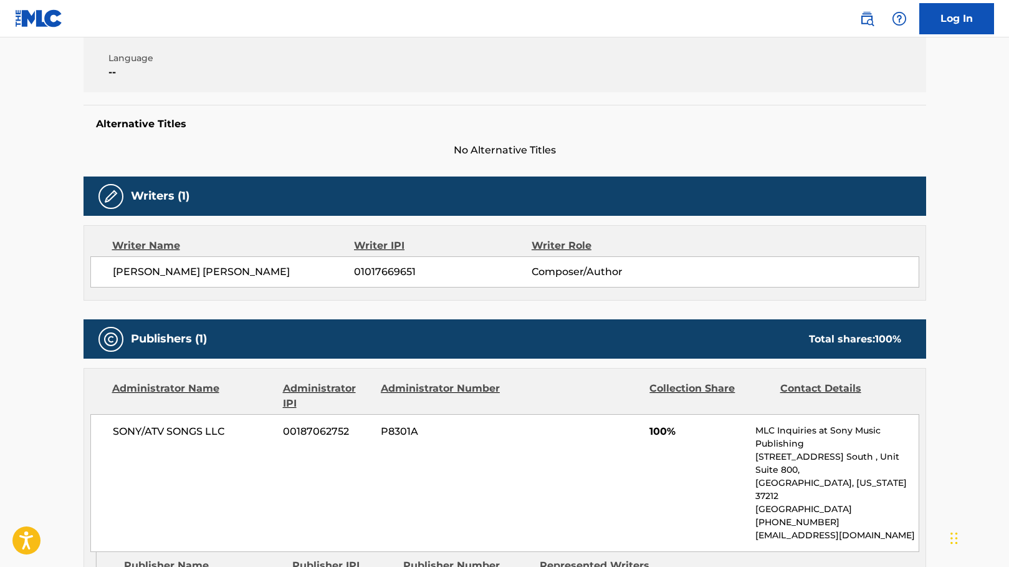
scroll to position [266, 0]
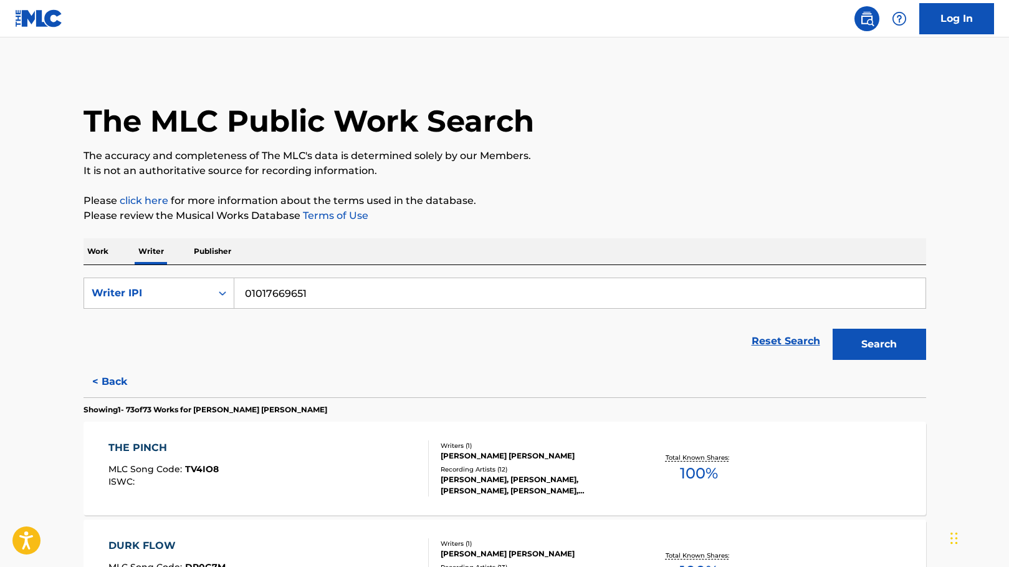
scroll to position [4471, 0]
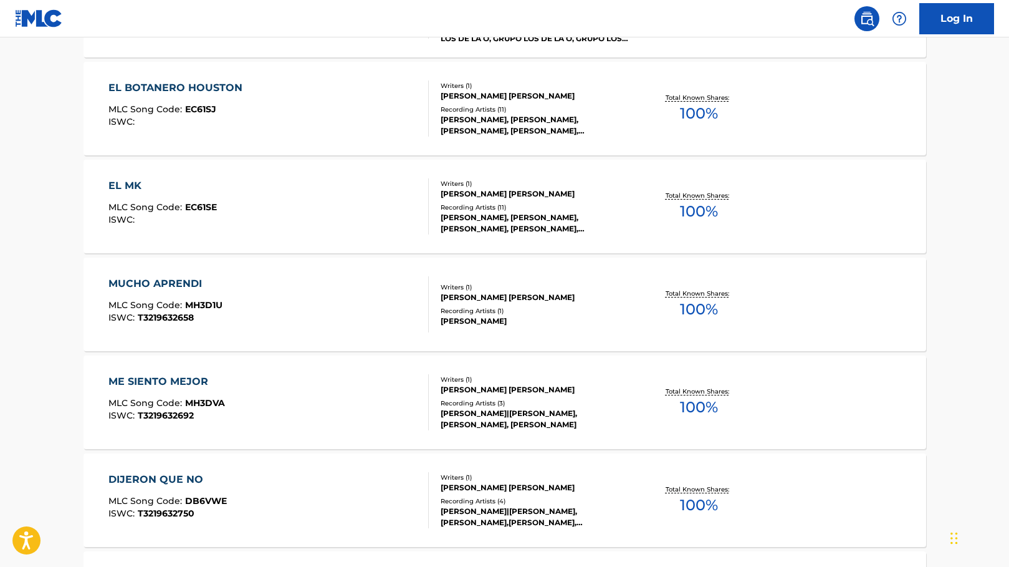
click at [195, 281] on div "MUCHO APRENDI" at bounding box center [165, 283] width 114 height 15
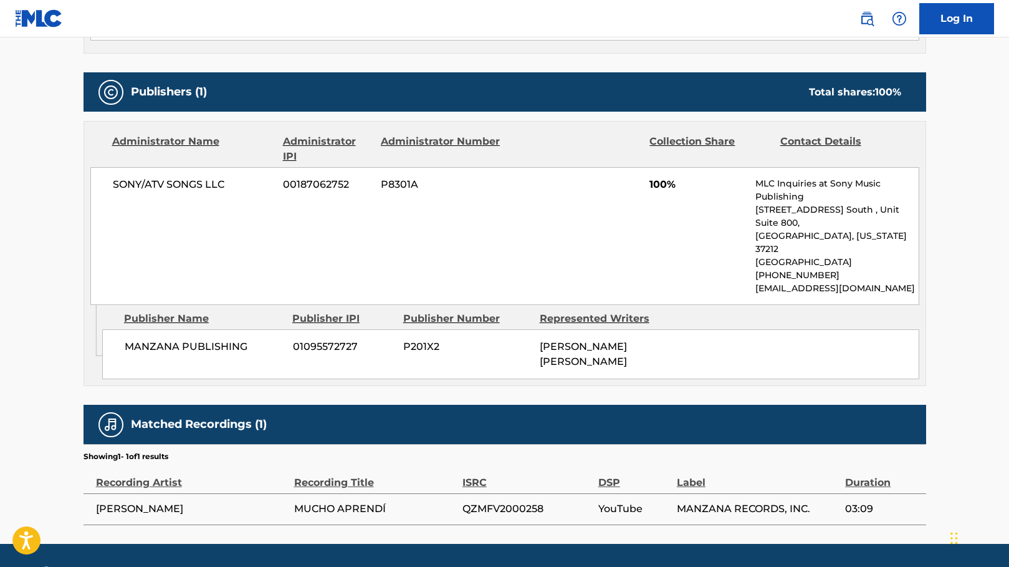
scroll to position [511, 0]
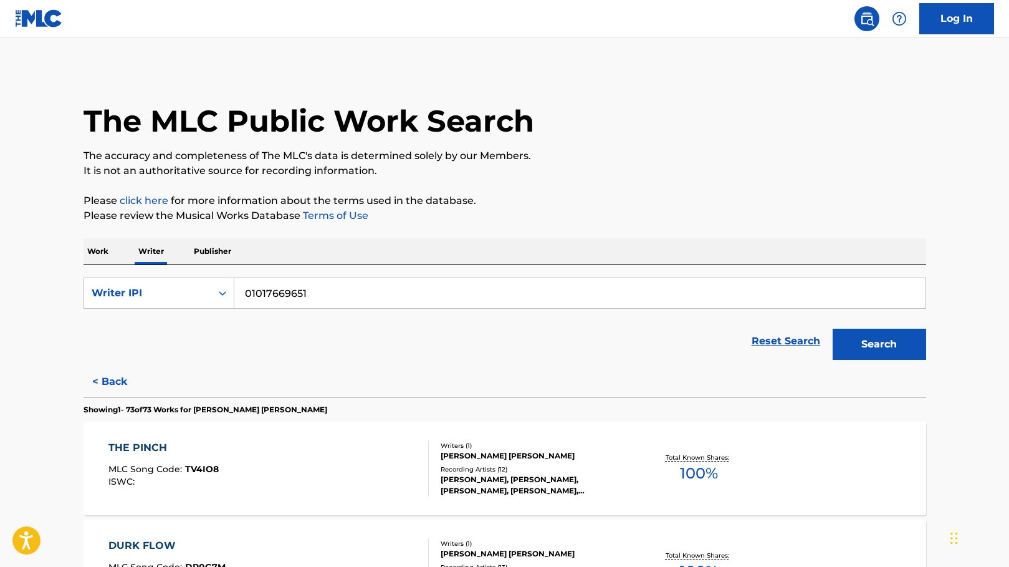
scroll to position [6331, 0]
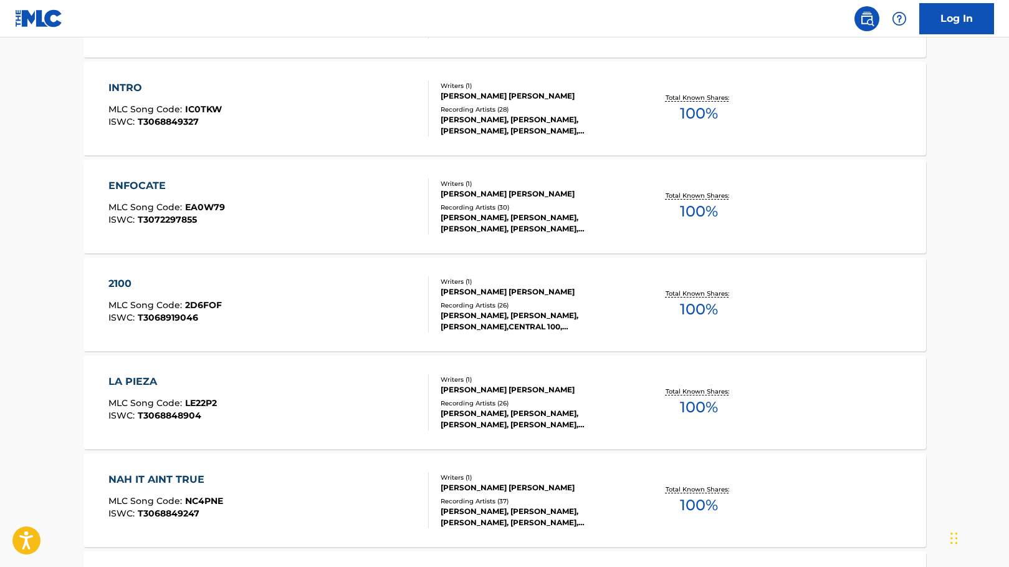
click at [199, 282] on div "2100" at bounding box center [164, 283] width 113 height 15
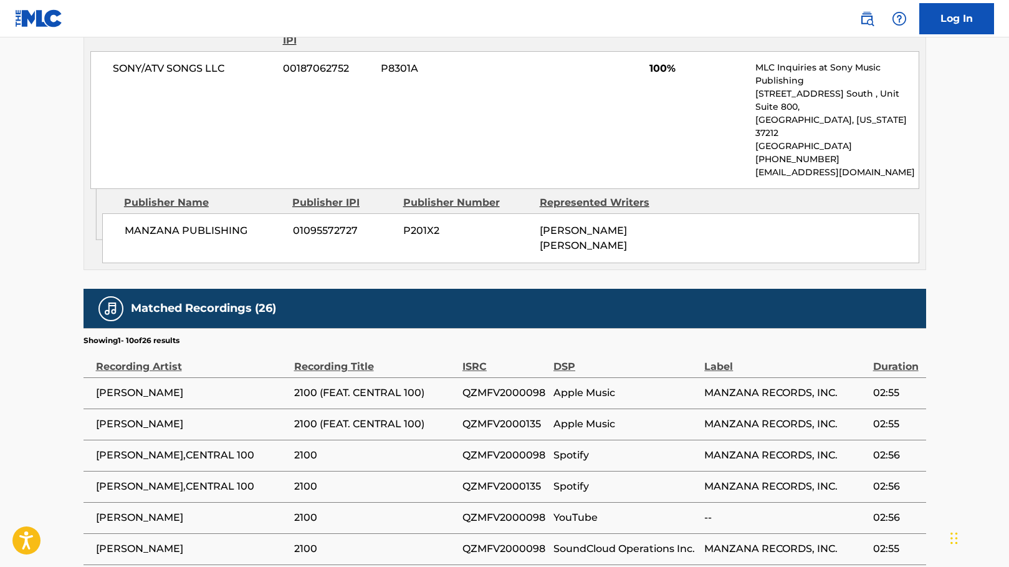
scroll to position [629, 0]
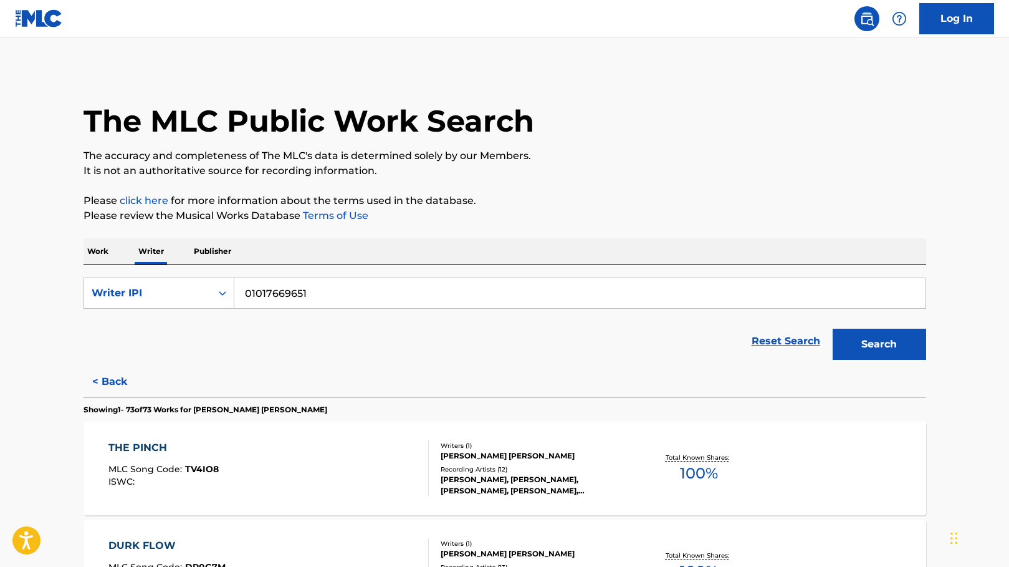
scroll to position [6233, 0]
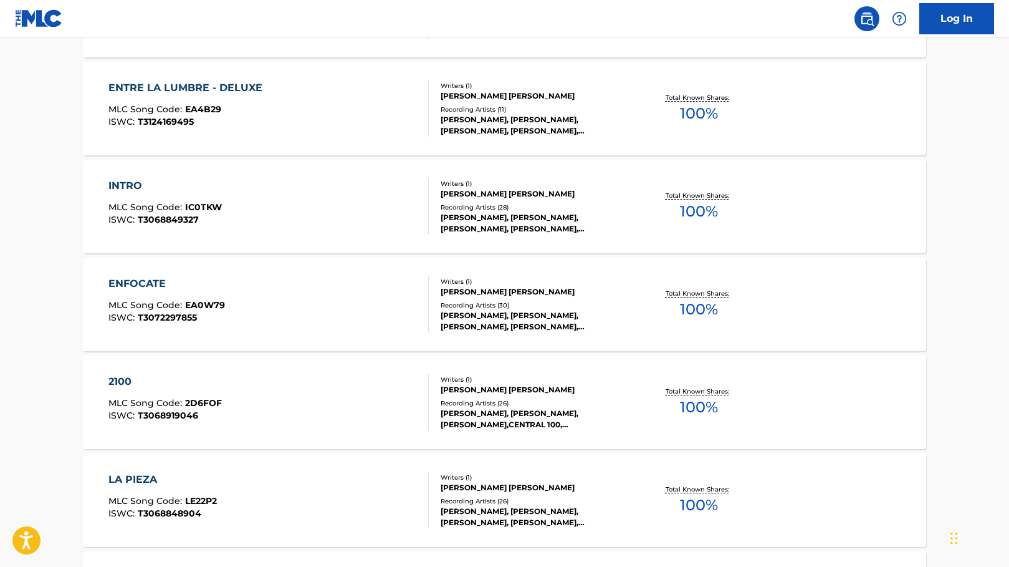
click at [219, 278] on div "ENFOCATE" at bounding box center [166, 283] width 117 height 15
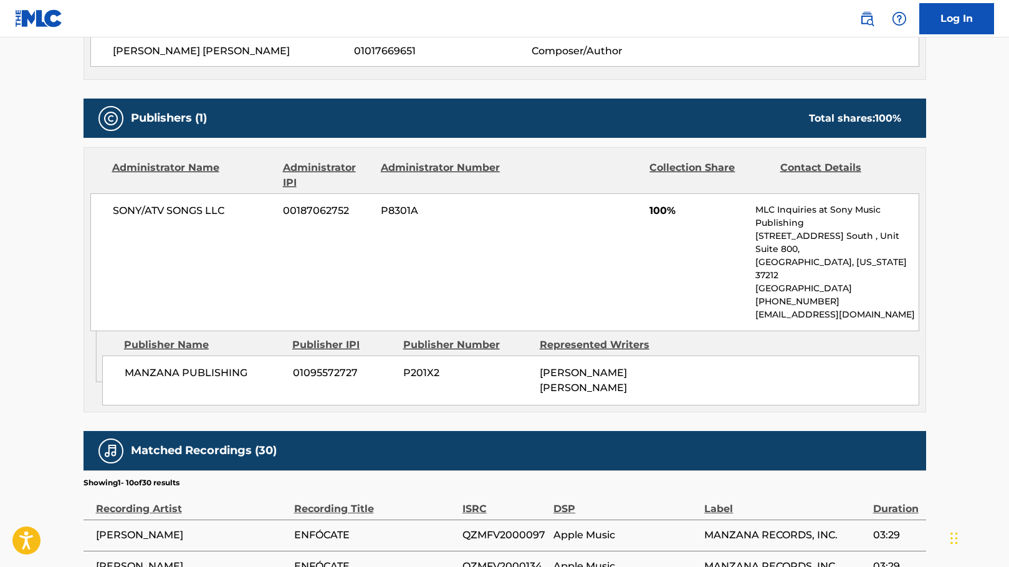
scroll to position [478, 0]
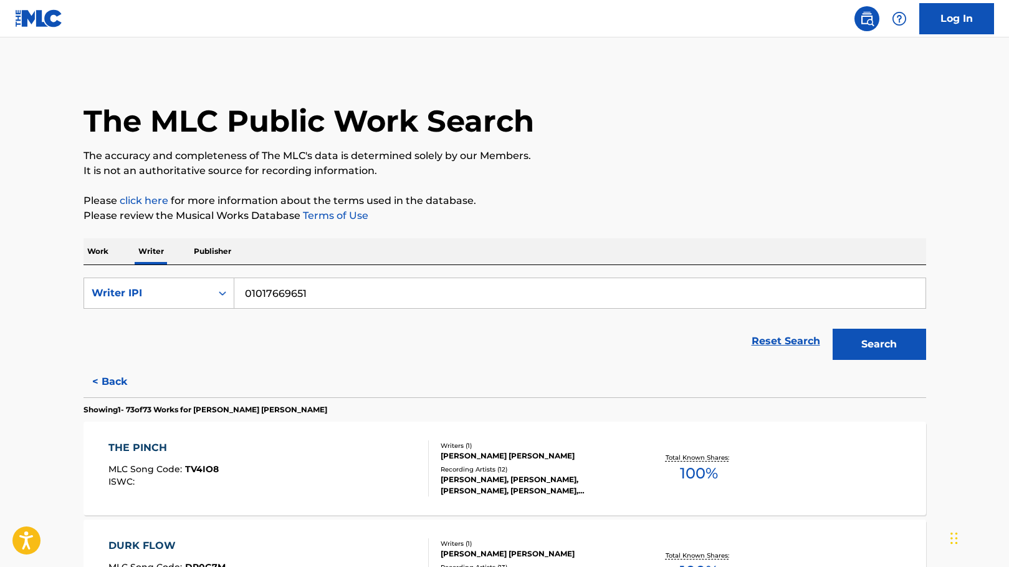
scroll to position [6233, 0]
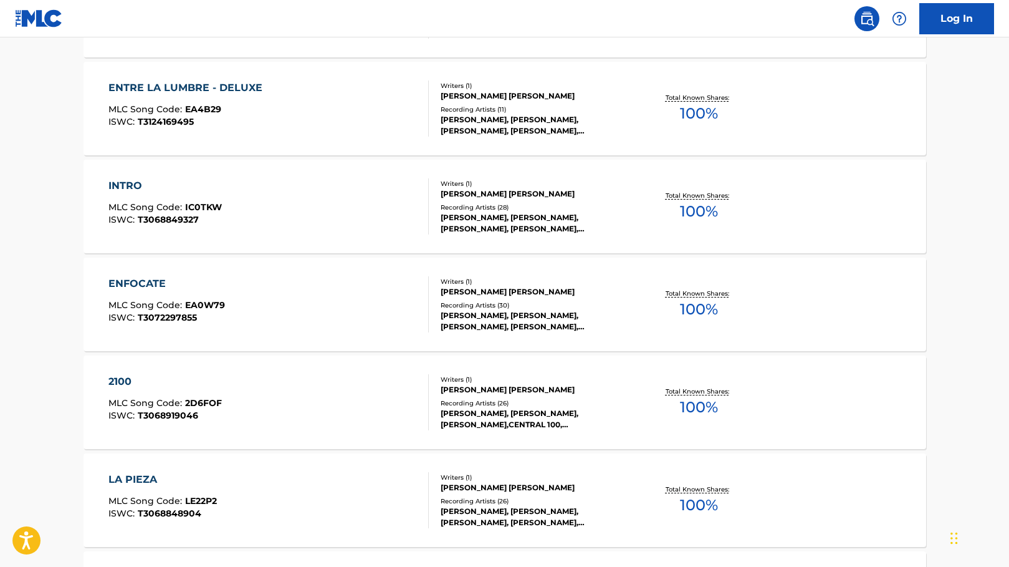
click at [246, 294] on div "ENFOCATE MLC Song Code : EA0W79 ISWC : T3072297855" at bounding box center [268, 304] width 320 height 56
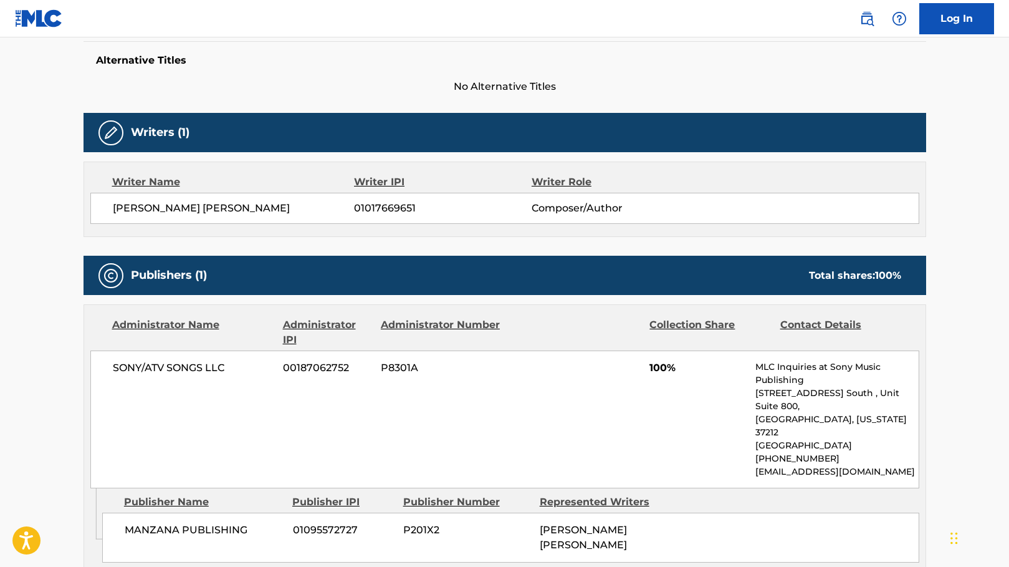
scroll to position [362, 0]
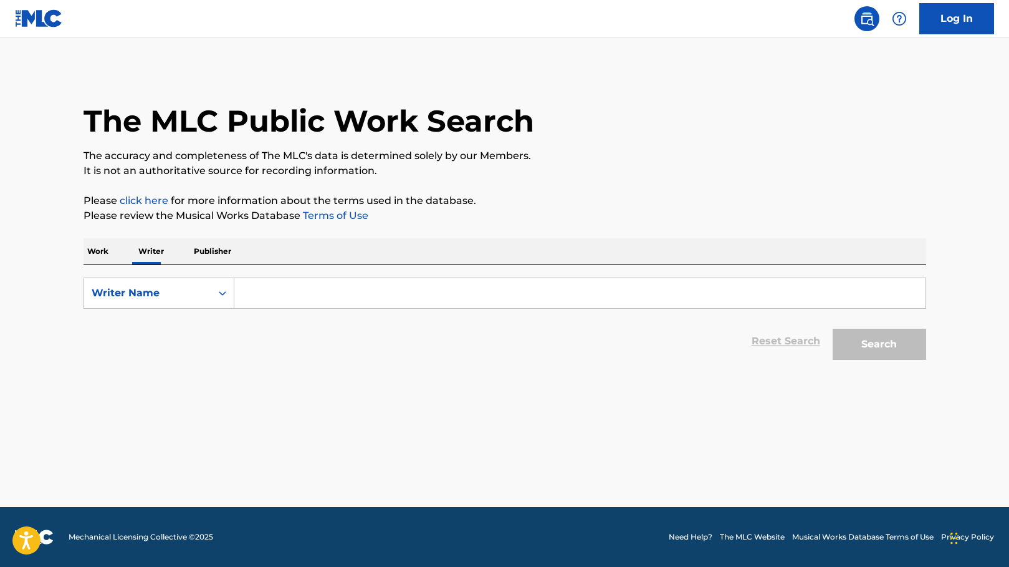
click at [385, 301] on input "Search Form" at bounding box center [579, 293] width 691 height 30
paste input "[PERSON_NAME]"
type input "[PERSON_NAME]"
click at [869, 350] on button "Search" at bounding box center [880, 344] width 94 height 31
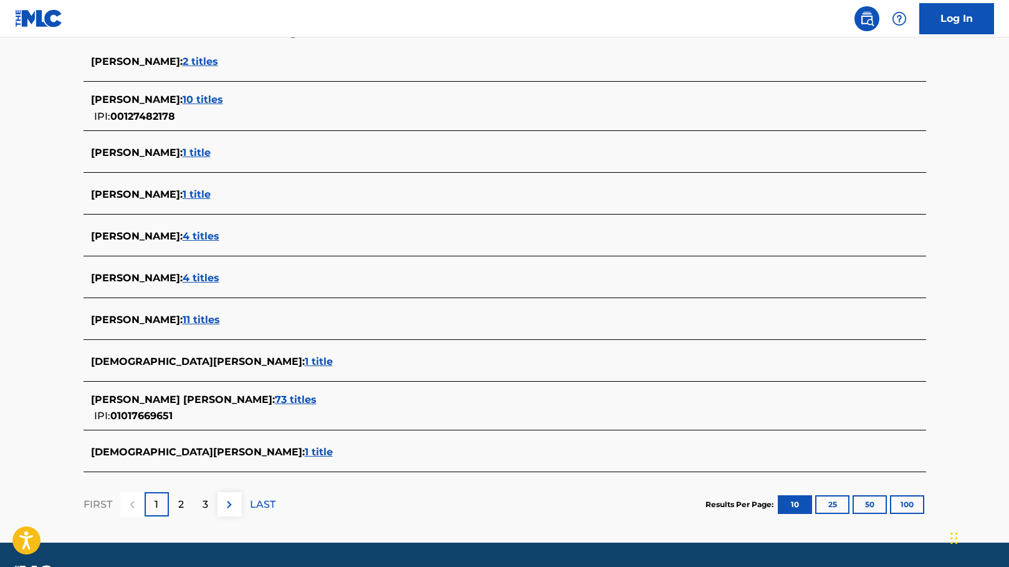
scroll to position [350, 0]
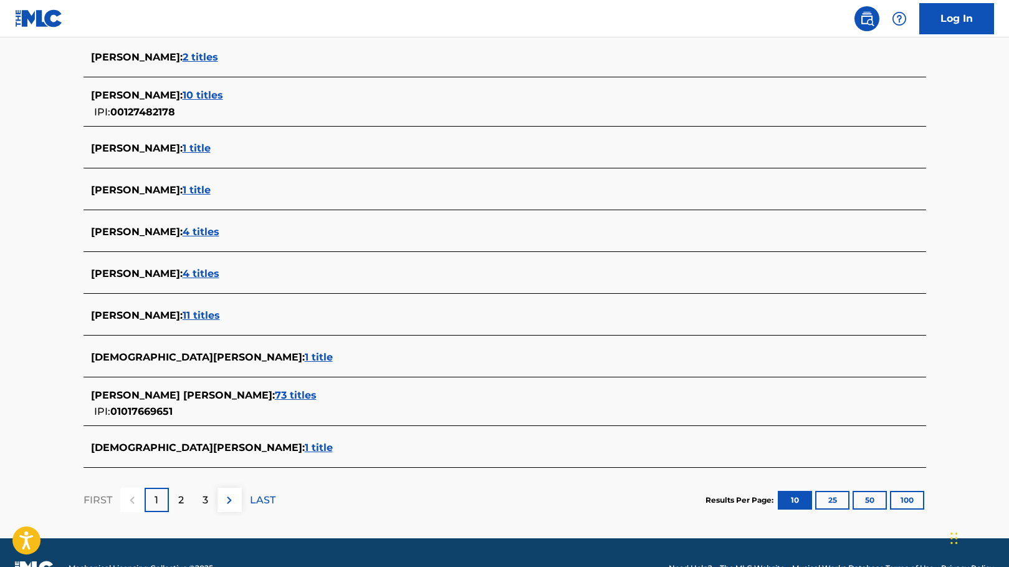
click at [275, 398] on span "73 titles" at bounding box center [296, 395] width 42 height 12
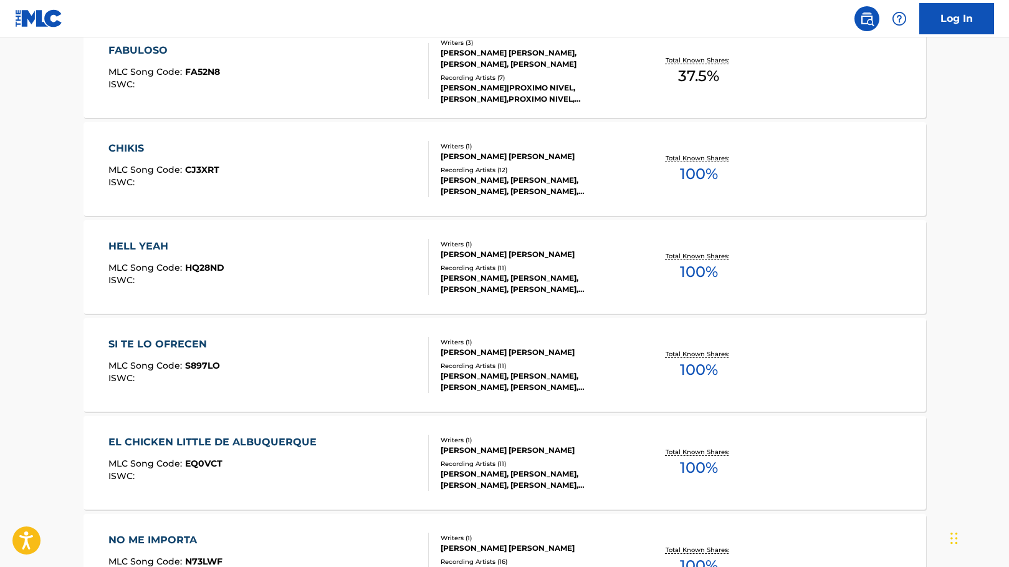
scroll to position [960, 0]
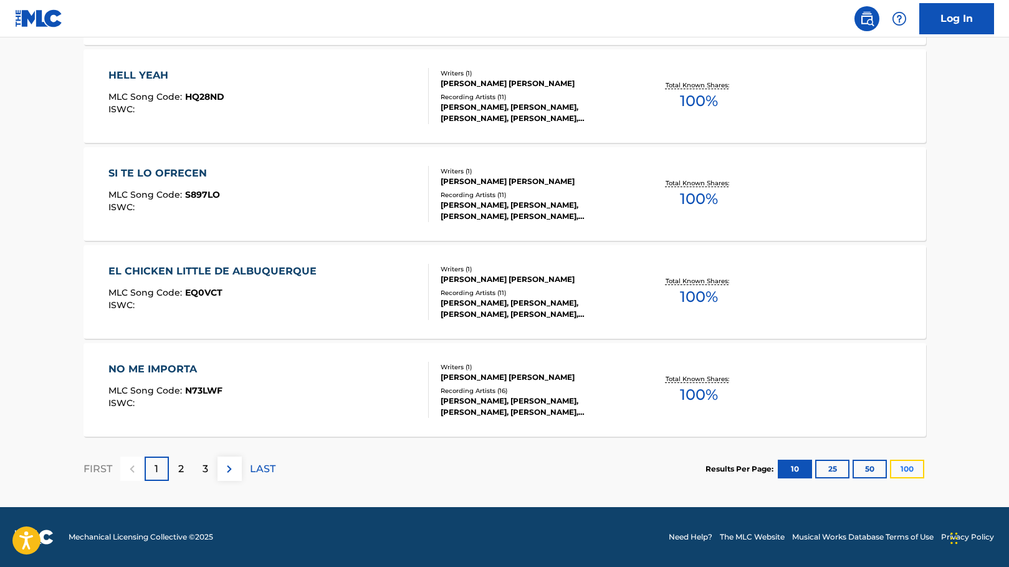
click at [900, 468] on button "100" at bounding box center [907, 469] width 34 height 19
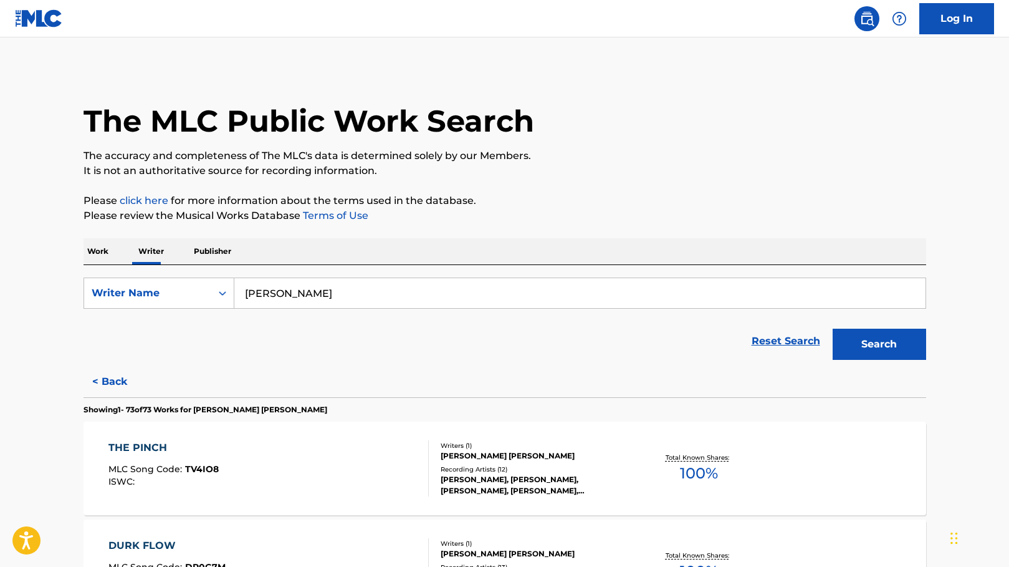
scroll to position [6429, 0]
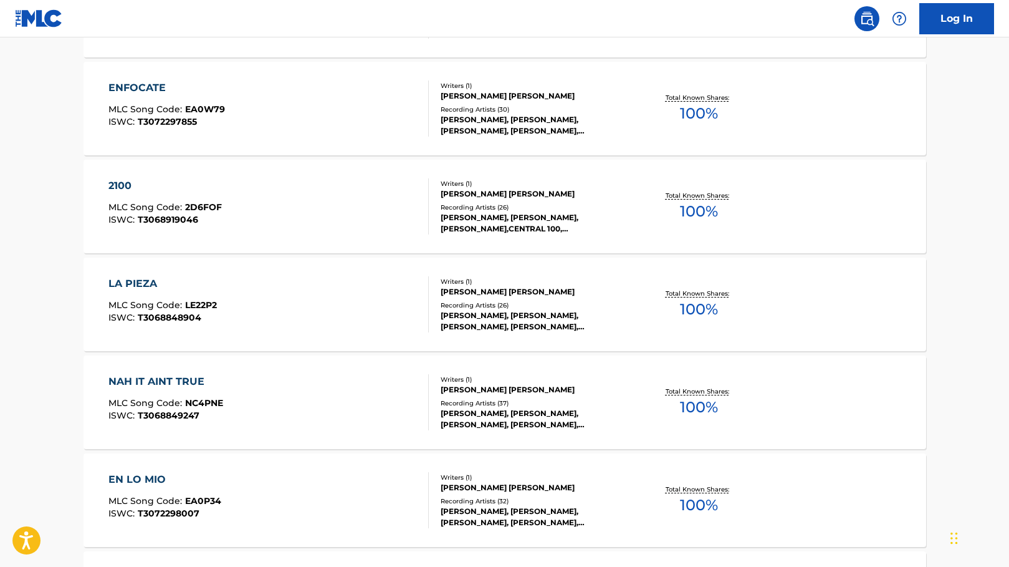
click at [155, 292] on div "LA PIEZA MLC Song Code : LE22P2 ISWC : T3068848904" at bounding box center [162, 304] width 108 height 56
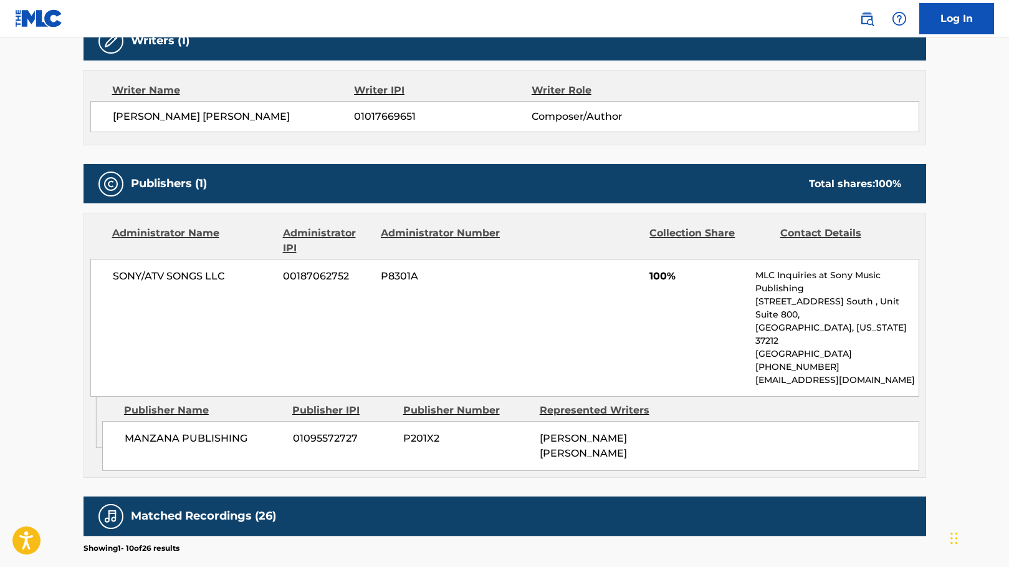
scroll to position [425, 0]
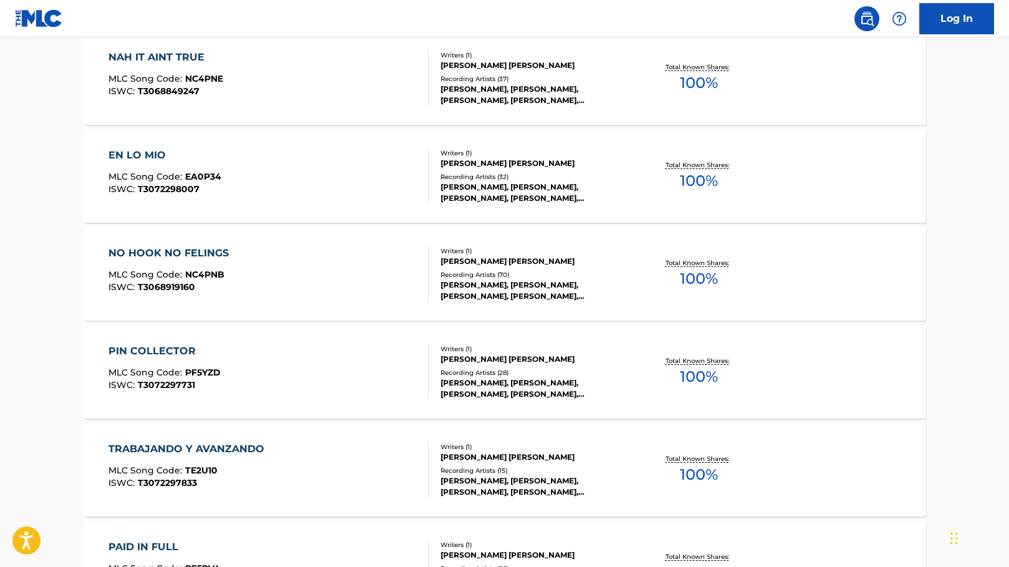
scroll to position [6755, 0]
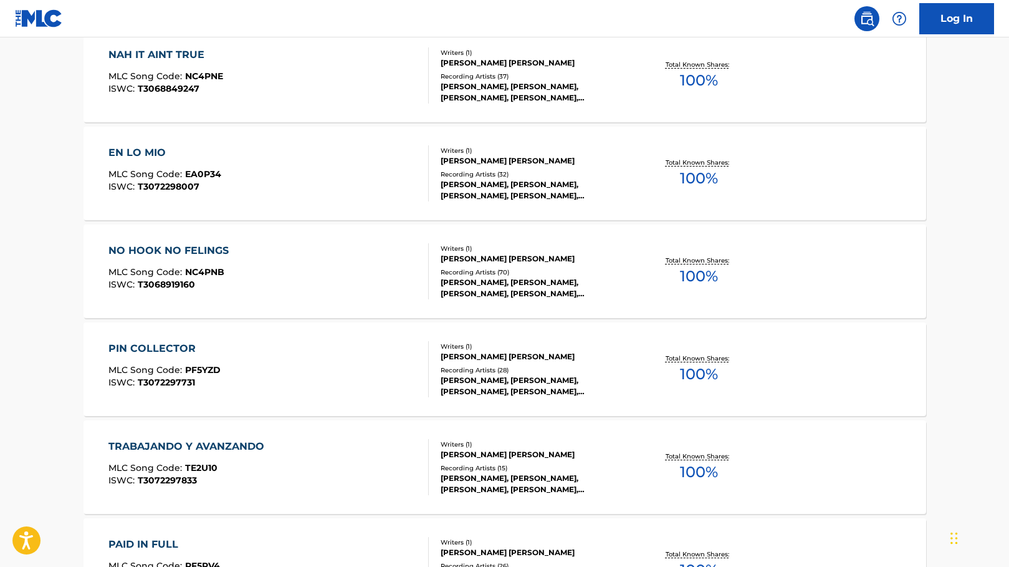
click at [232, 272] on div "MLC Song Code : NC4PNB" at bounding box center [171, 273] width 127 height 12
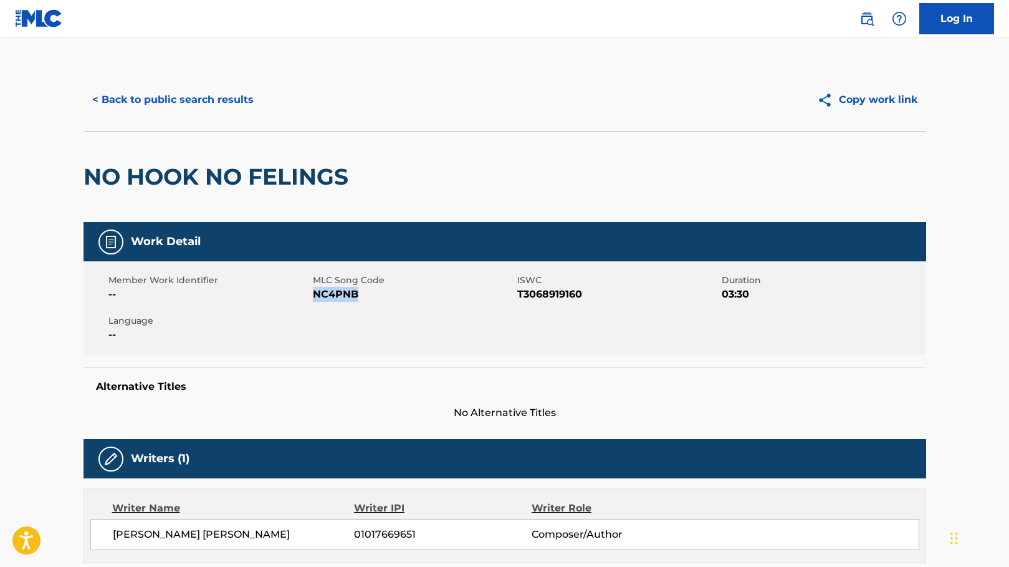
drag, startPoint x: 367, startPoint y: 296, endPoint x: 314, endPoint y: 297, distance: 53.0
click at [314, 297] on span "NC4PNB" at bounding box center [413, 294] width 201 height 15
copy span "NC4PNB"
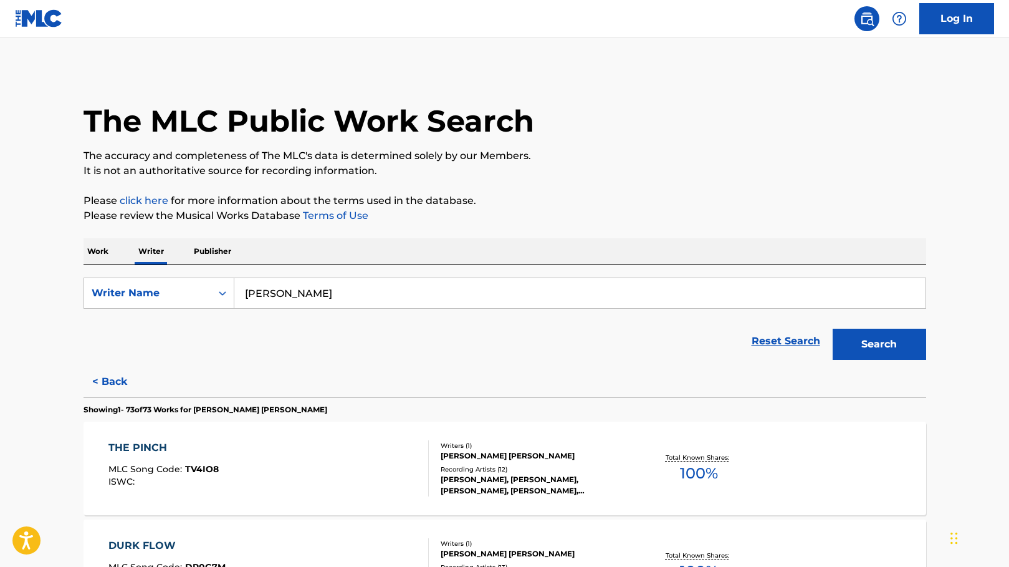
scroll to position [6527, 0]
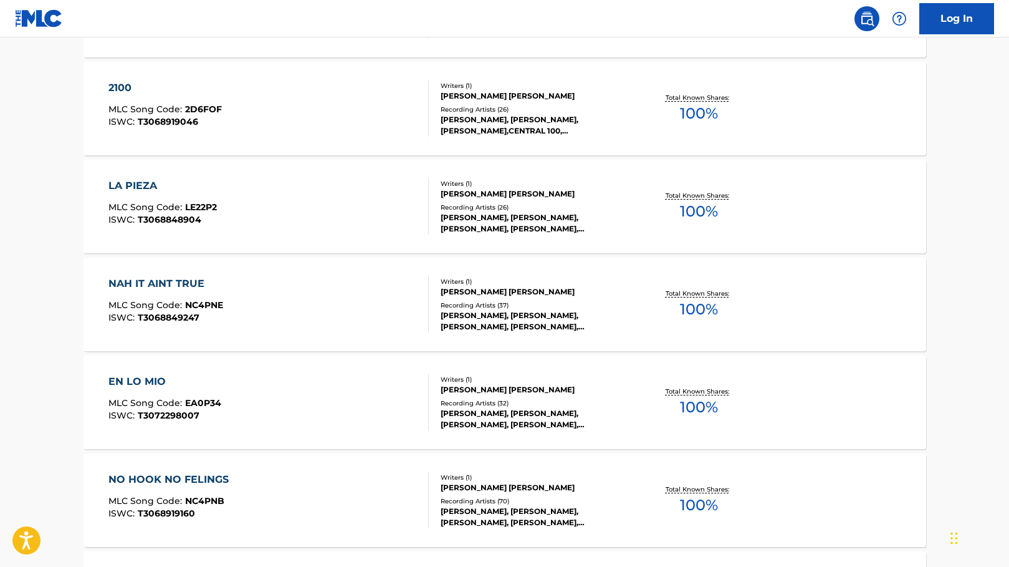
click at [186, 284] on div "NAH IT AINT TRUE" at bounding box center [165, 283] width 115 height 15
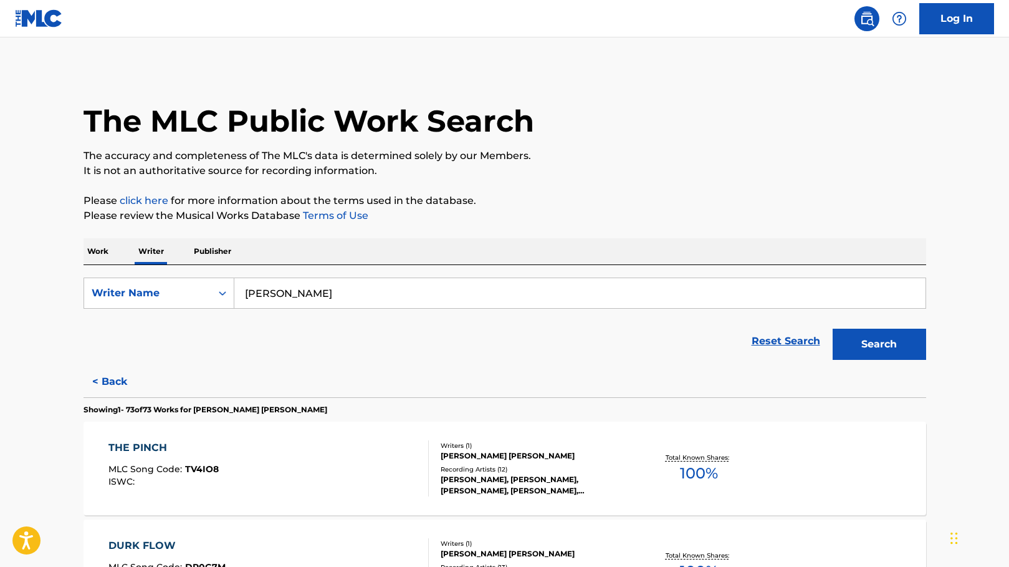
scroll to position [6625, 0]
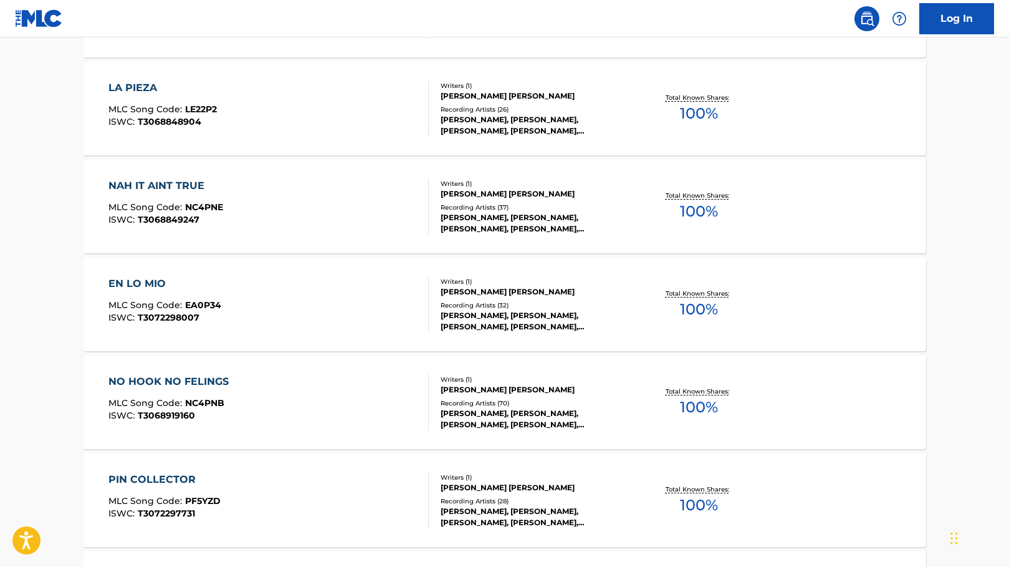
click at [150, 266] on div "EN LO MIO MLC Song Code : EA0P34 ISWC : T3072298007 Writers ( 1 ) [PERSON_NAME]…" at bounding box center [505, 304] width 843 height 94
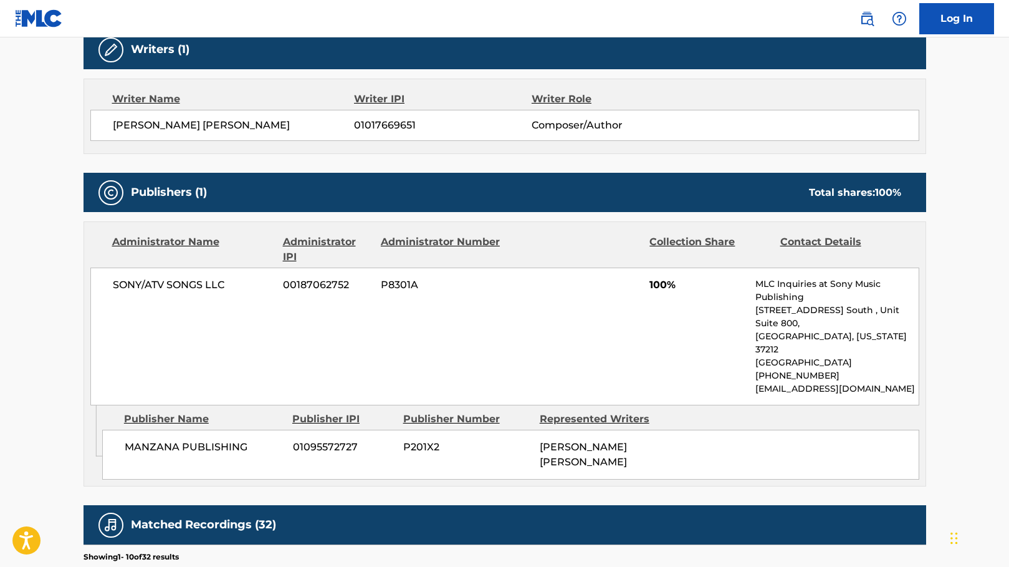
scroll to position [473, 0]
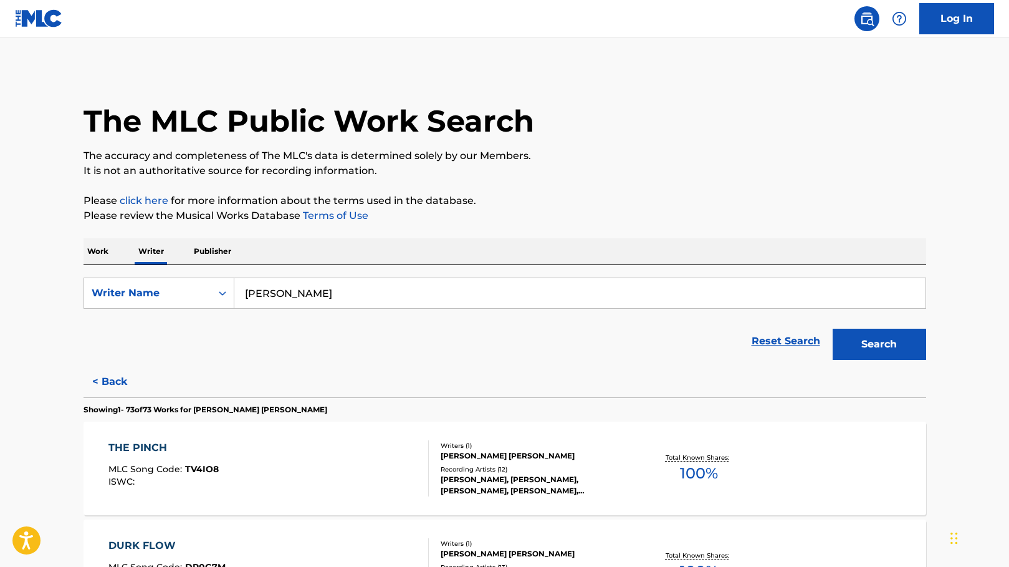
scroll to position [6135, 0]
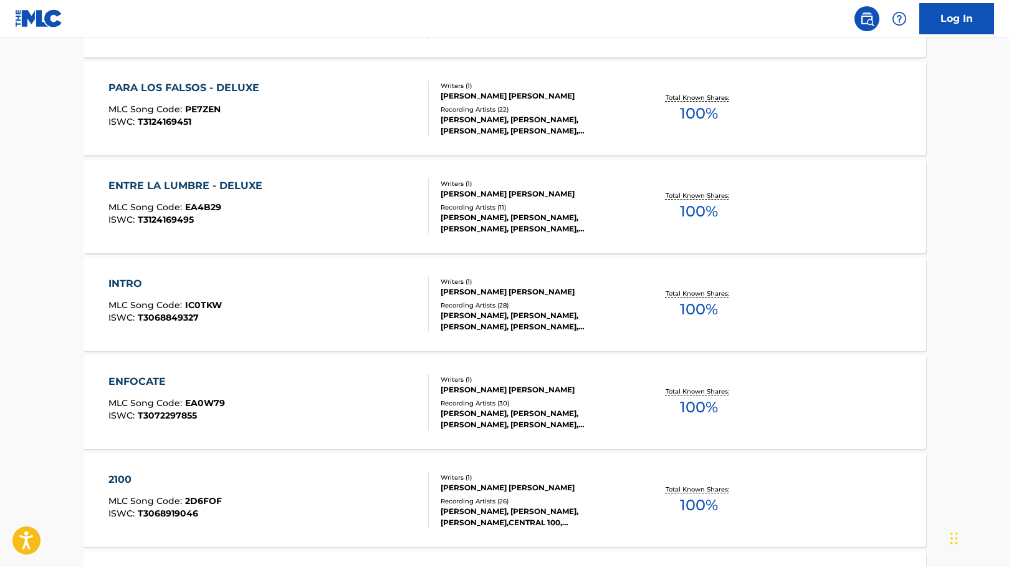
click at [194, 276] on div "INTRO" at bounding box center [164, 283] width 113 height 15
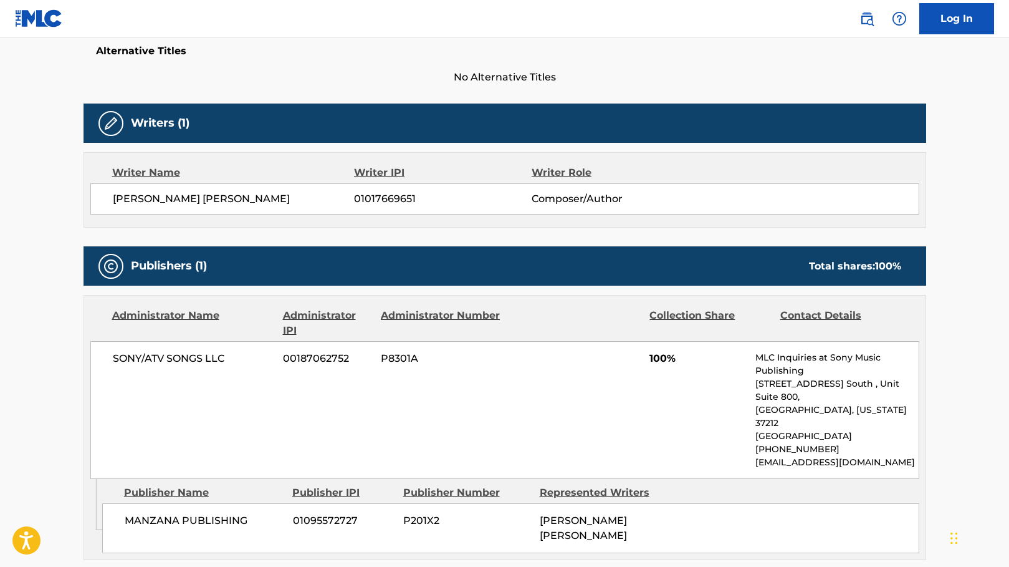
scroll to position [335, 0]
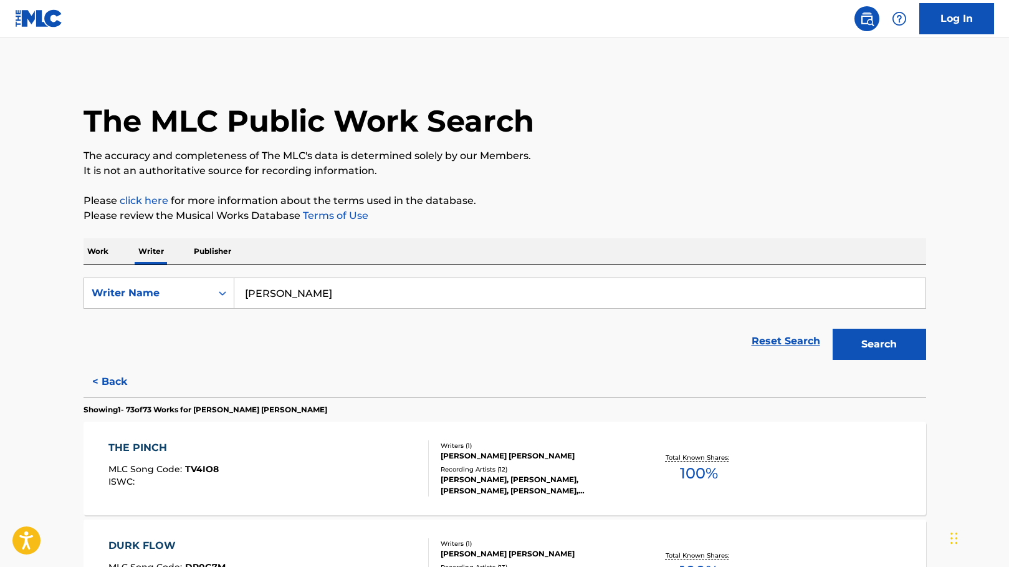
scroll to position [6820, 0]
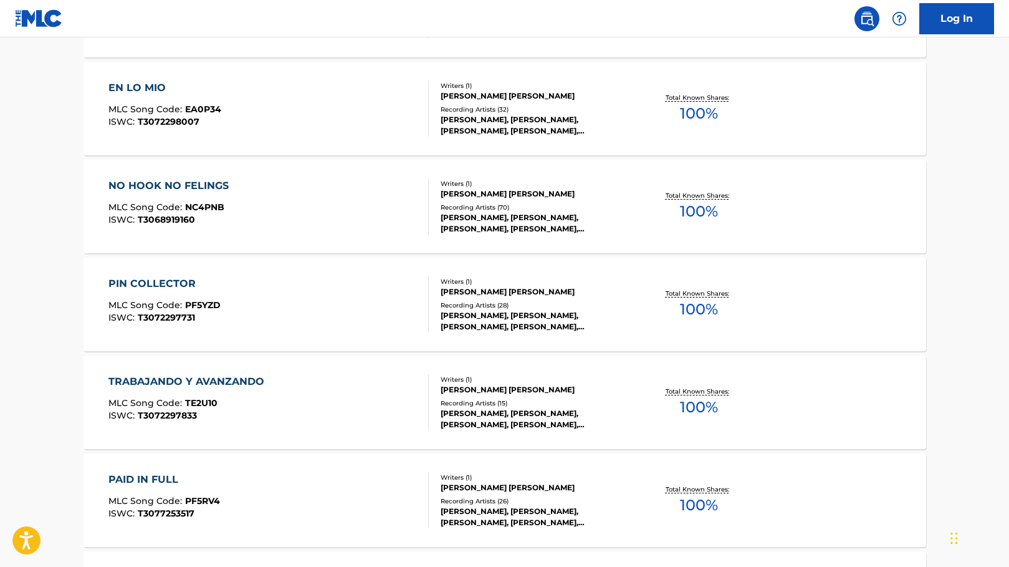
click at [195, 297] on div "PIN COLLECTOR MLC Song Code : PF5YZD ISWC : T3072297731" at bounding box center [164, 304] width 112 height 56
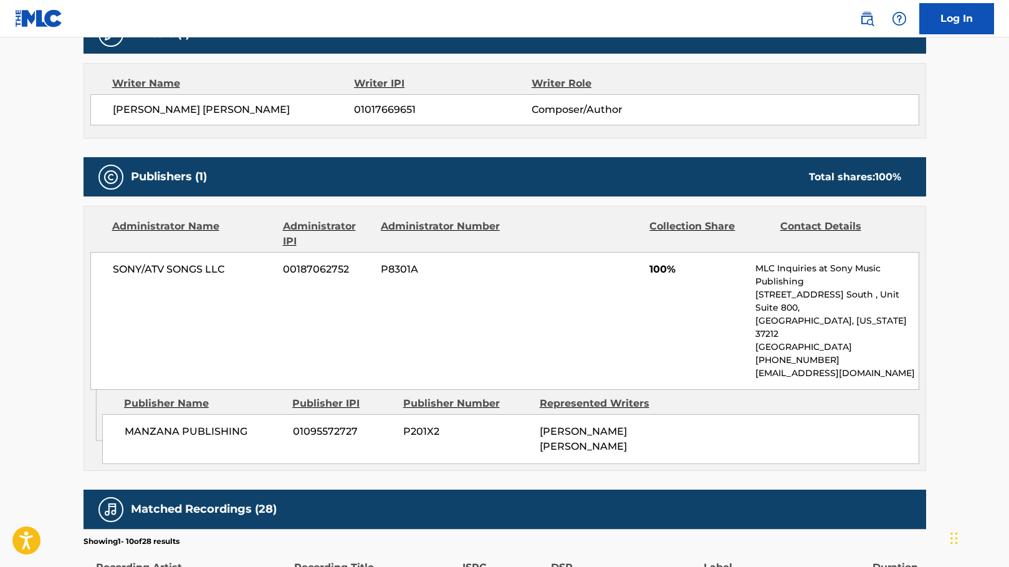
scroll to position [429, 0]
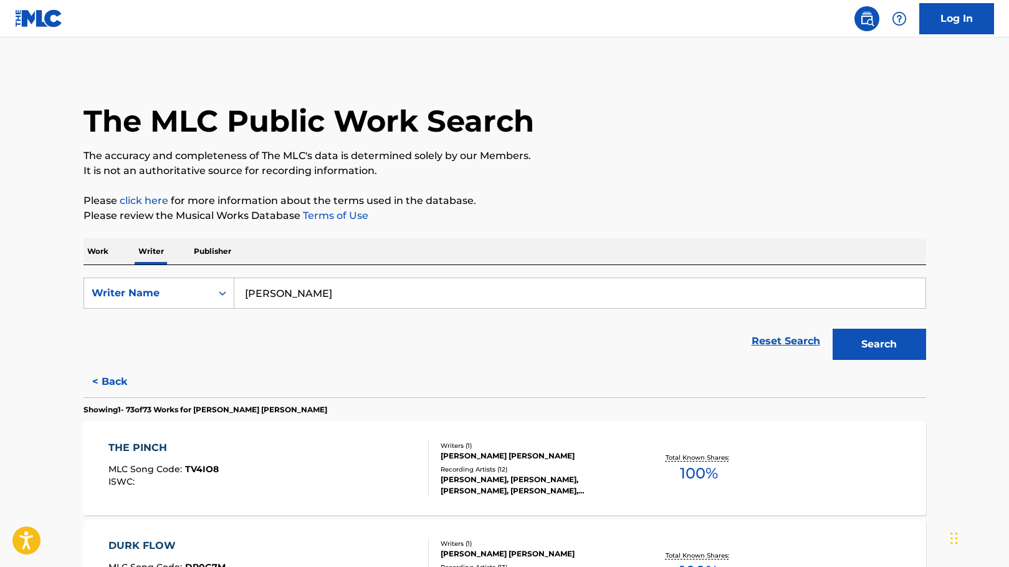
scroll to position [6918, 0]
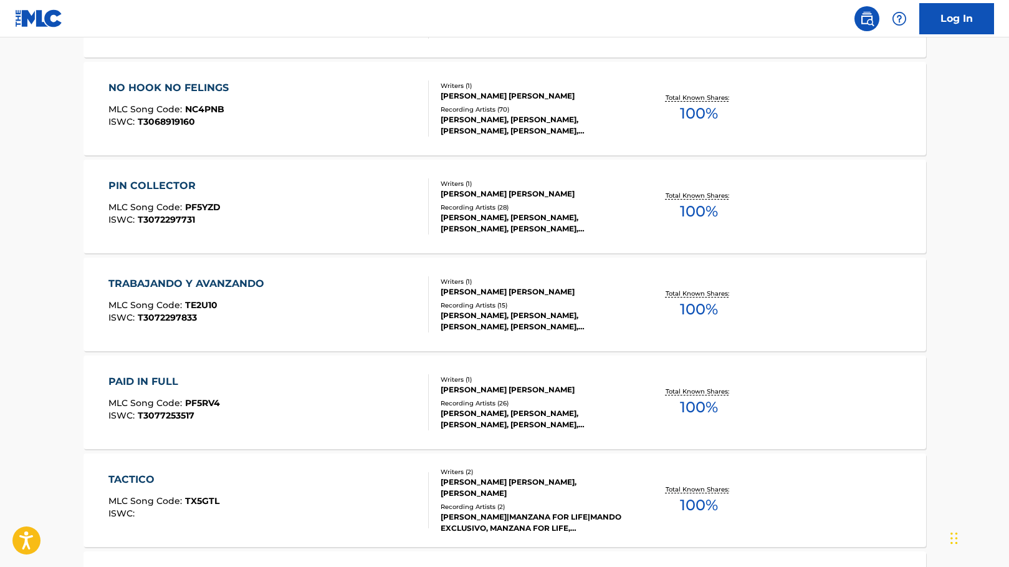
click at [148, 277] on div "TRABAJANDO Y AVANZANDO" at bounding box center [189, 283] width 162 height 15
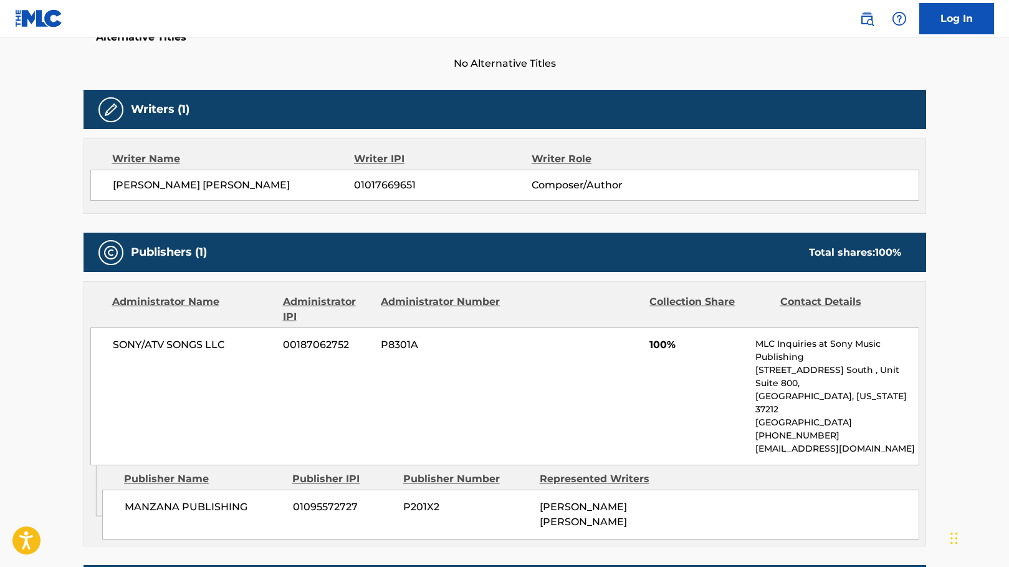
scroll to position [352, 0]
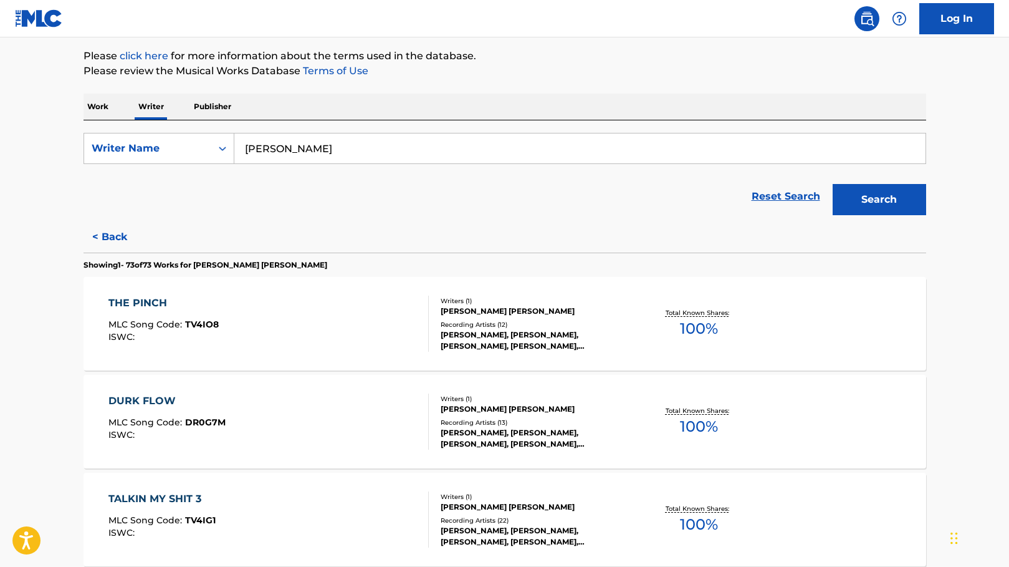
scroll to position [147, 0]
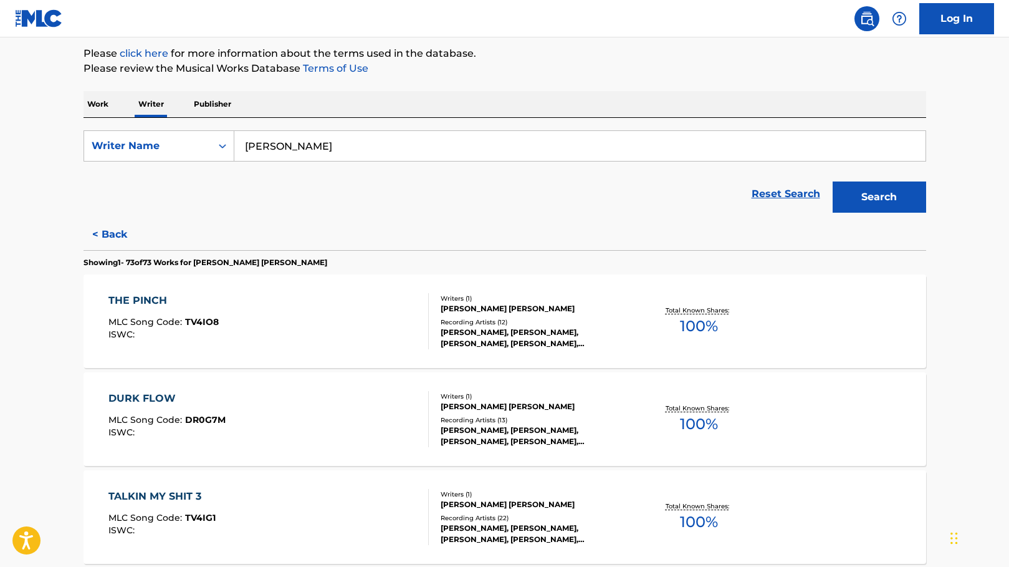
click at [96, 106] on p "Work" at bounding box center [98, 104] width 29 height 26
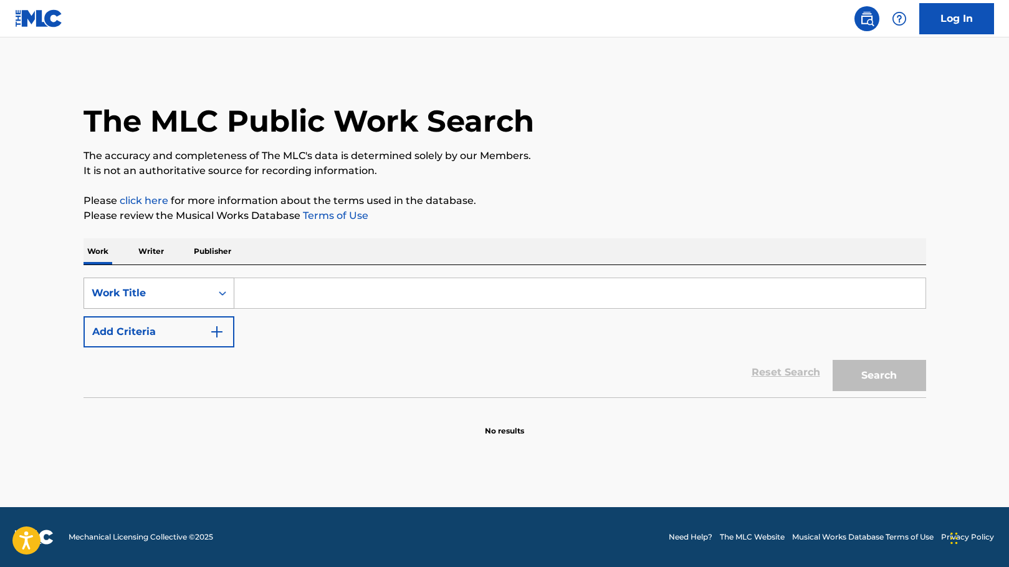
click at [181, 292] on div "Work Title" at bounding box center [148, 293] width 112 height 15
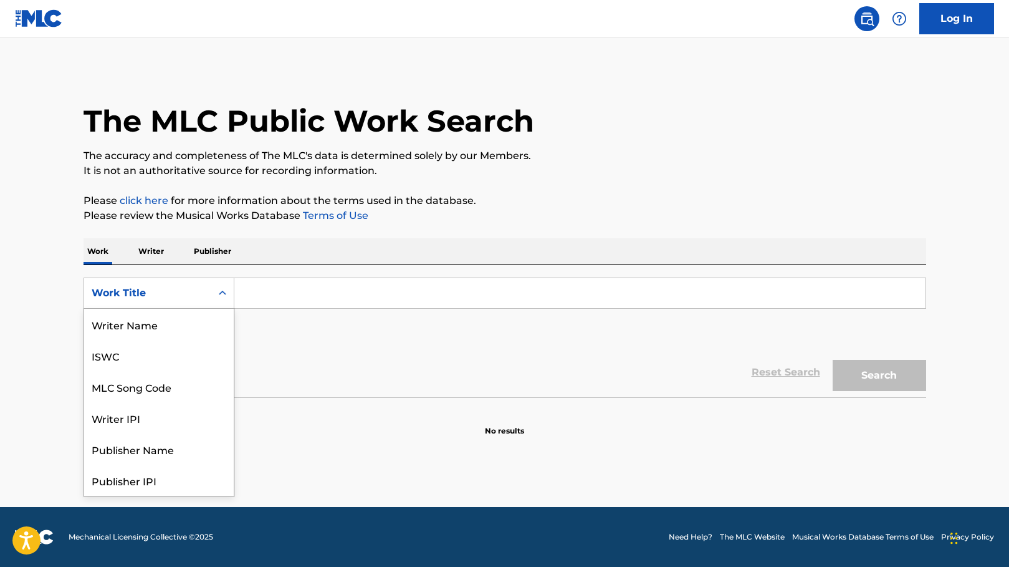
scroll to position [62, 0]
drag, startPoint x: 183, startPoint y: 363, endPoint x: 270, endPoint y: 319, distance: 98.2
click at [185, 362] on div "Writer IPI" at bounding box center [159, 355] width 150 height 31
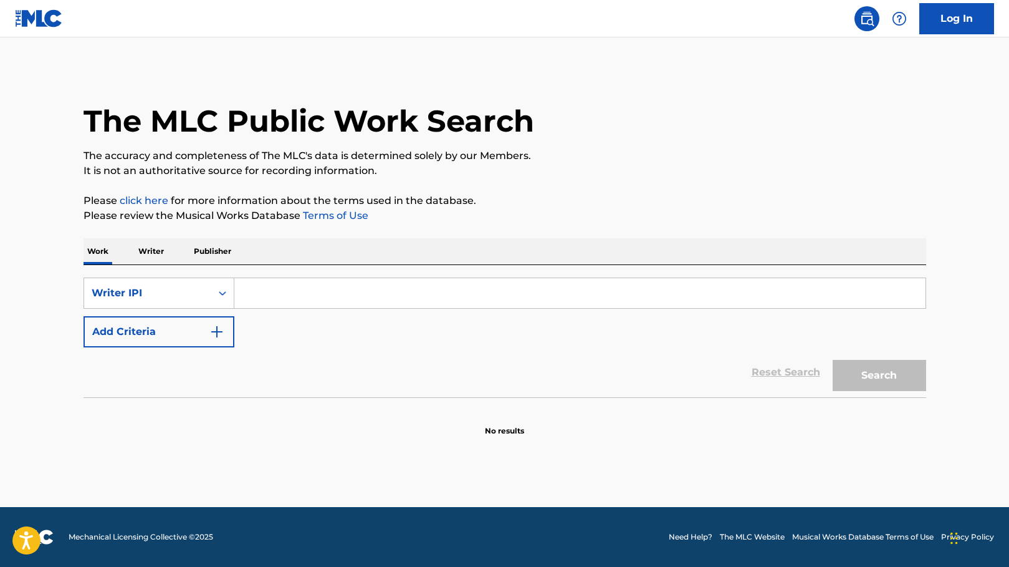
click at [326, 291] on input "Search Form" at bounding box center [579, 293] width 691 height 30
paste input "864313240"
type input "00864313240"
click at [833, 360] on button "Search" at bounding box center [880, 375] width 94 height 31
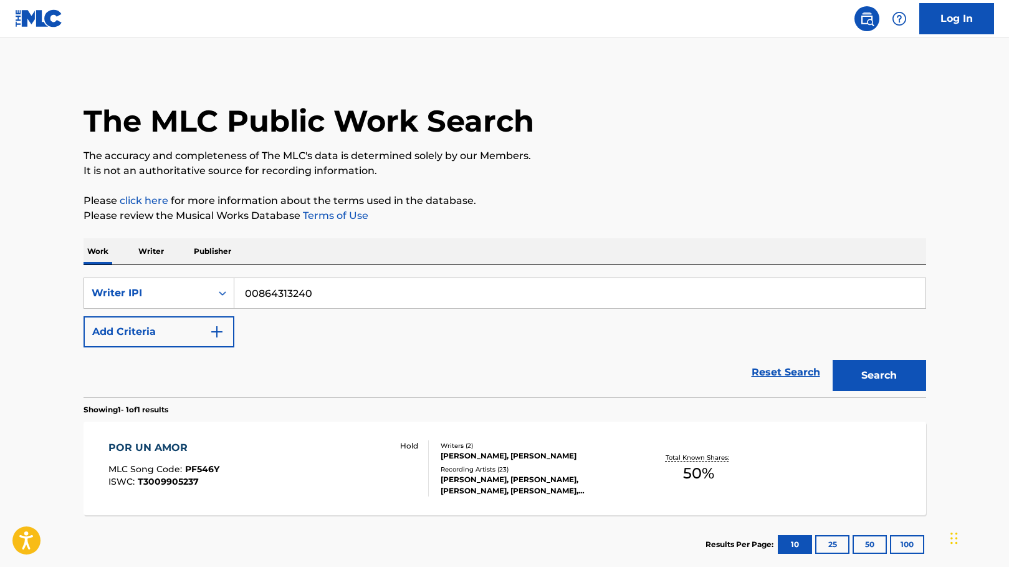
scroll to position [73, 0]
